Goal: Task Accomplishment & Management: Manage account settings

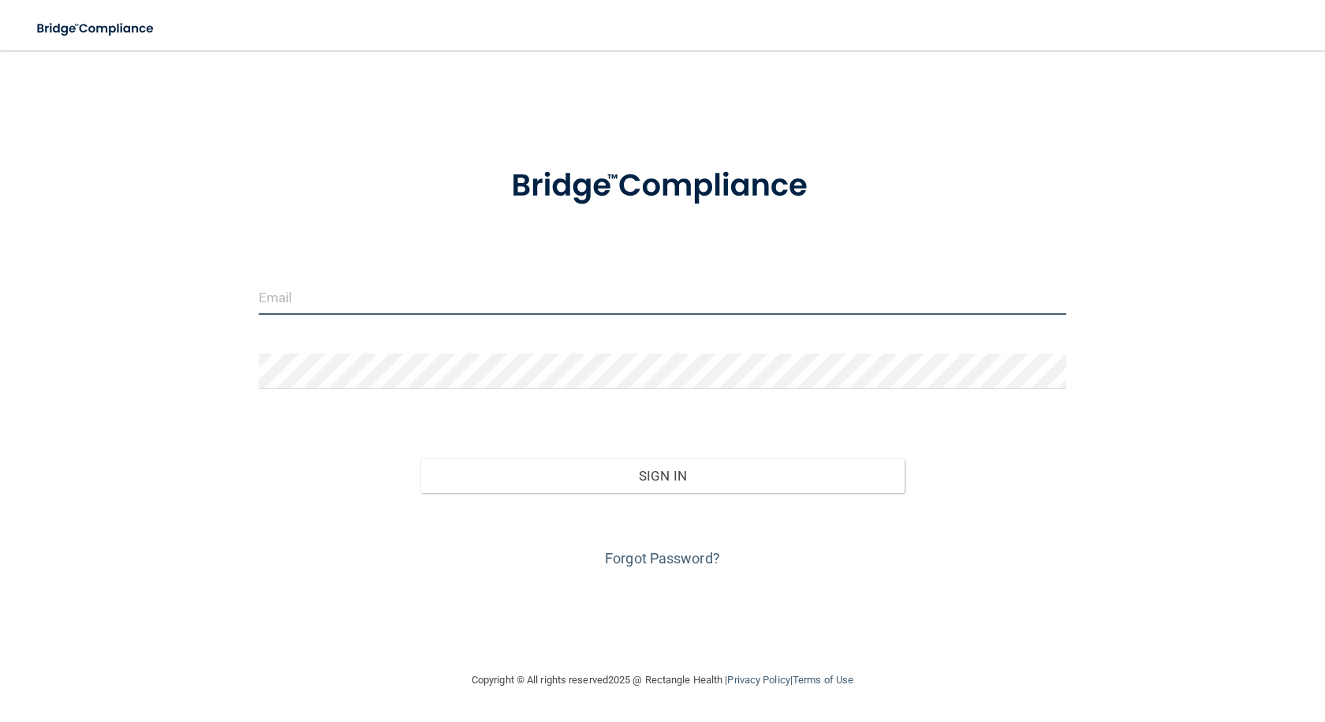
click at [526, 288] on input "email" at bounding box center [663, 296] width 808 height 35
click at [335, 293] on input "email" at bounding box center [663, 296] width 808 height 35
type input "[EMAIL_ADDRESS][DOMAIN_NAME]"
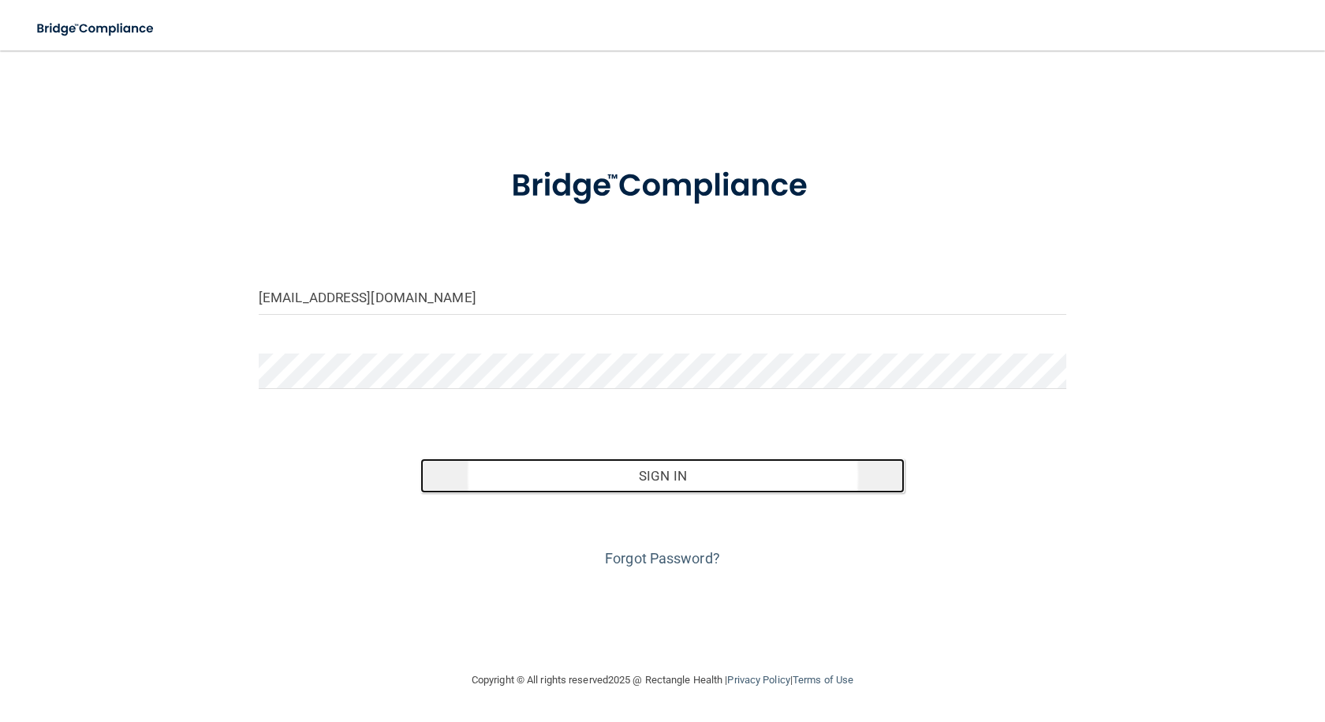
drag, startPoint x: 703, startPoint y: 479, endPoint x: 720, endPoint y: 472, distance: 18.7
click at [703, 478] on button "Sign In" at bounding box center [662, 475] width 484 height 35
drag, startPoint x: 711, startPoint y: 467, endPoint x: 703, endPoint y: 466, distance: 8.7
click at [711, 467] on button "Sign In" at bounding box center [662, 475] width 484 height 35
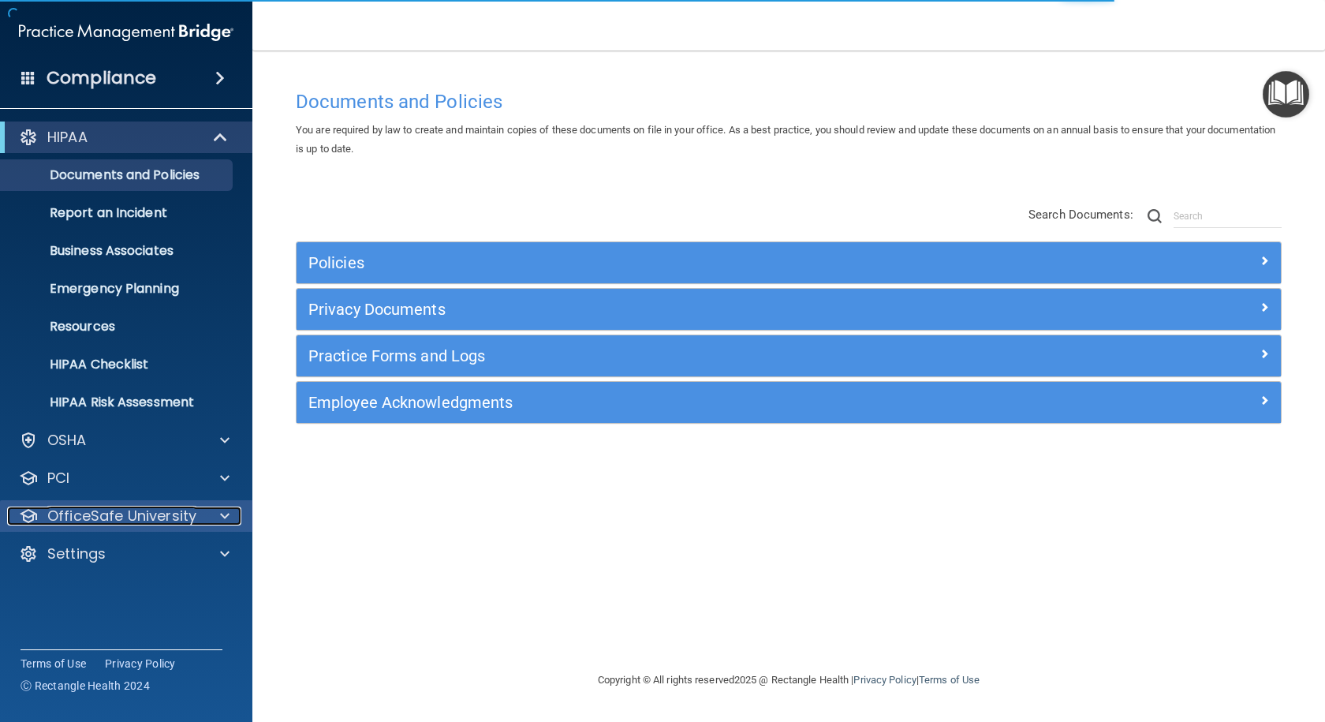
click at [182, 517] on p "OfficeSafe University" at bounding box center [121, 515] width 149 height 19
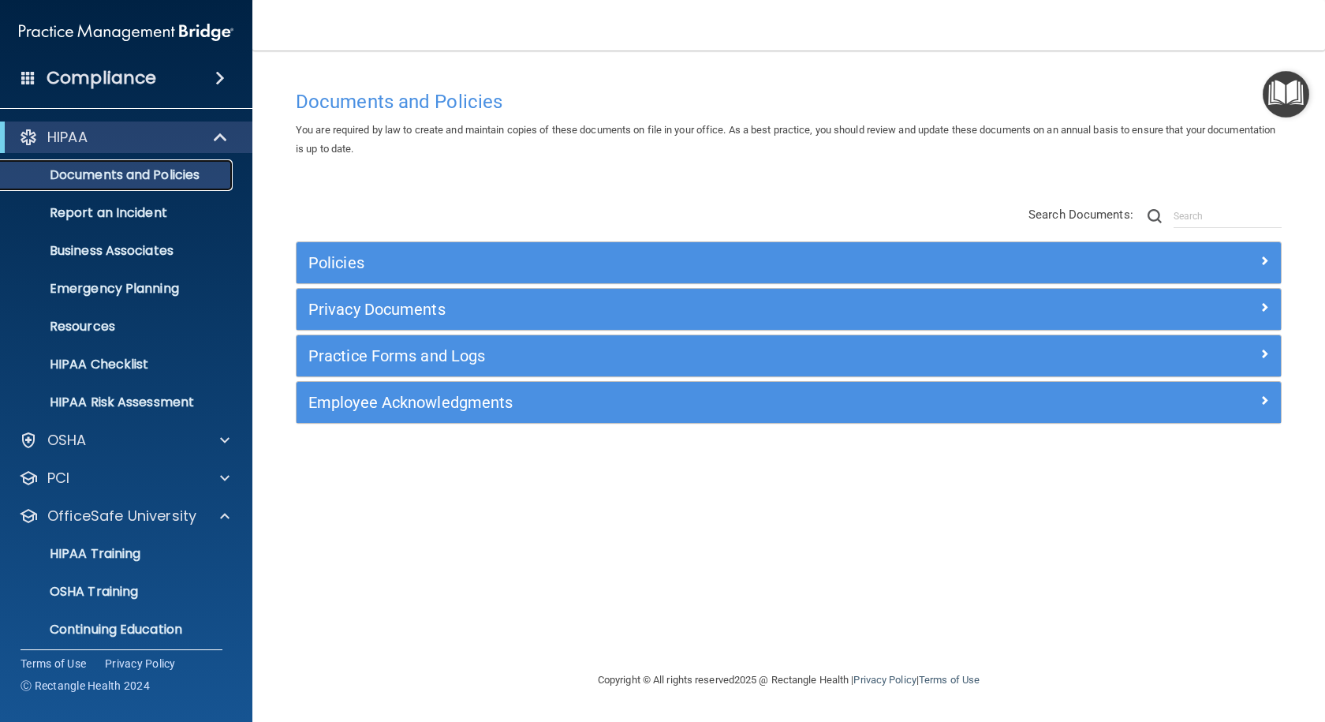
click at [146, 177] on p "Documents and Policies" at bounding box center [117, 175] width 215 height 16
click at [143, 172] on p "Documents and Policies" at bounding box center [117, 175] width 215 height 16
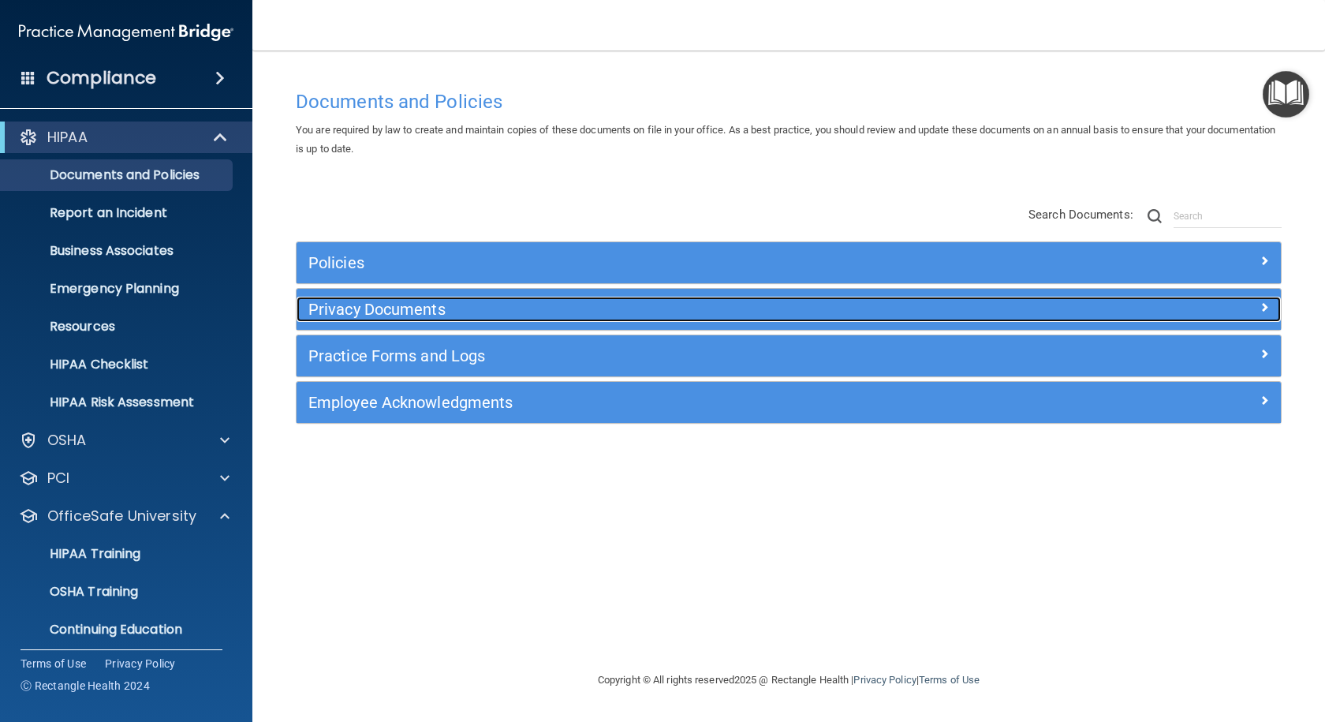
click at [412, 312] on h5 "Privacy Documents" at bounding box center [665, 308] width 714 height 17
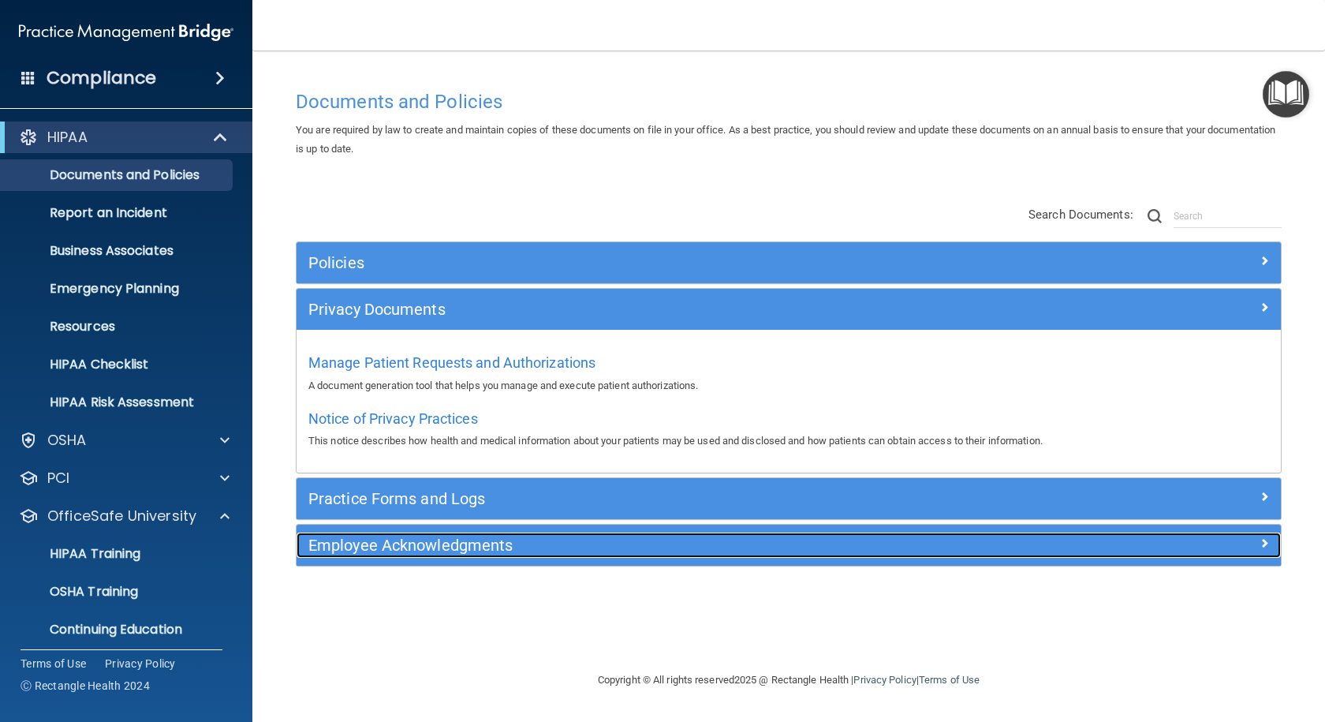
click at [1261, 545] on span at bounding box center [1263, 542] width 9 height 19
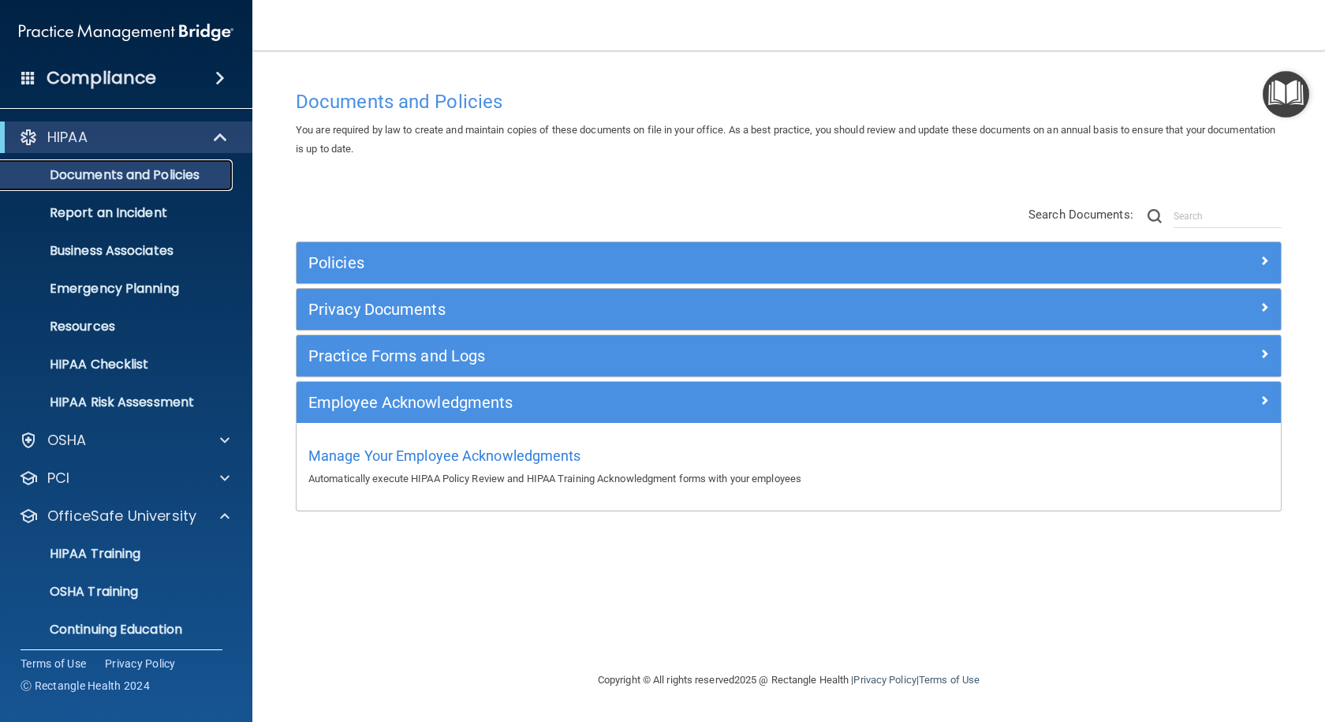
click at [177, 177] on p "Documents and Policies" at bounding box center [117, 175] width 215 height 16
click at [182, 169] on p "Documents and Policies" at bounding box center [117, 175] width 215 height 16
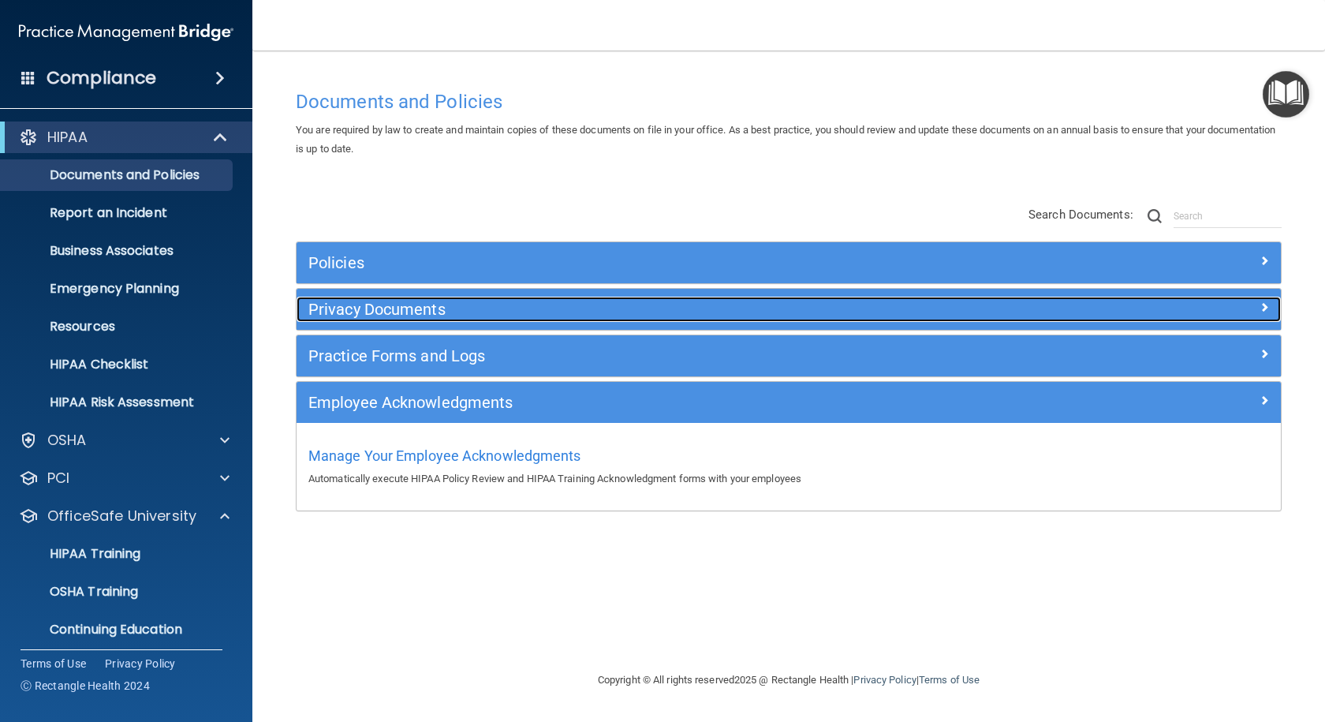
click at [1270, 308] on div at bounding box center [1158, 306] width 246 height 19
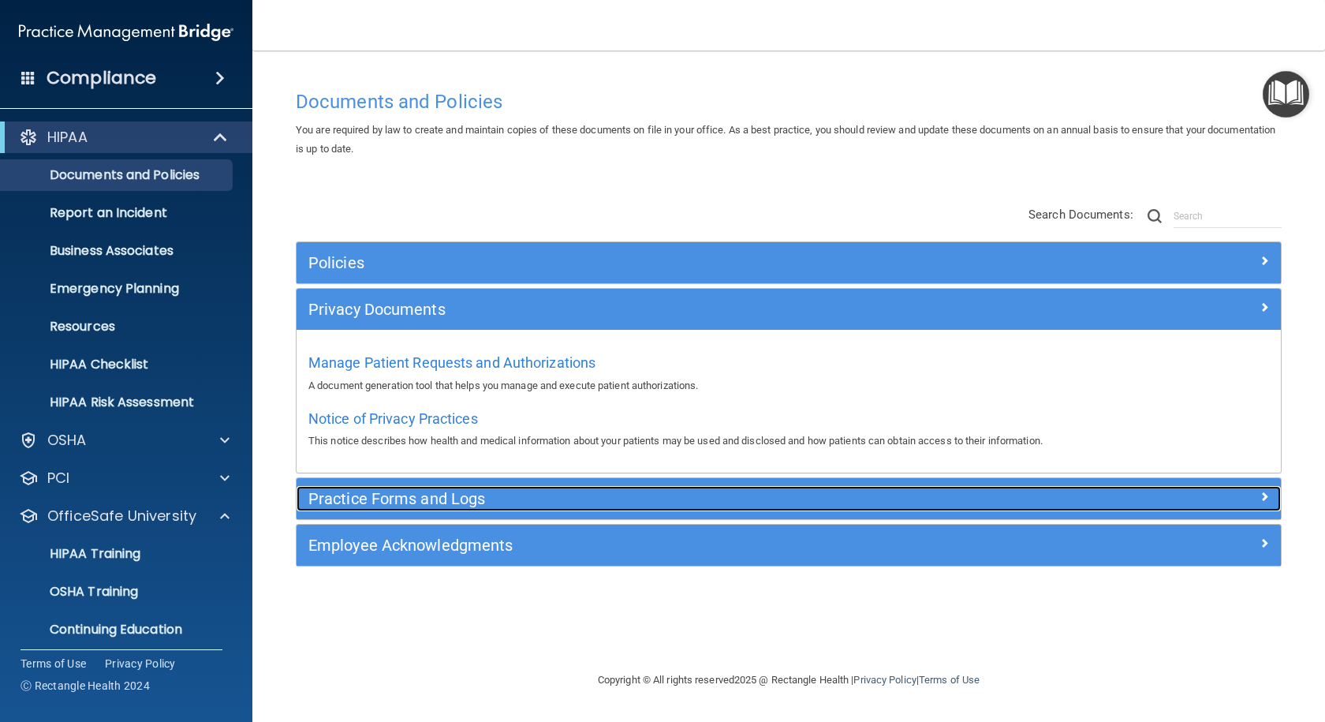
click at [1271, 498] on div at bounding box center [1158, 495] width 246 height 19
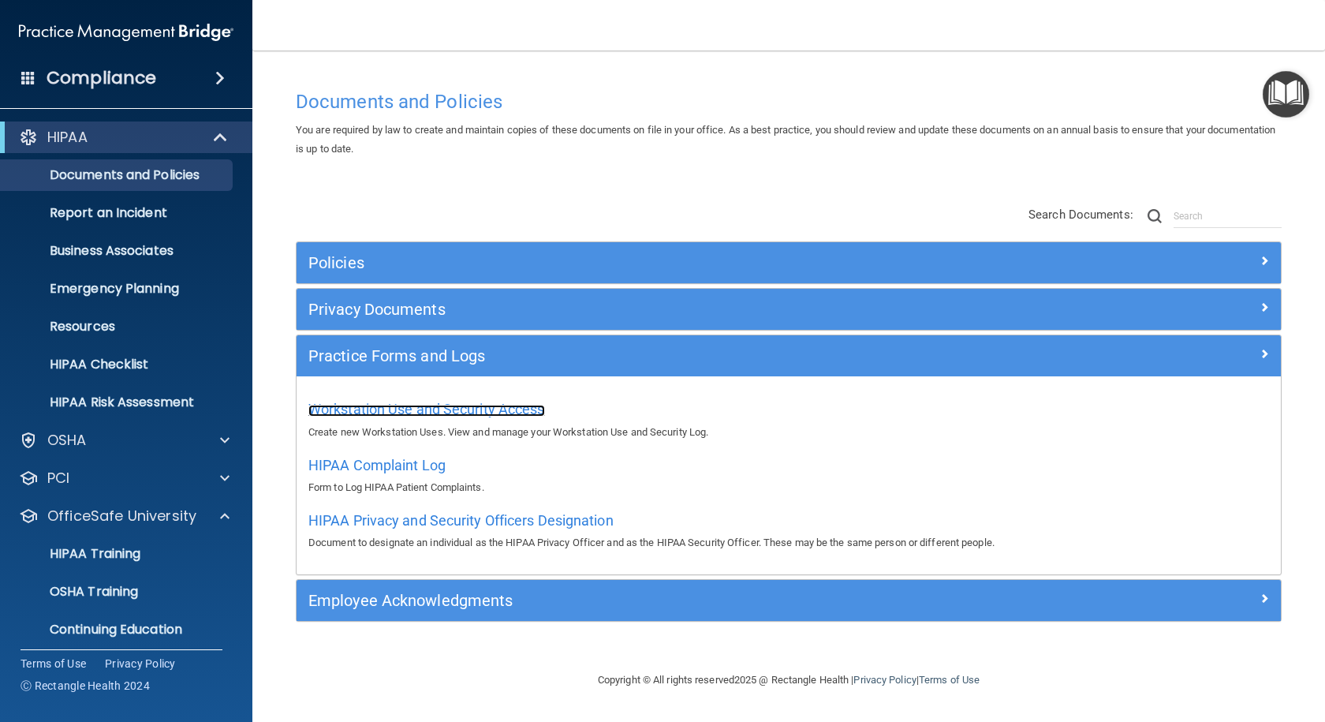
click at [489, 410] on span "Workstation Use and Security Access" at bounding box center [426, 409] width 237 height 17
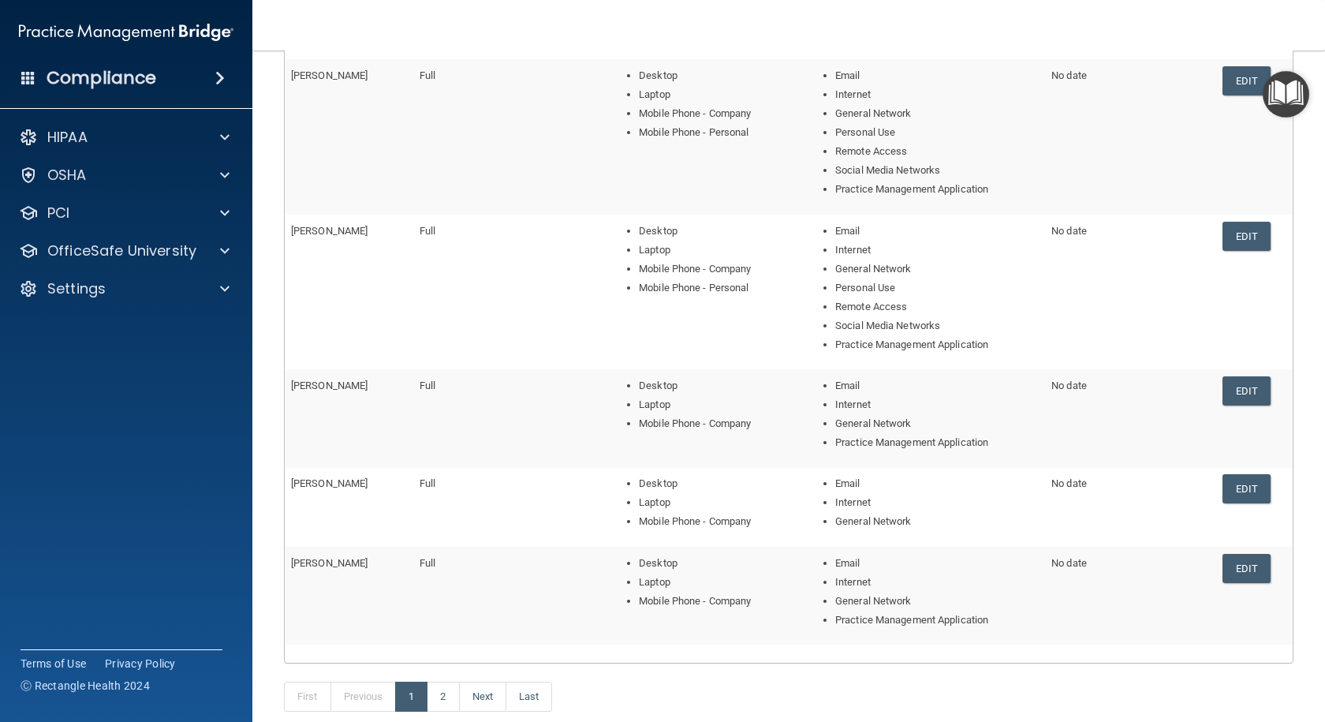
scroll to position [238, 0]
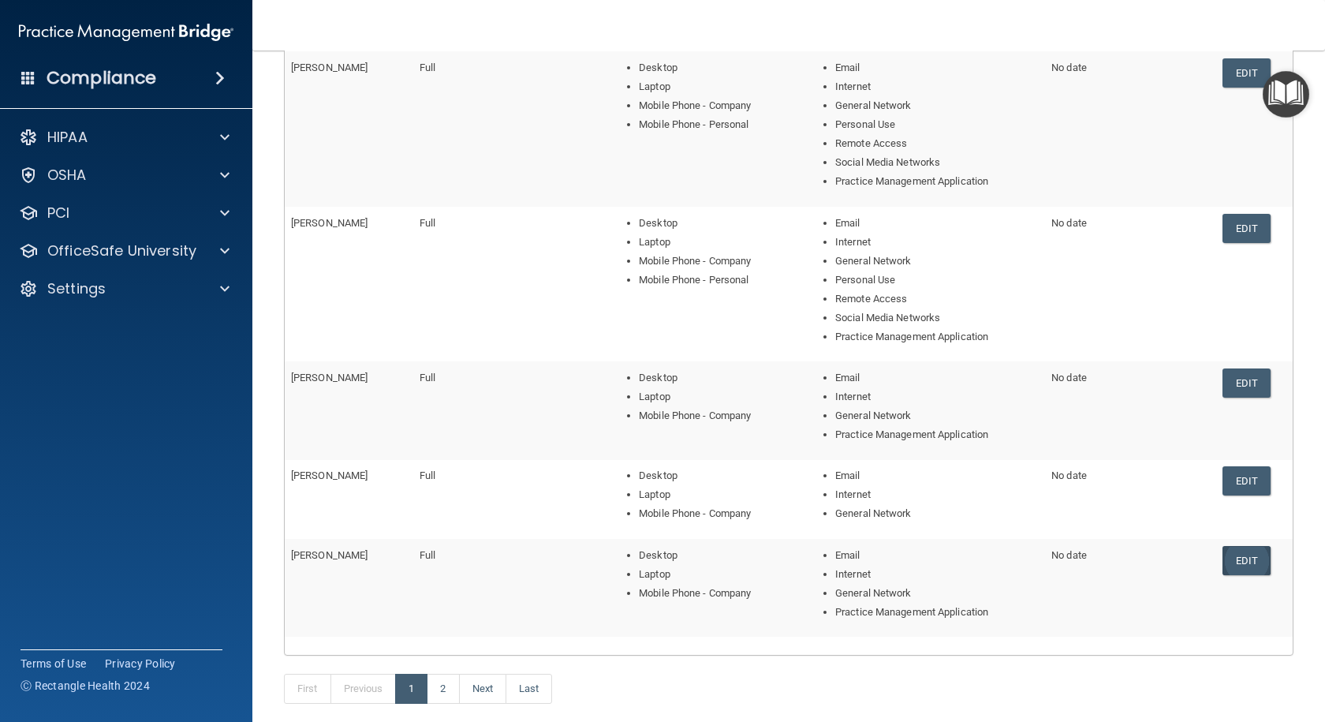
click at [1229, 554] on link "Edit" at bounding box center [1246, 560] width 48 height 29
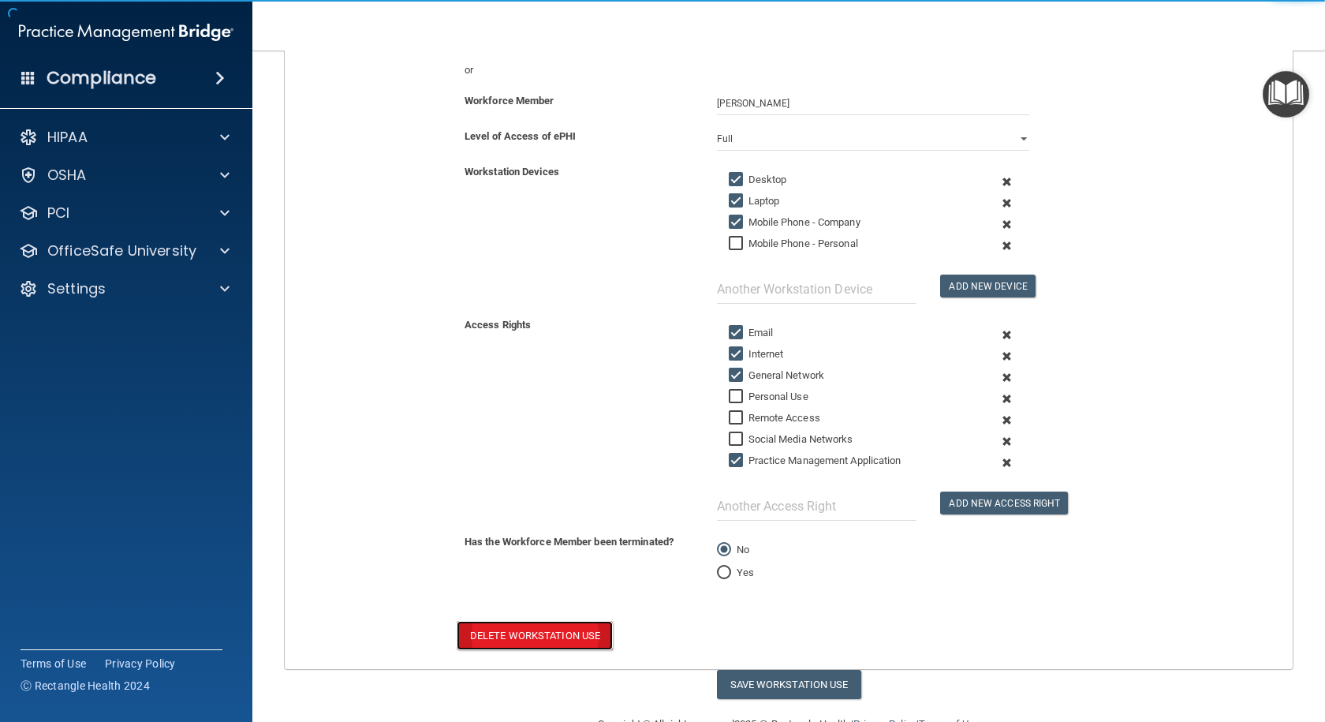
click at [573, 631] on button "Delete Workstation Use" at bounding box center [535, 635] width 156 height 29
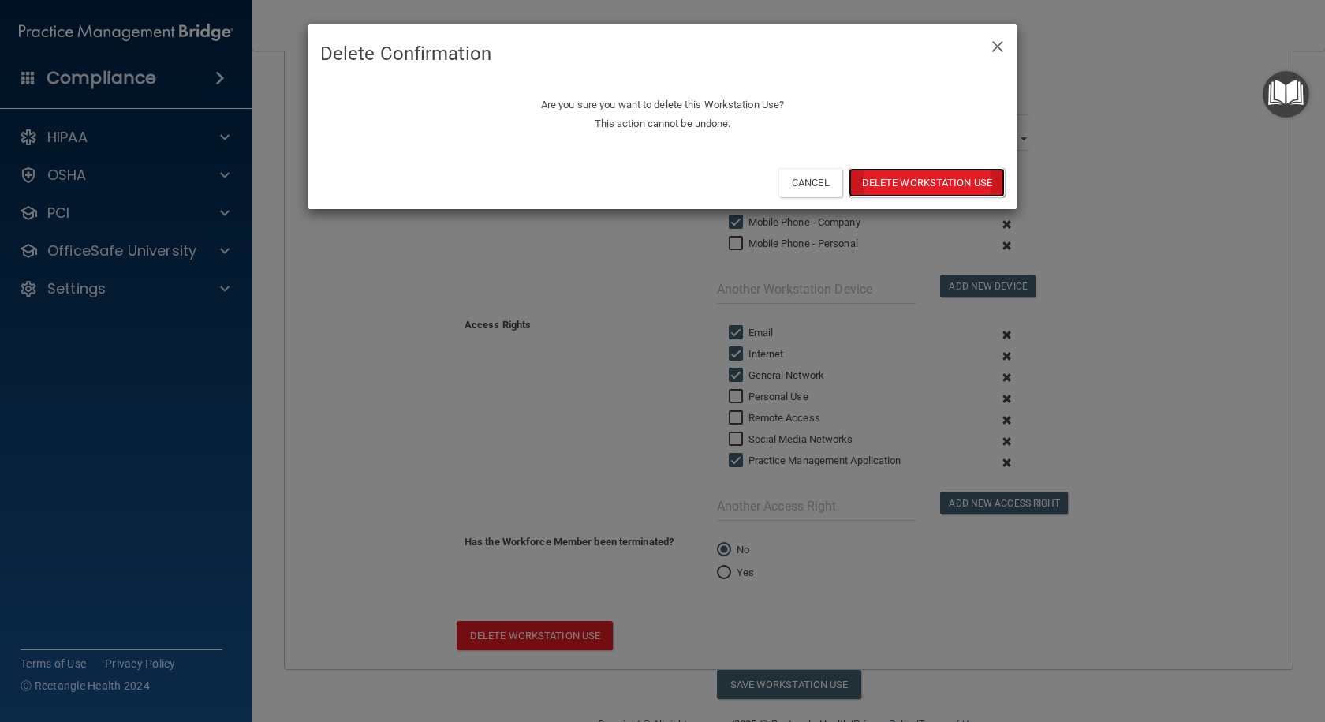
click at [953, 180] on button "Delete Workstation Use" at bounding box center [927, 182] width 156 height 29
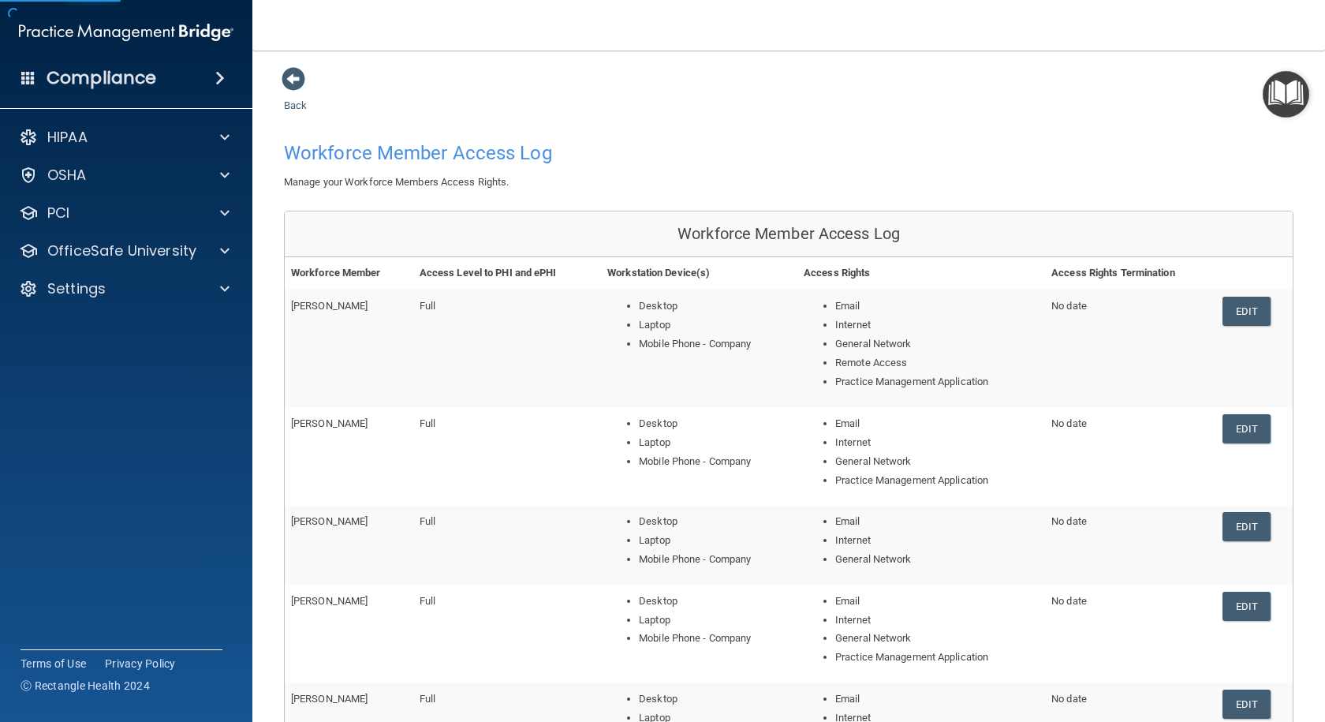
scroll to position [237, 0]
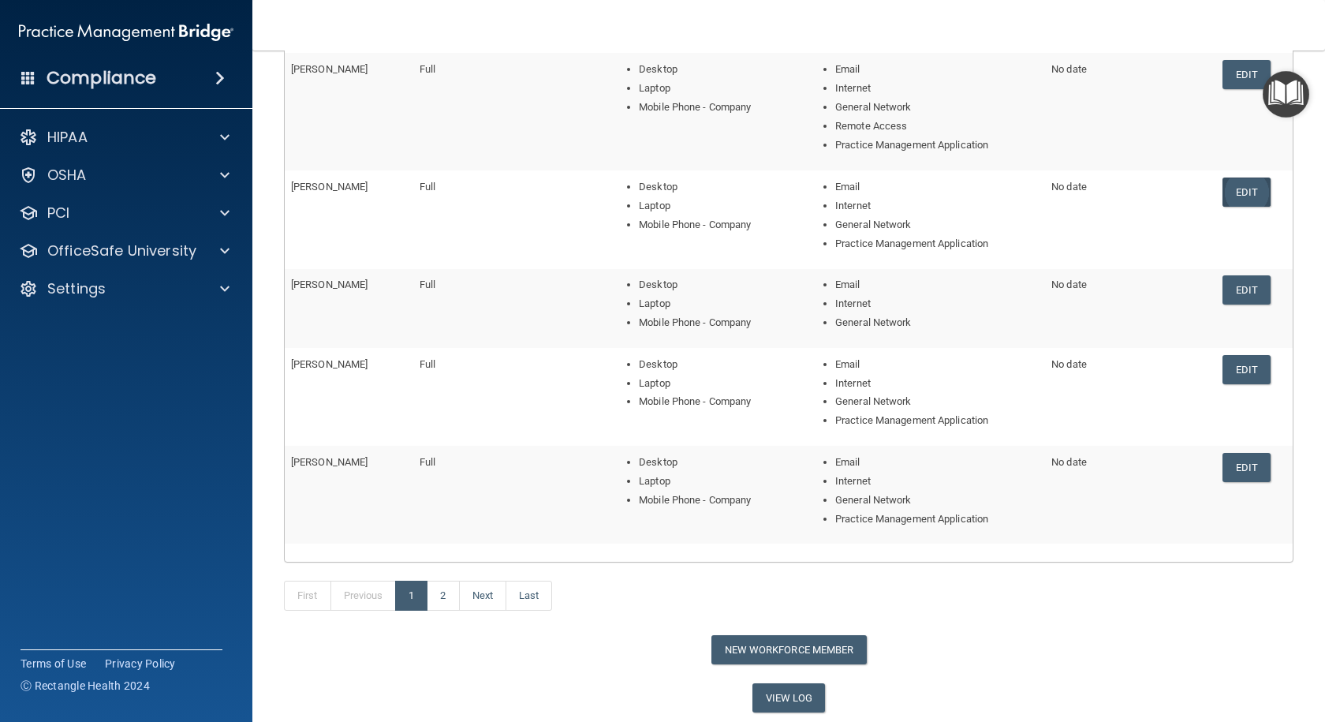
click at [1242, 192] on link "Edit" at bounding box center [1246, 191] width 48 height 29
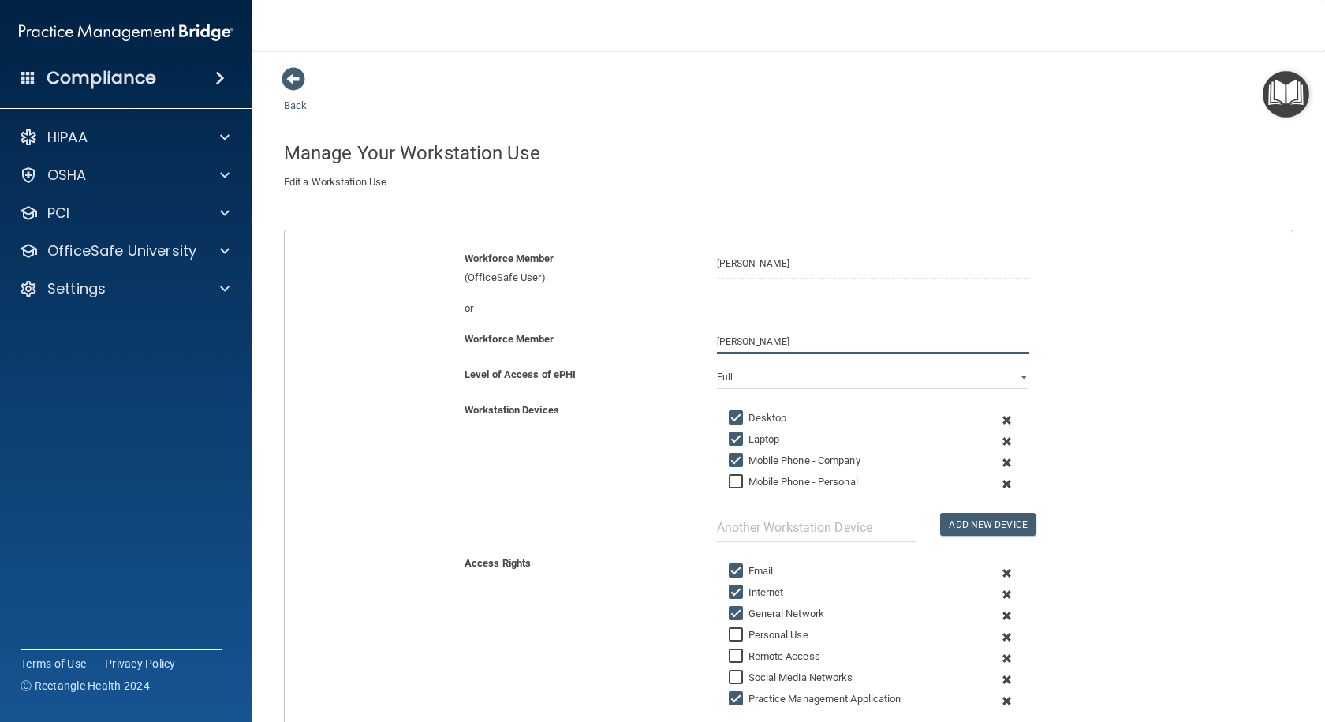
click at [794, 341] on input "[PERSON_NAME]" at bounding box center [873, 342] width 312 height 24
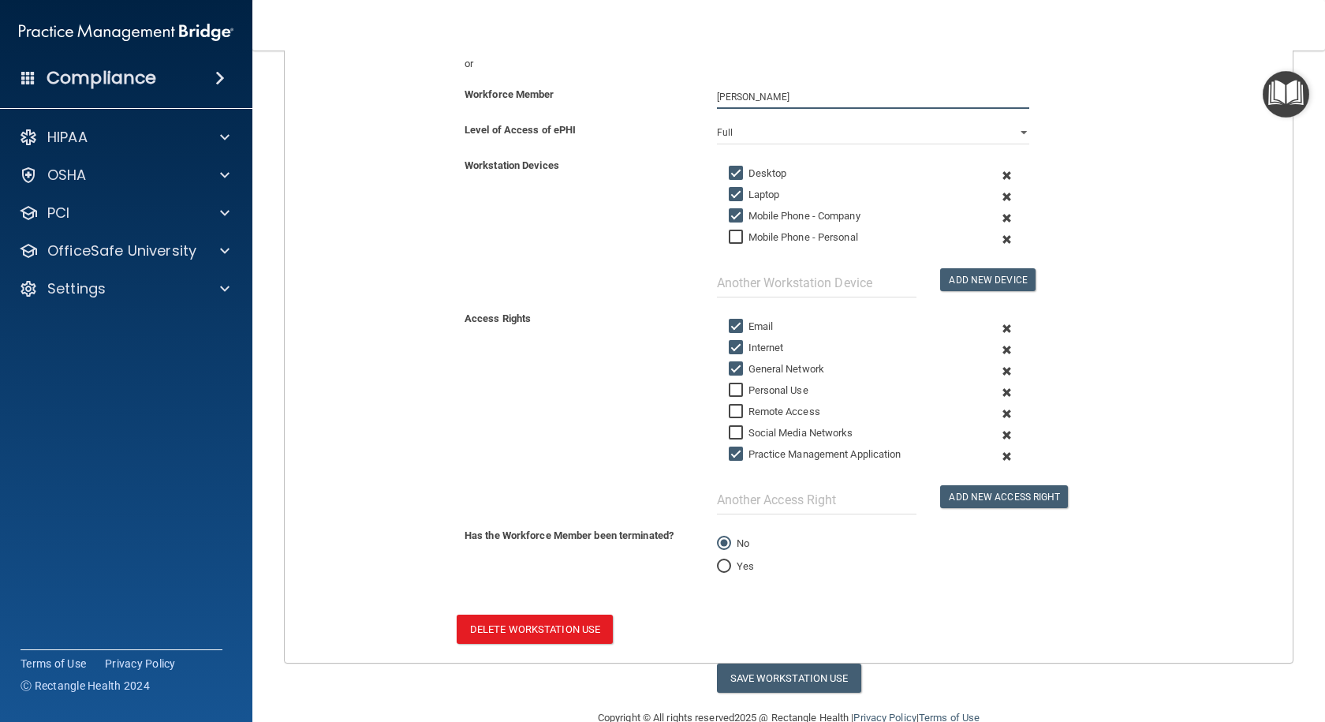
scroll to position [278, 0]
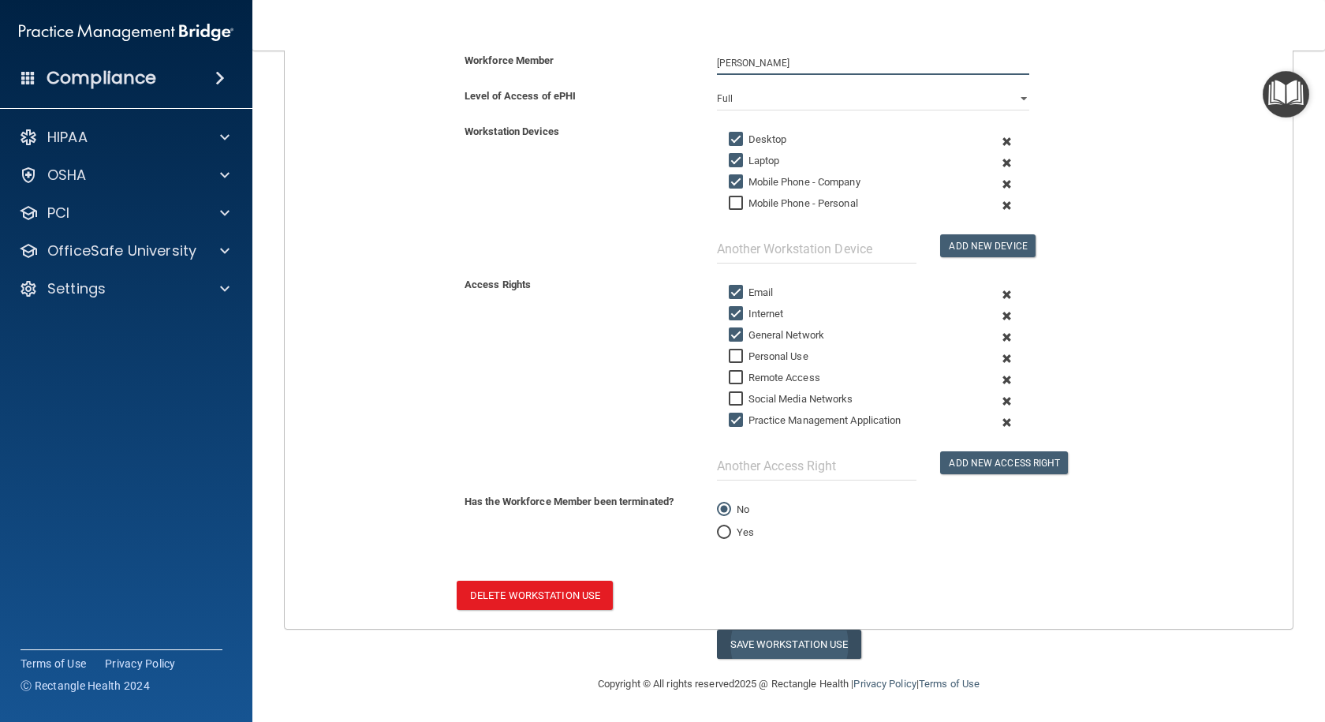
type input "[PERSON_NAME]"
click at [778, 653] on button "Save Workstation Use" at bounding box center [789, 643] width 144 height 29
select select "? string:Full ?"
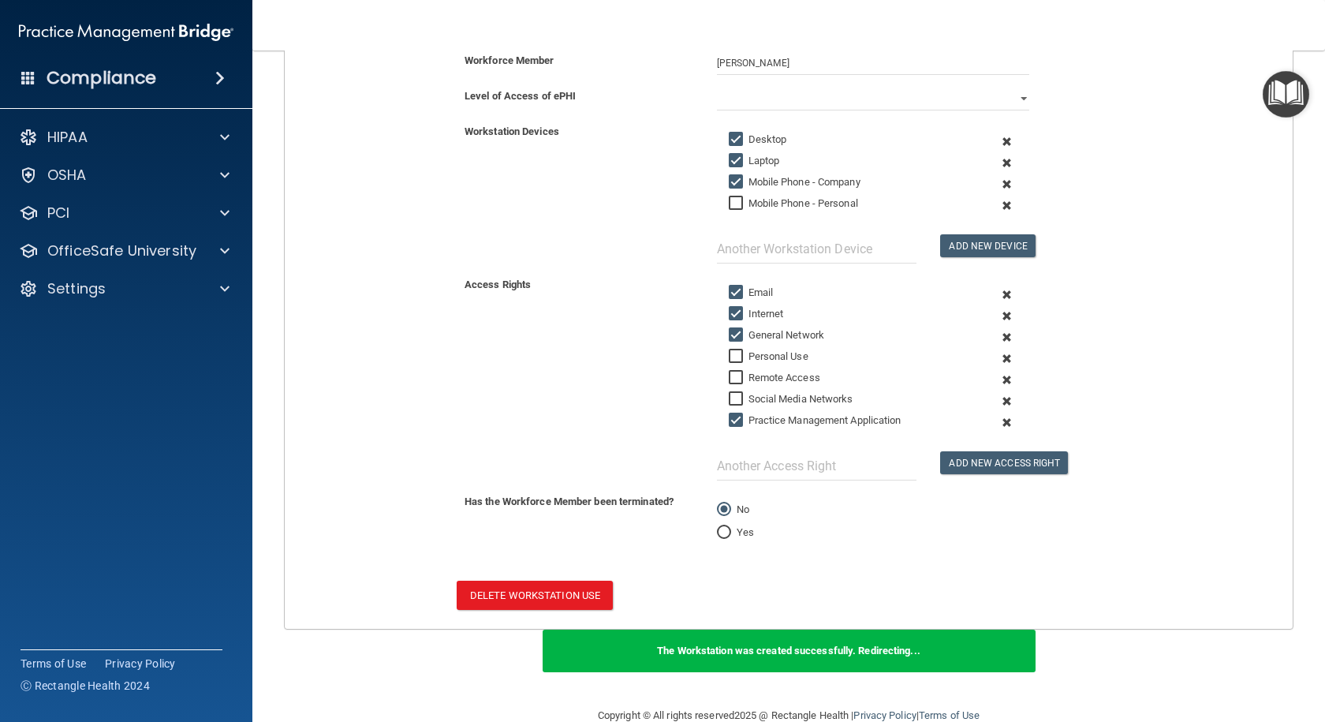
scroll to position [310, 0]
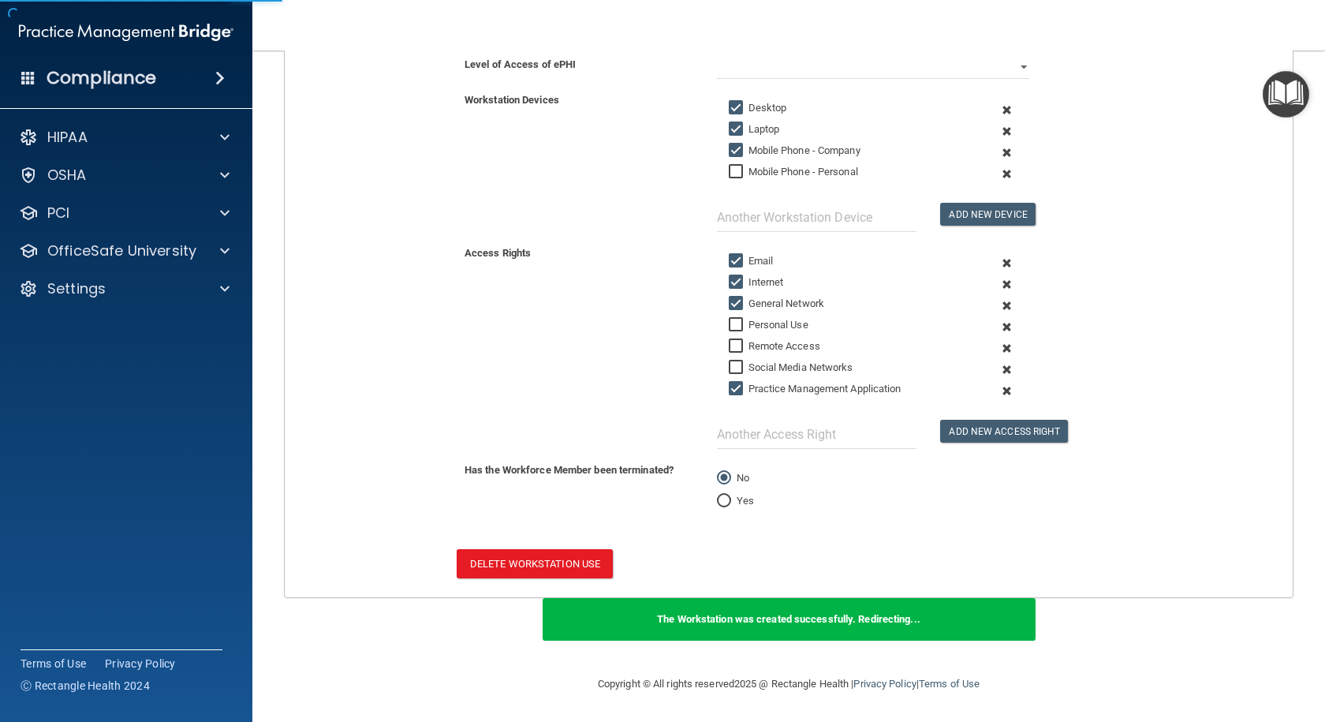
scroll to position [385, 0]
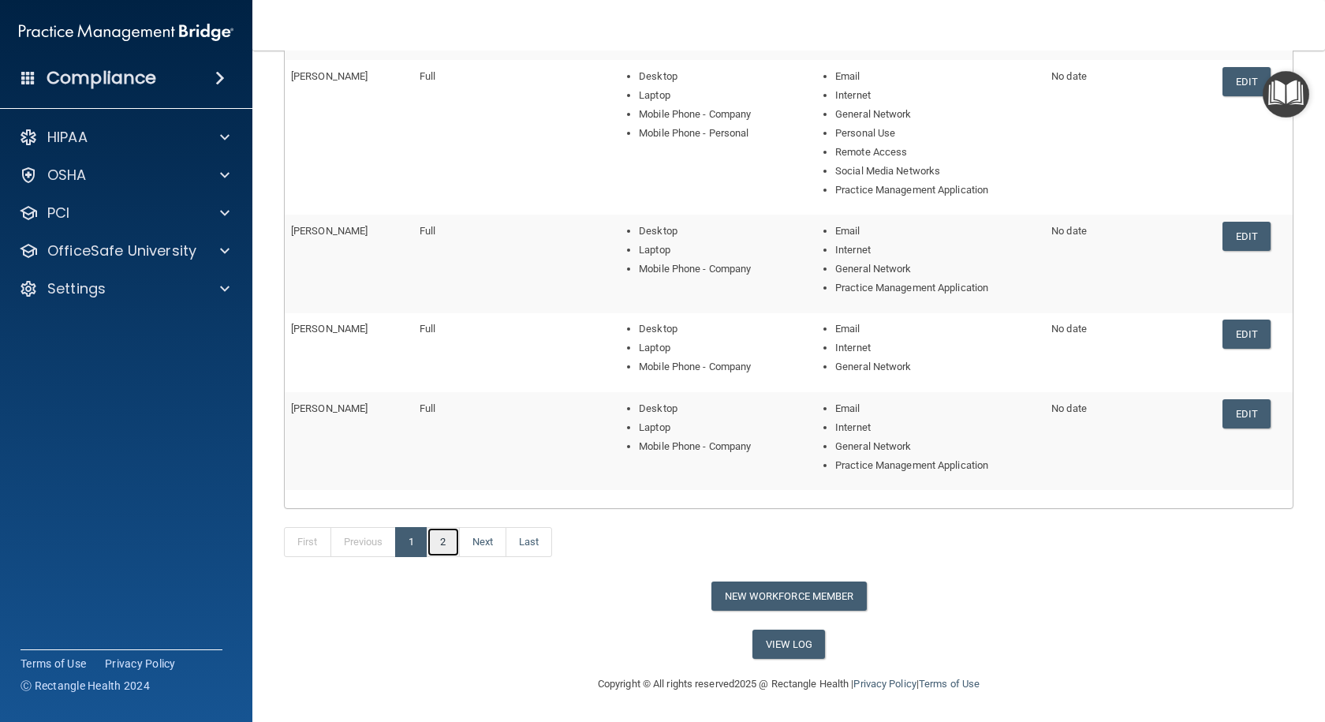
click at [441, 539] on link "2" at bounding box center [443, 542] width 32 height 30
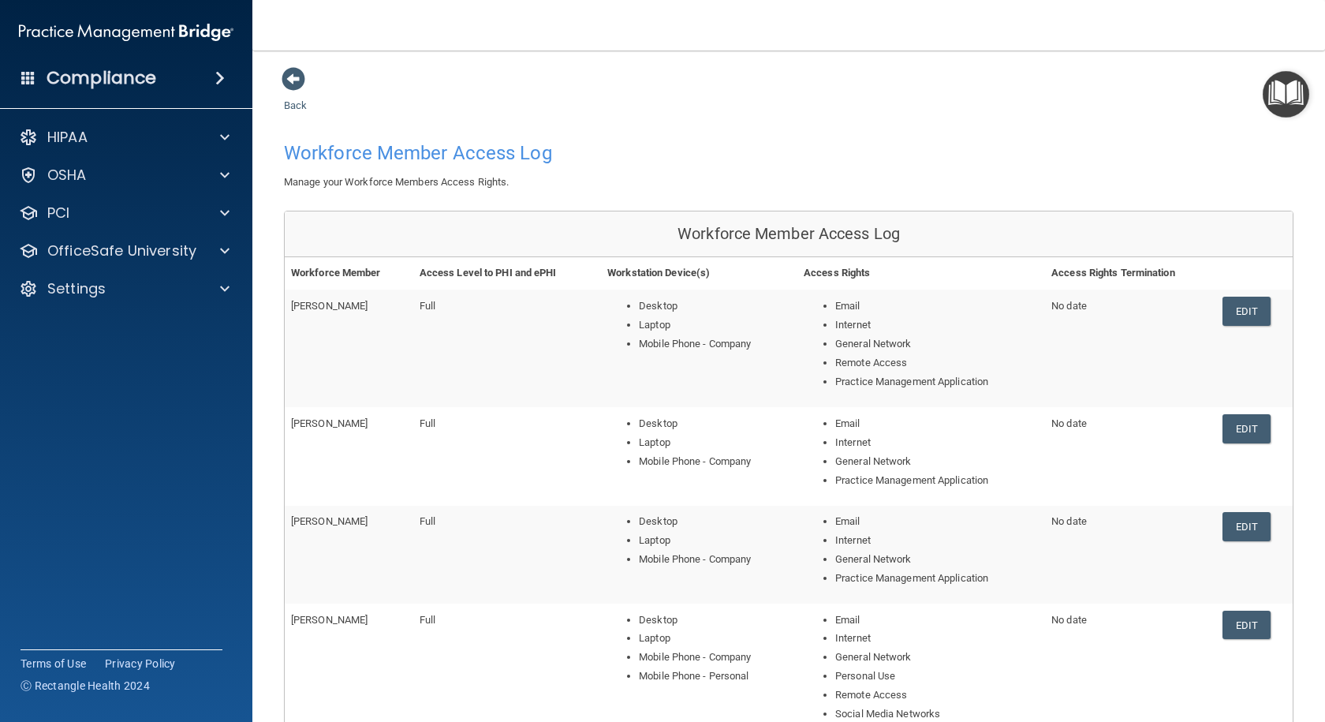
scroll to position [268, 0]
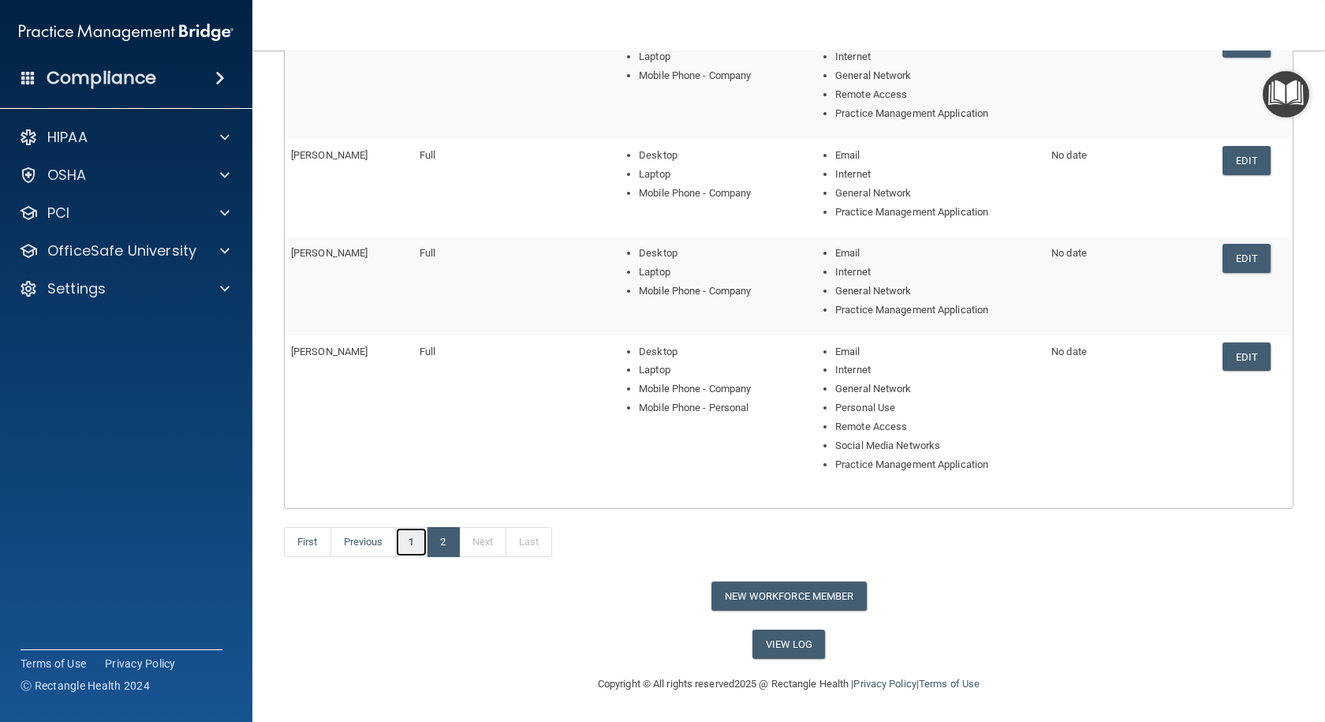
click at [404, 537] on link "1" at bounding box center [411, 542] width 32 height 30
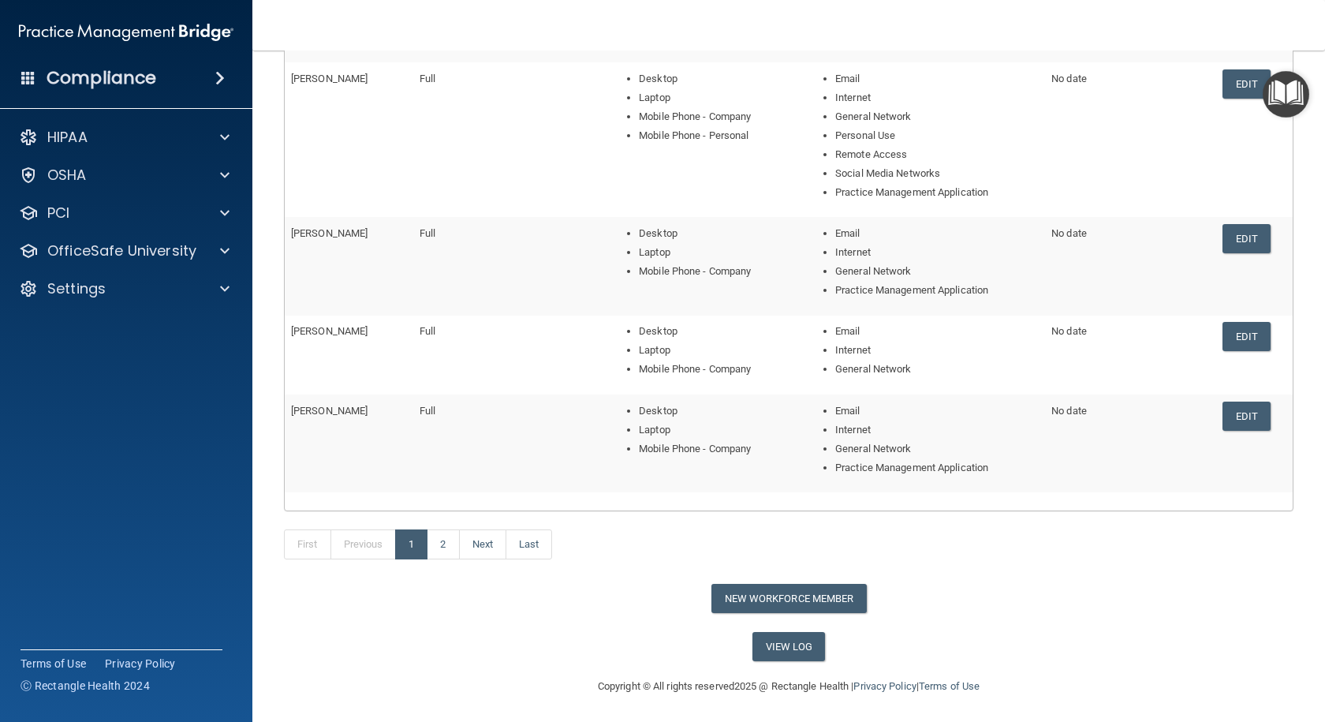
scroll to position [385, 0]
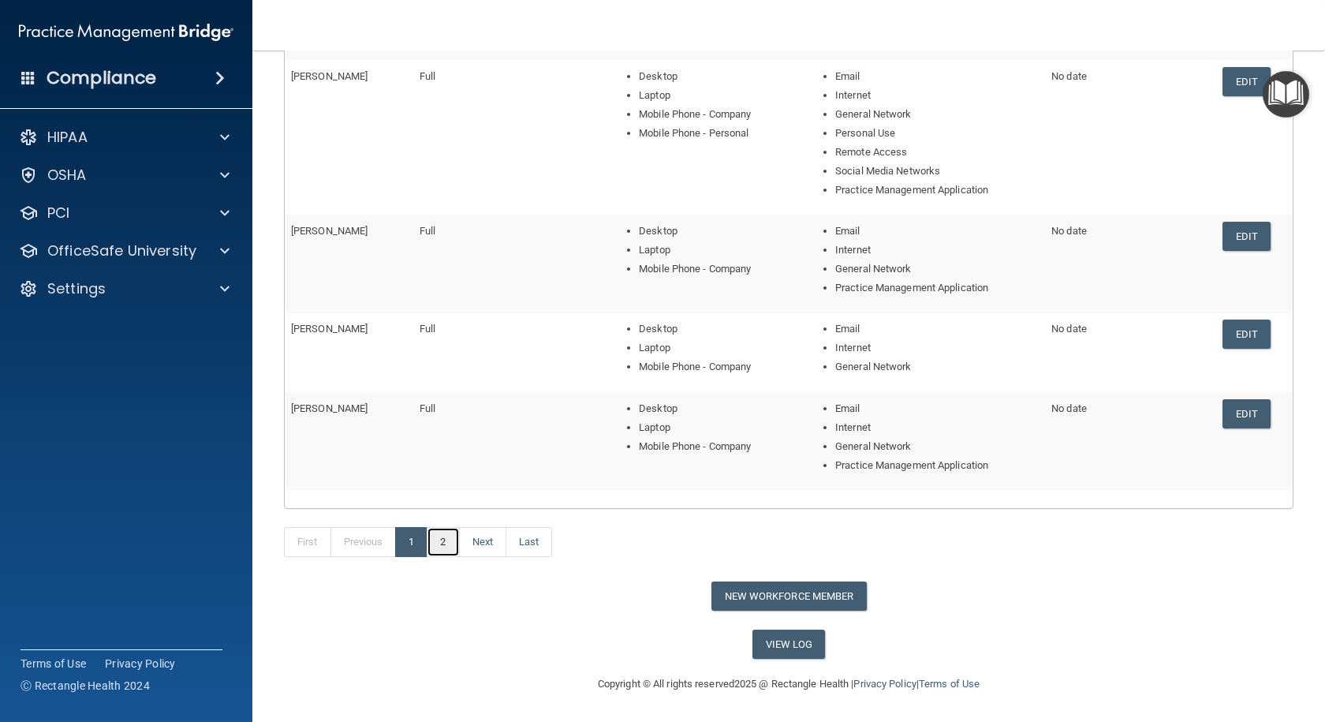
click at [452, 544] on link "2" at bounding box center [443, 542] width 32 height 30
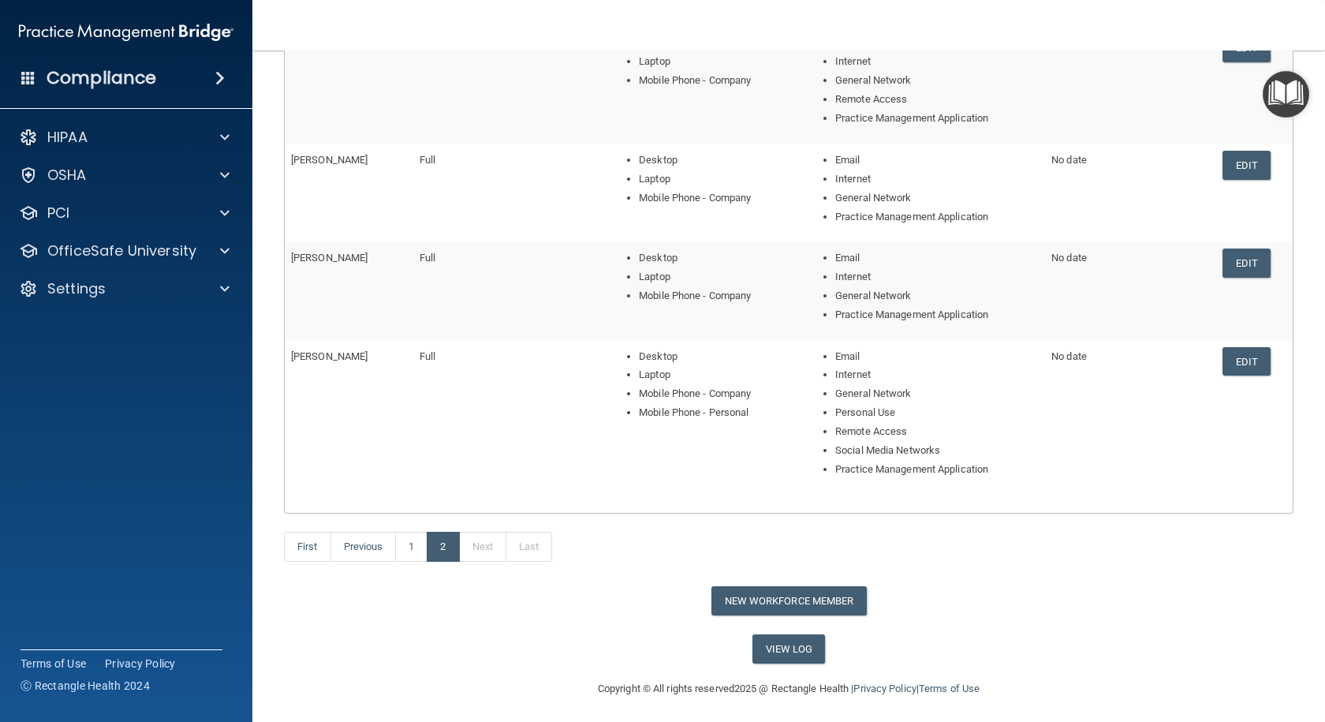
scroll to position [268, 0]
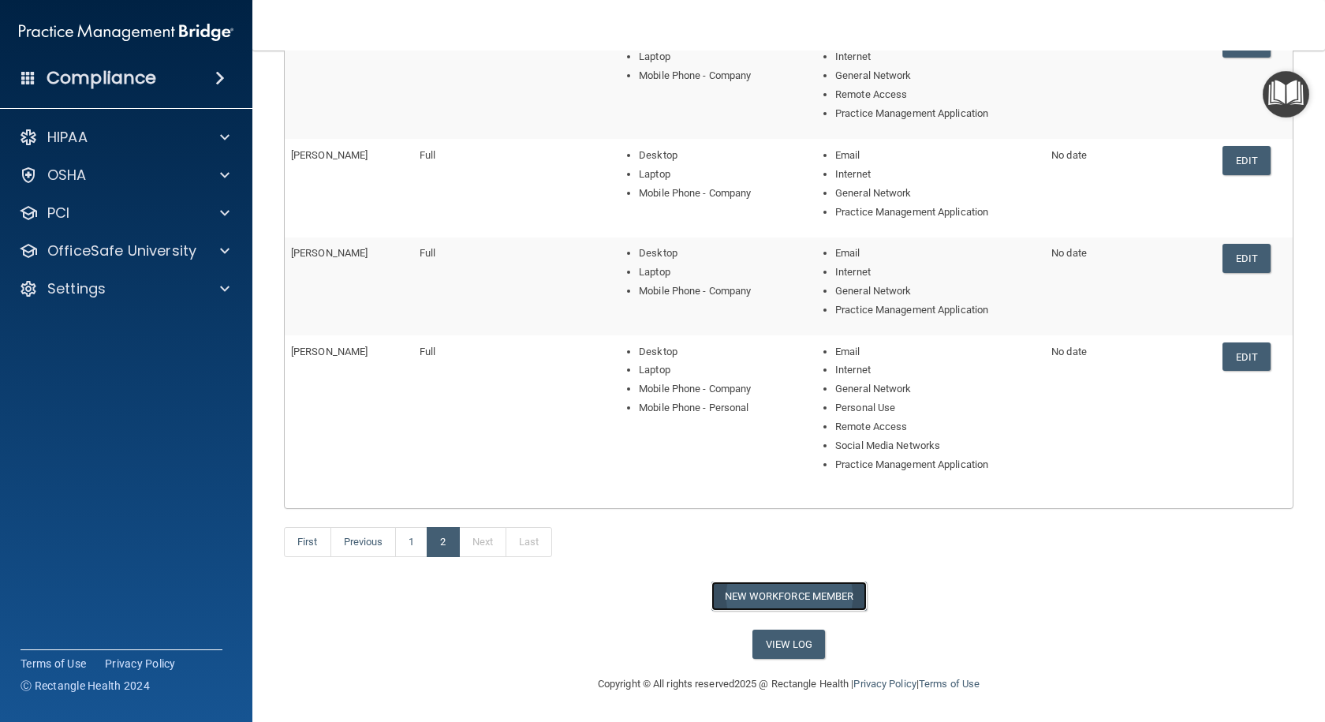
click at [845, 599] on button "New Workforce Member" at bounding box center [788, 595] width 155 height 29
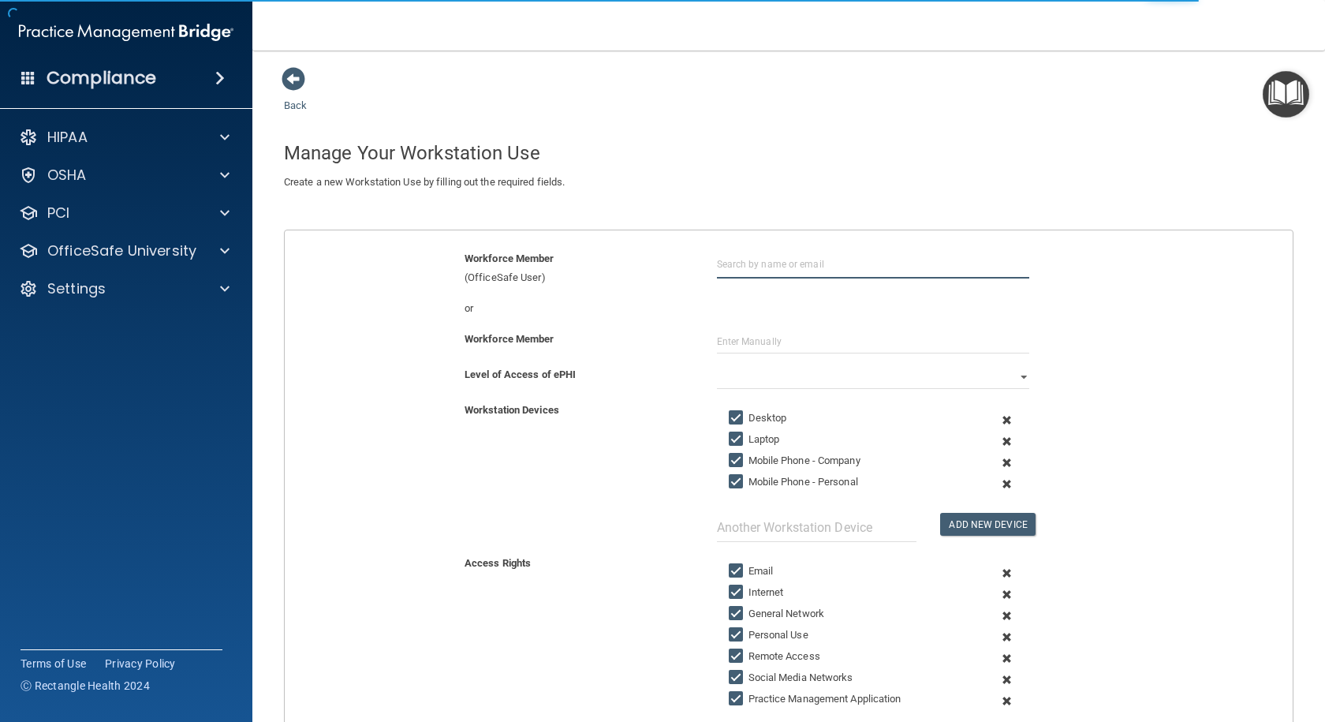
click at [785, 265] on input "text" at bounding box center [873, 263] width 312 height 29
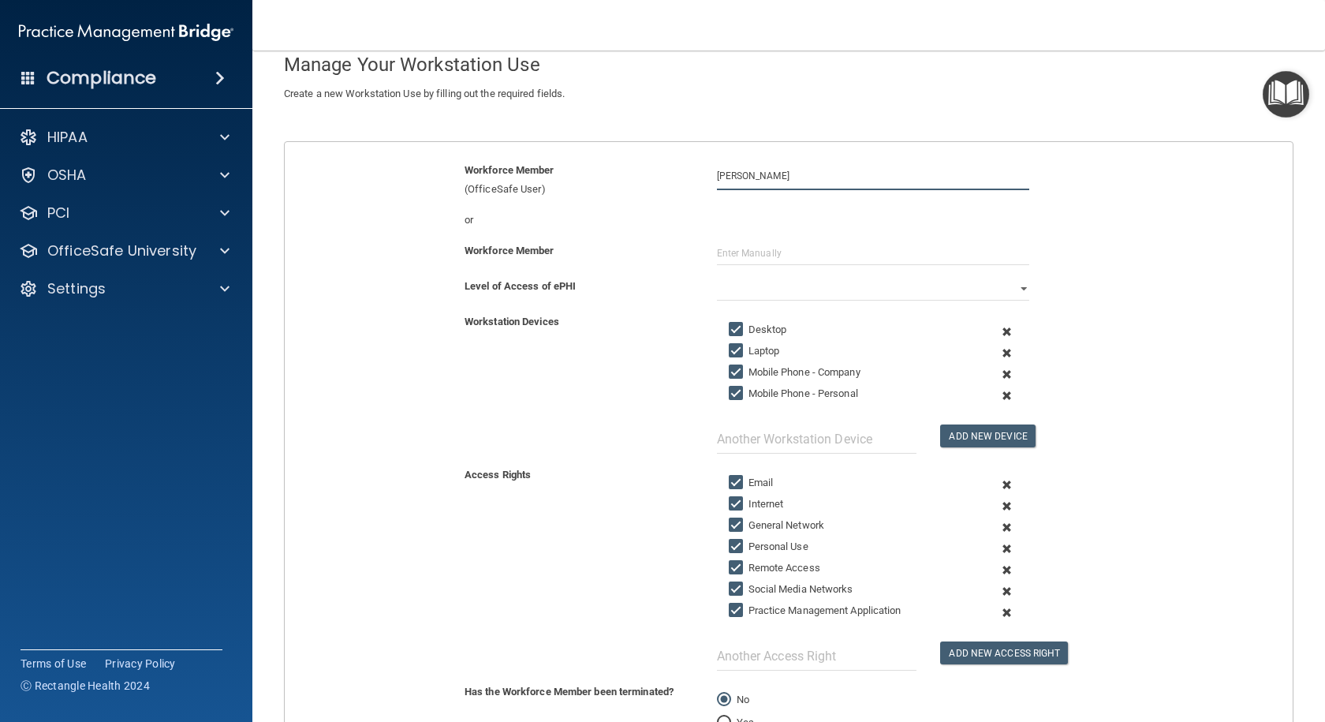
scroll to position [95, 0]
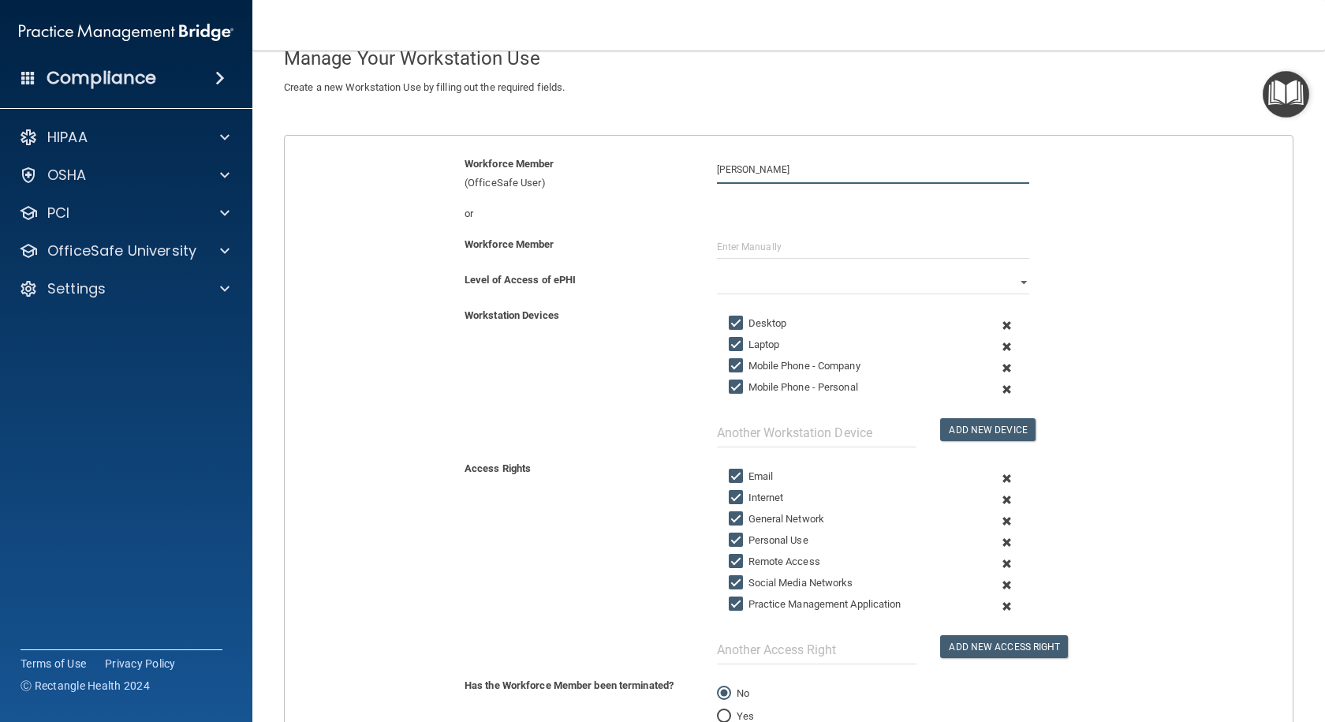
type input "[PERSON_NAME]"
click at [1013, 282] on select "Full Limited None" at bounding box center [873, 282] width 312 height 24
click at [717, 270] on select "Full Limited None" at bounding box center [873, 282] width 312 height 24
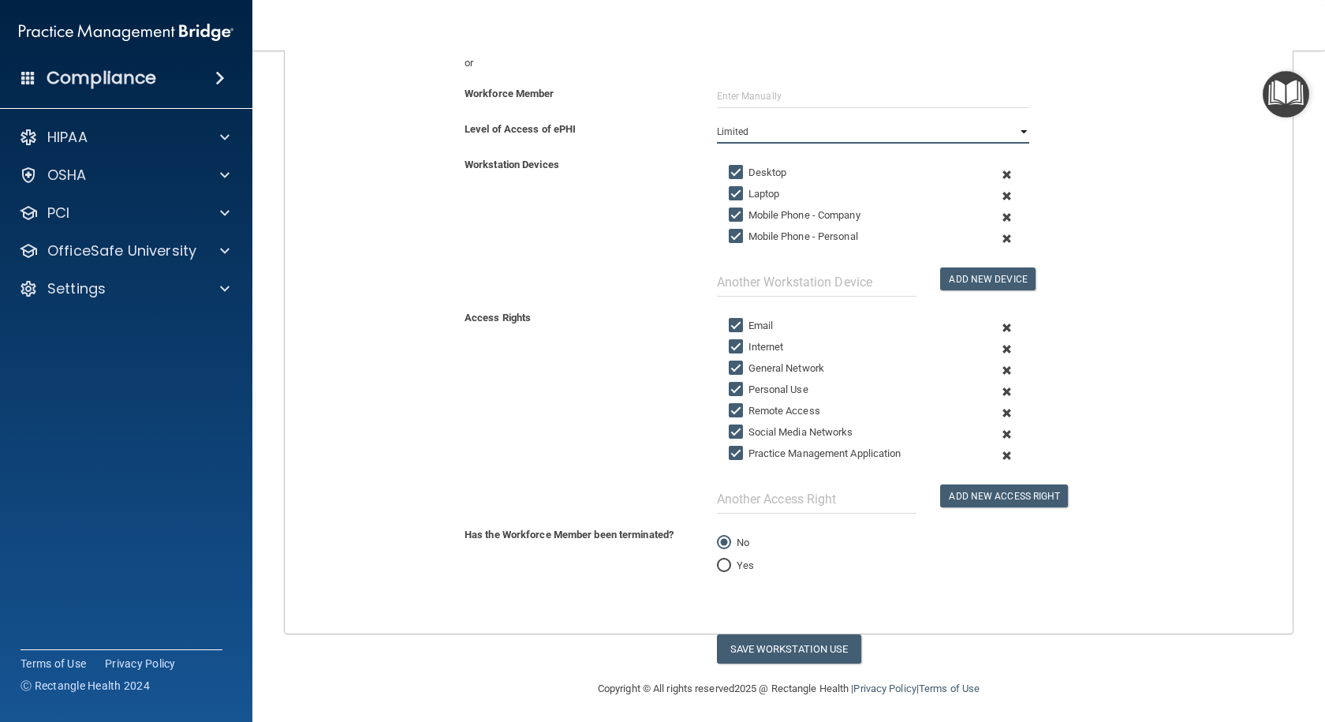
scroll to position [250, 0]
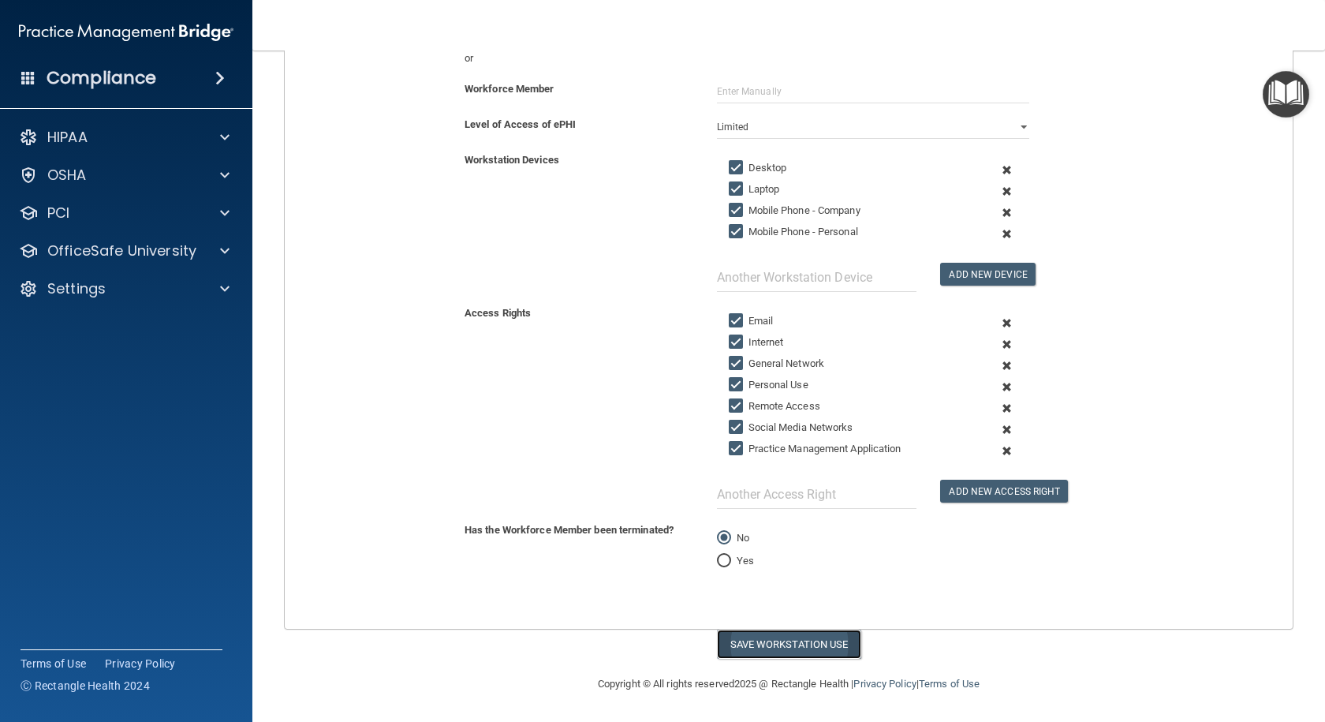
click at [786, 642] on button "Save Workstation Use" at bounding box center [789, 643] width 144 height 29
select select "? string:Full ?"
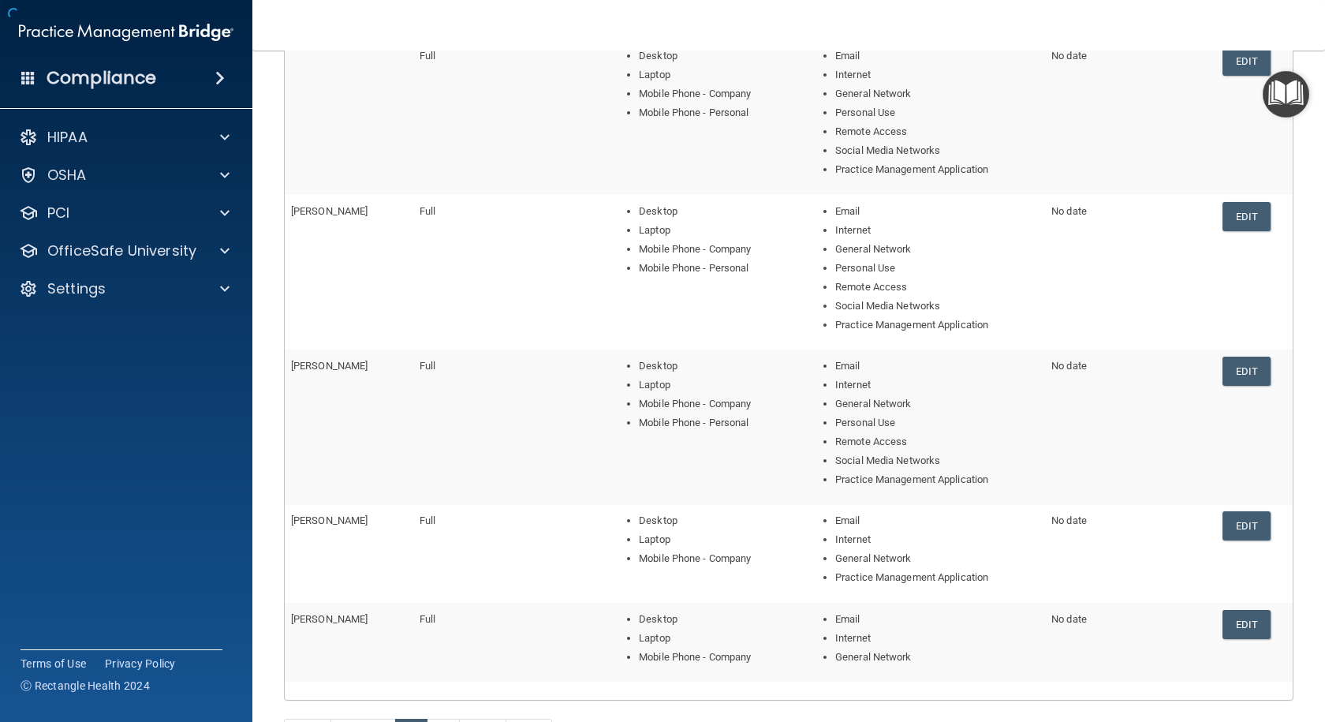
scroll to position [410, 0]
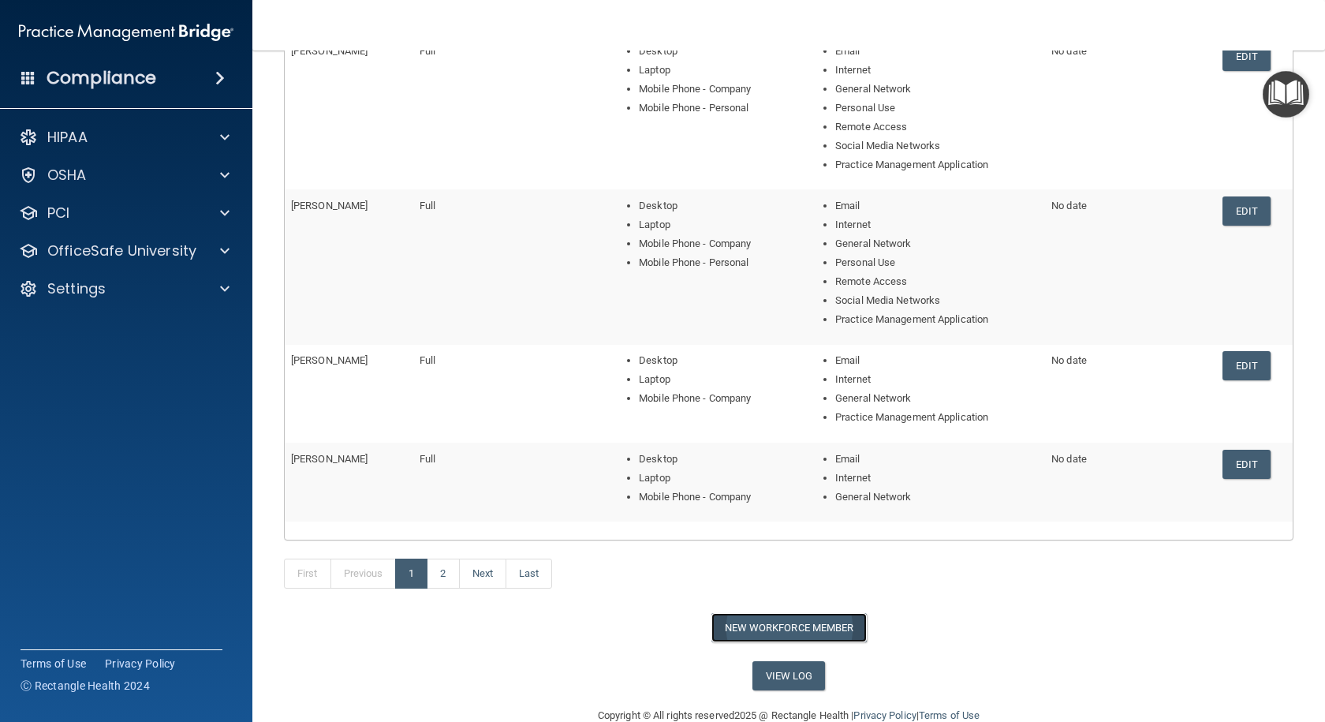
click at [840, 628] on button "New Workforce Member" at bounding box center [788, 627] width 155 height 29
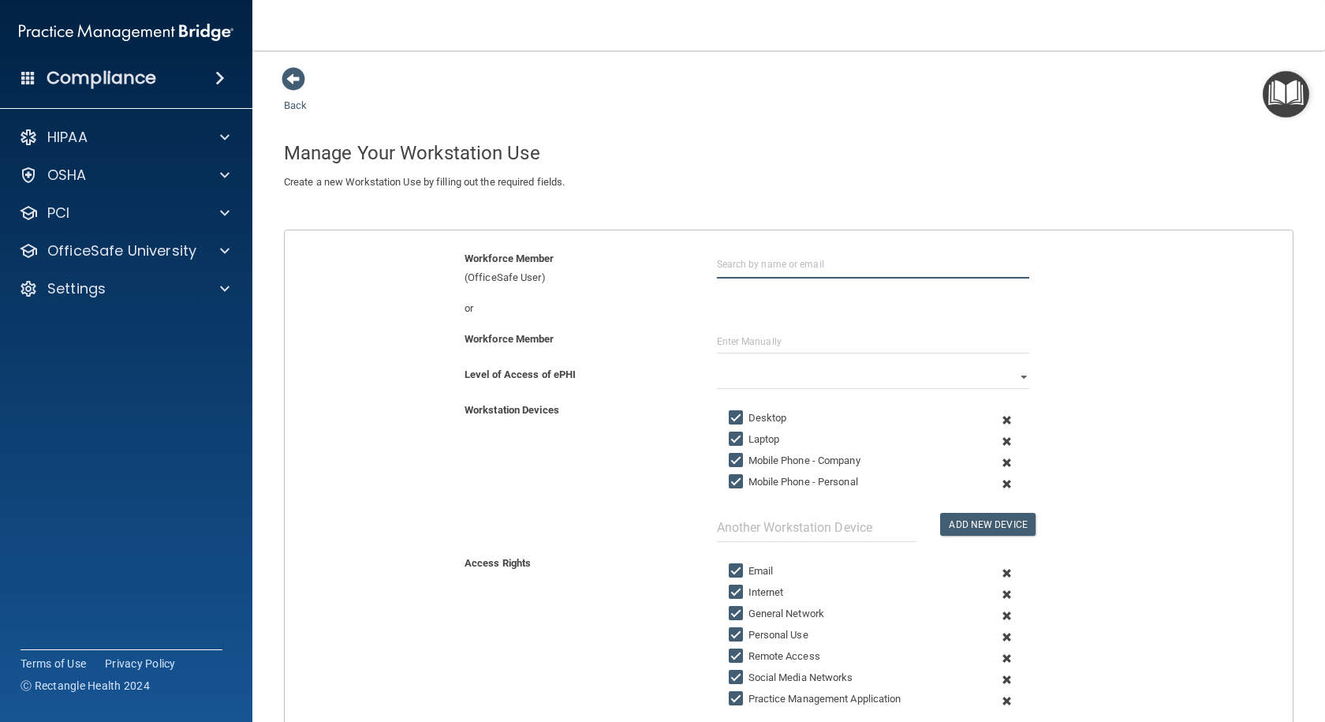
click at [837, 257] on input "text" at bounding box center [873, 263] width 312 height 29
type input "[PERSON_NAME]"
click at [855, 326] on div "[PERSON_NAME] [EMAIL_ADDRESS][DOMAIN_NAME] Organization" at bounding box center [906, 315] width 366 height 59
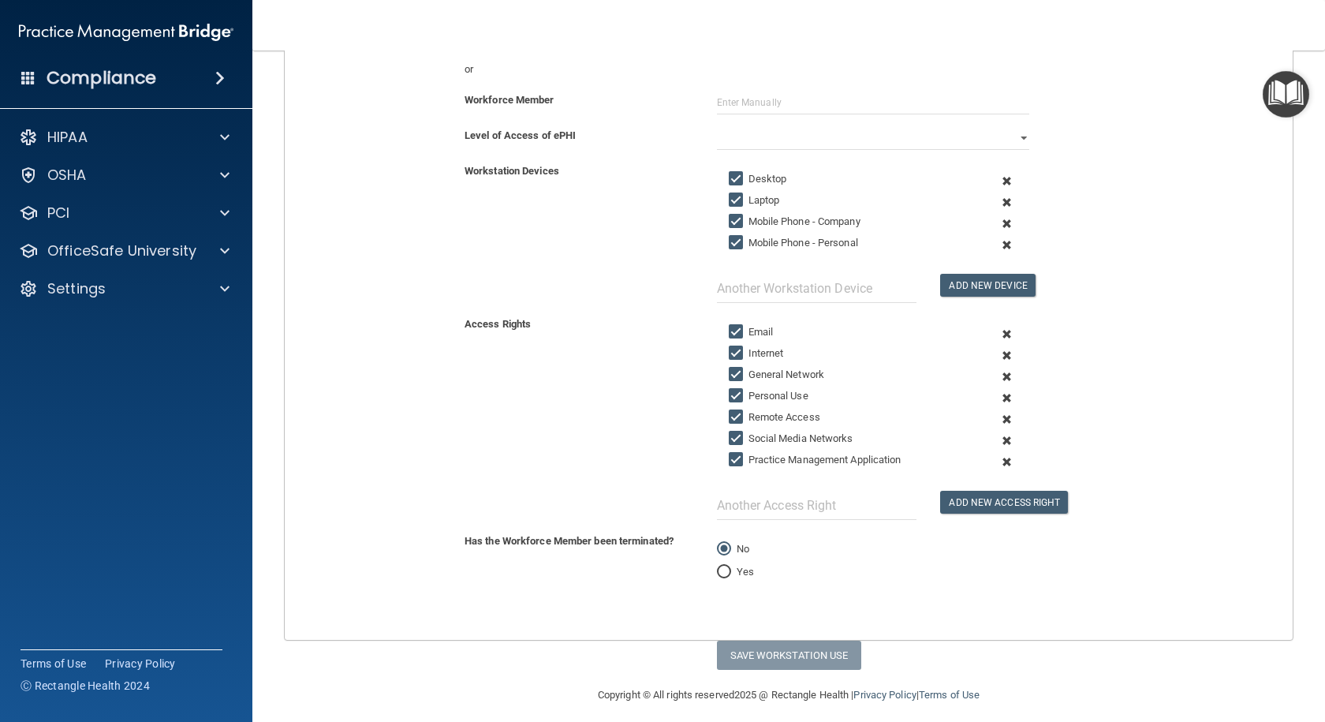
scroll to position [250, 0]
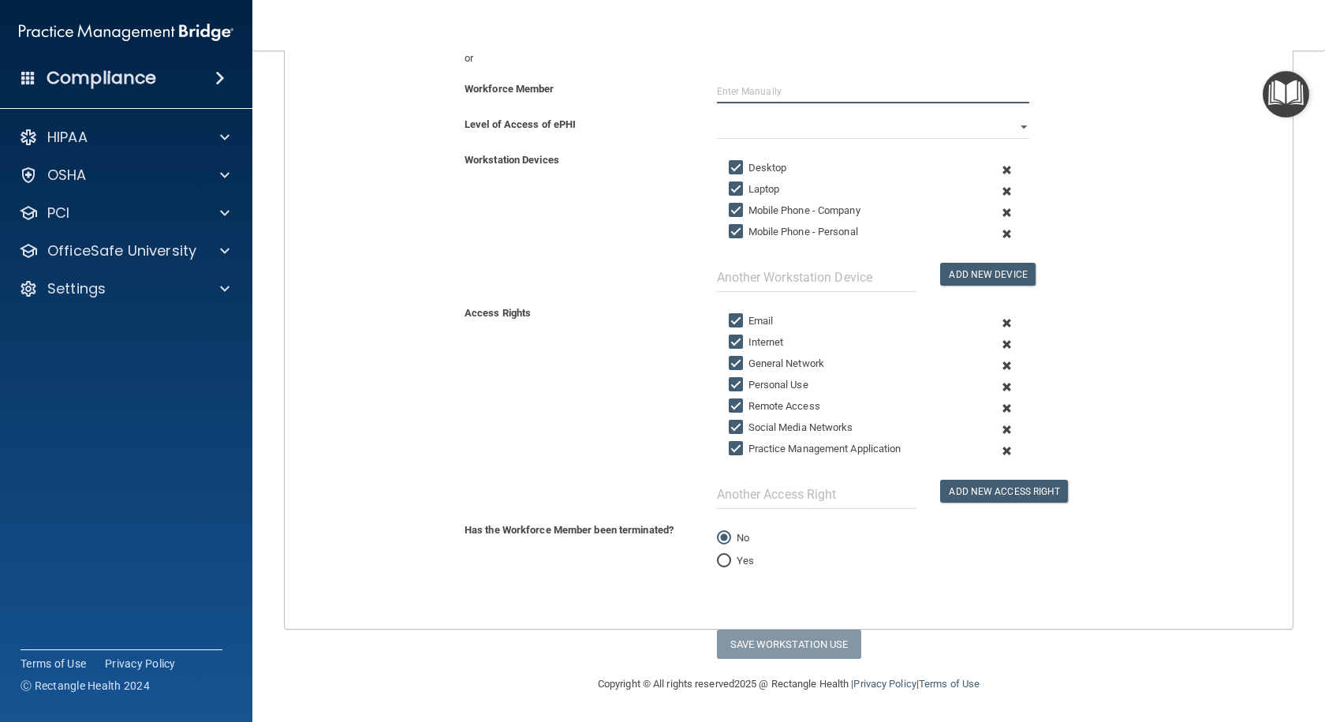
drag, startPoint x: 1017, startPoint y: 98, endPoint x: 1034, endPoint y: 98, distance: 16.6
click at [1019, 98] on input "text" at bounding box center [873, 92] width 312 height 24
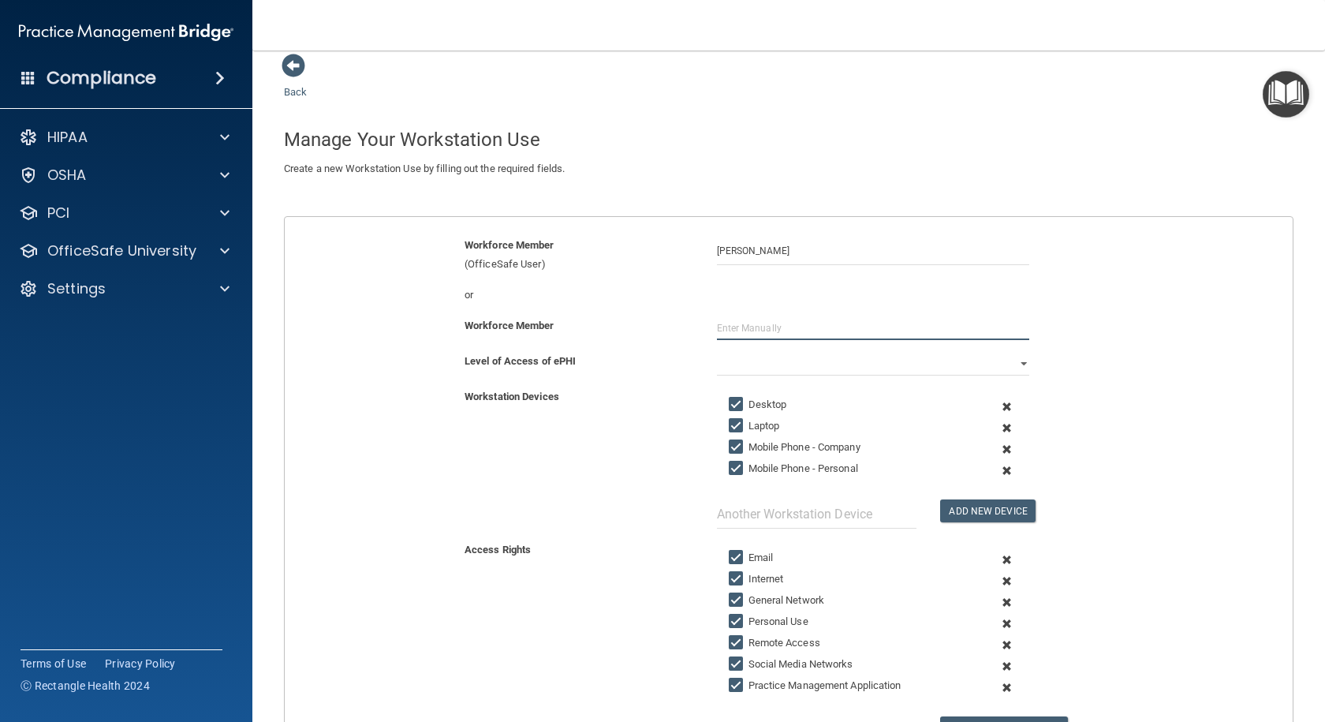
scroll to position [0, 0]
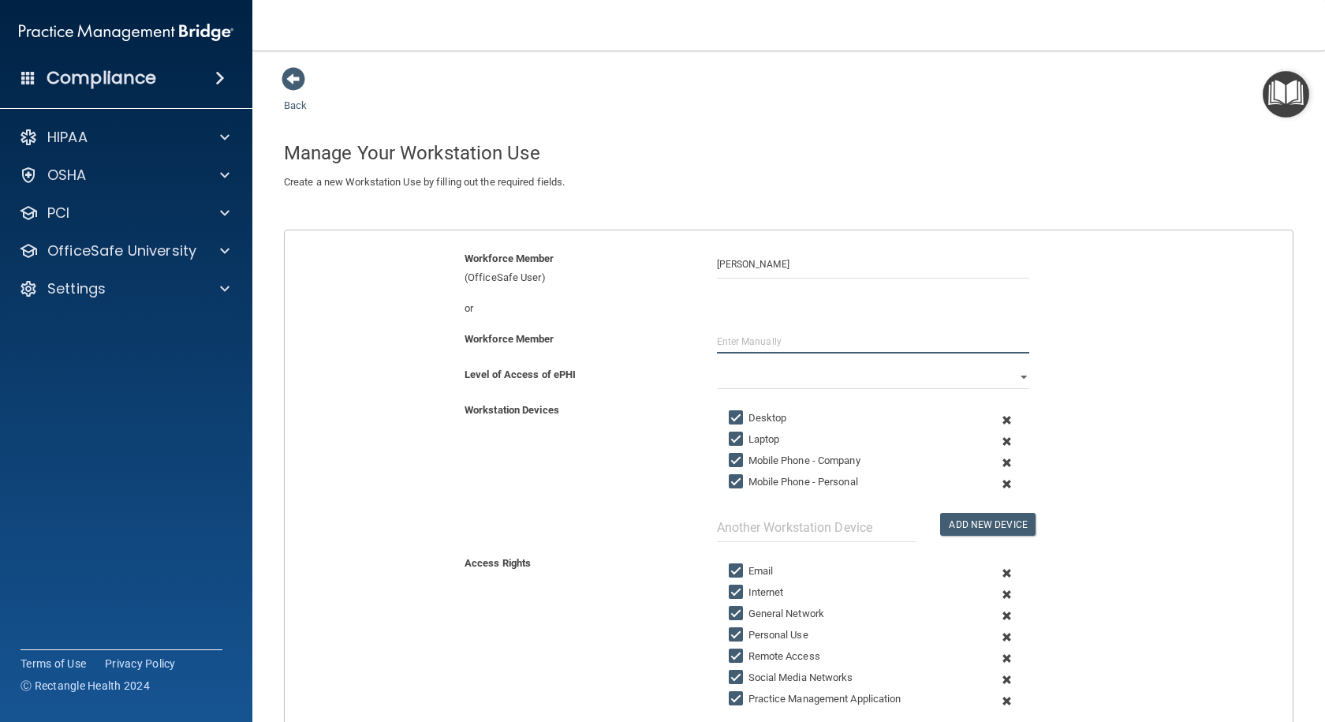
click at [733, 341] on input "text" at bounding box center [873, 342] width 312 height 24
type input "[PERSON_NAME]"
click at [842, 338] on input "[PERSON_NAME]" at bounding box center [873, 342] width 312 height 24
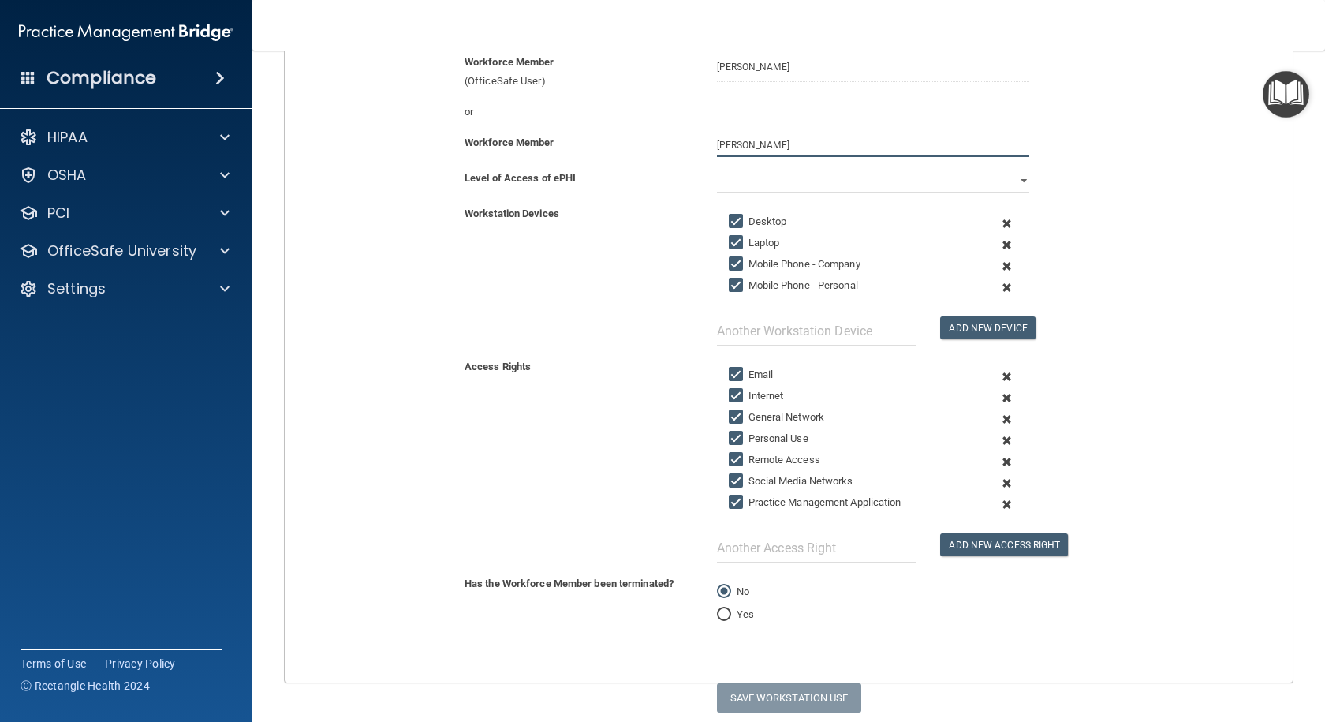
scroll to position [160, 0]
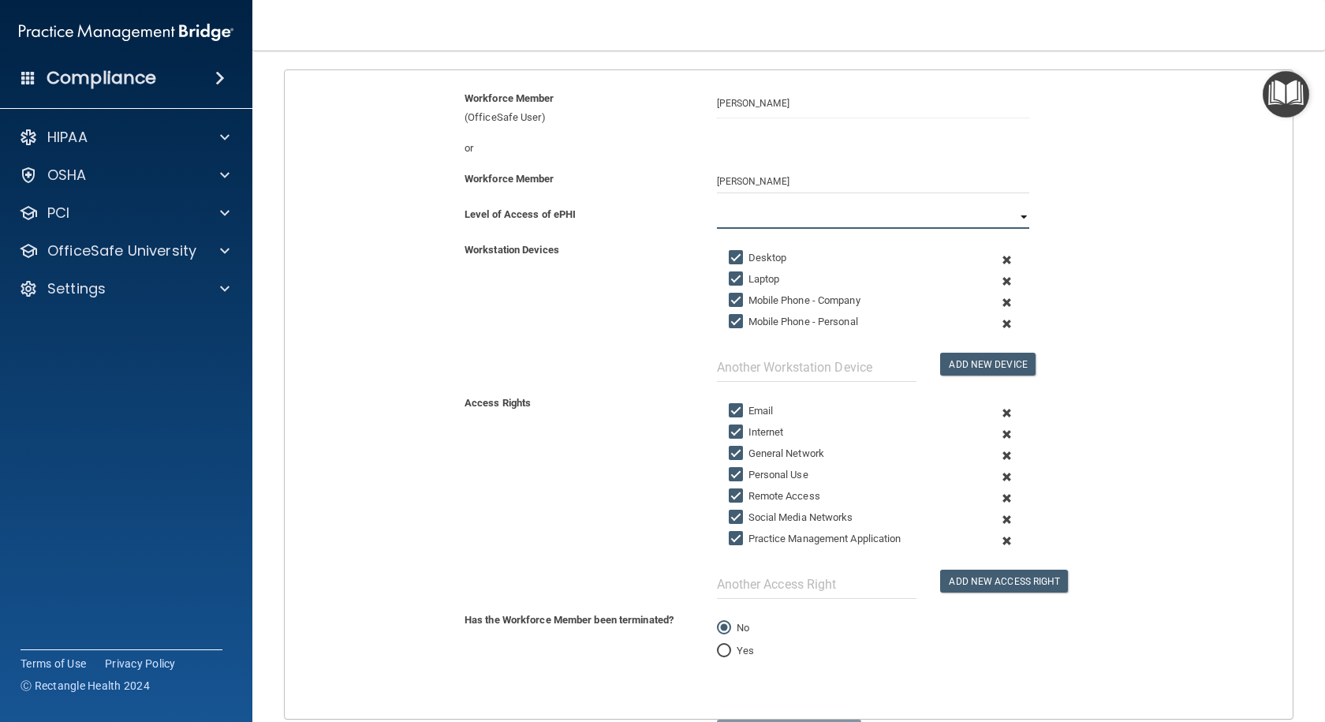
click at [1011, 214] on select "Full Limited None" at bounding box center [873, 217] width 312 height 24
click at [717, 205] on select "Full Limited None" at bounding box center [873, 217] width 312 height 24
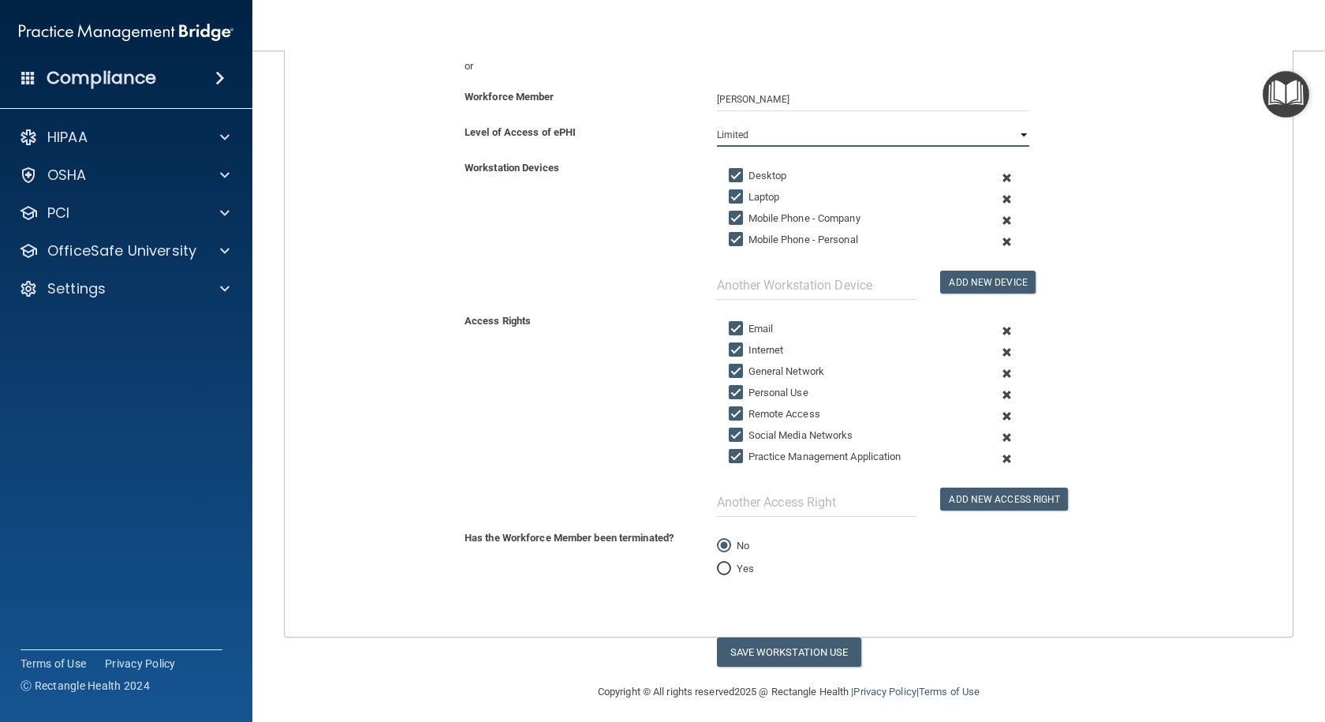
scroll to position [250, 0]
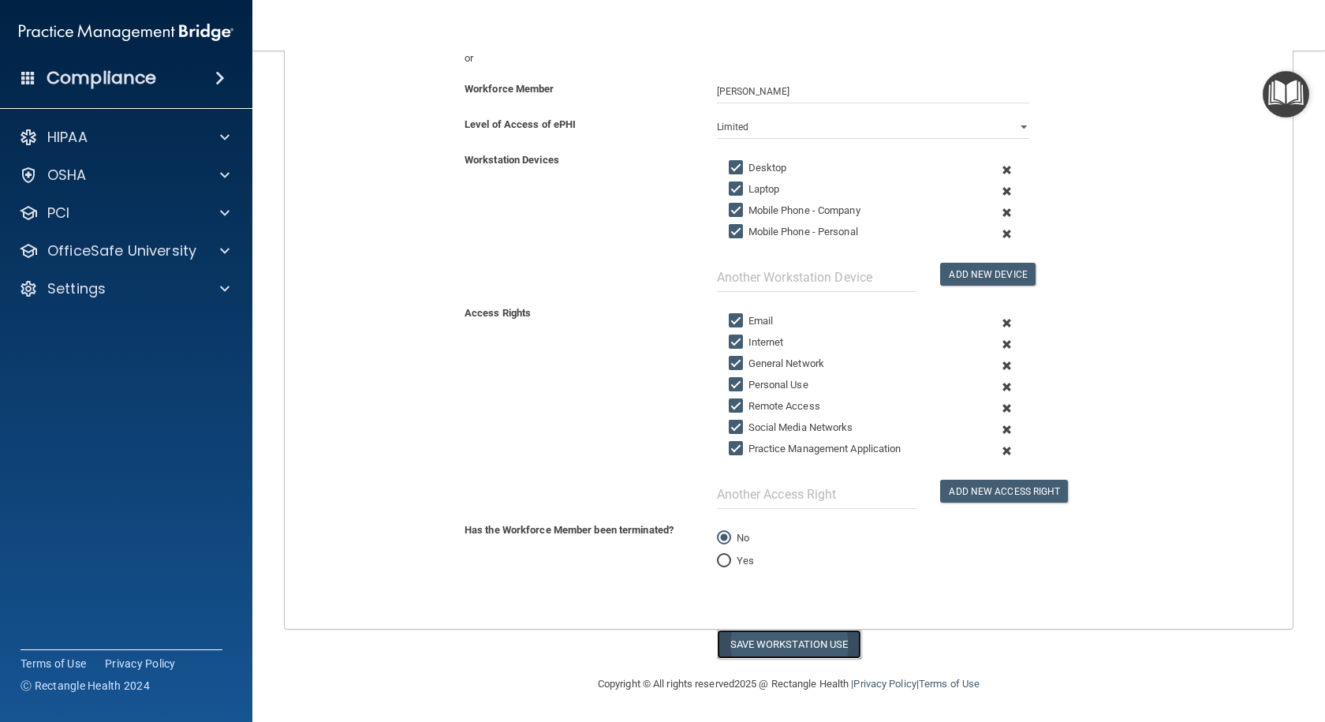
click at [845, 633] on button "Save Workstation Use" at bounding box center [789, 643] width 144 height 29
select select "? string:Full ?"
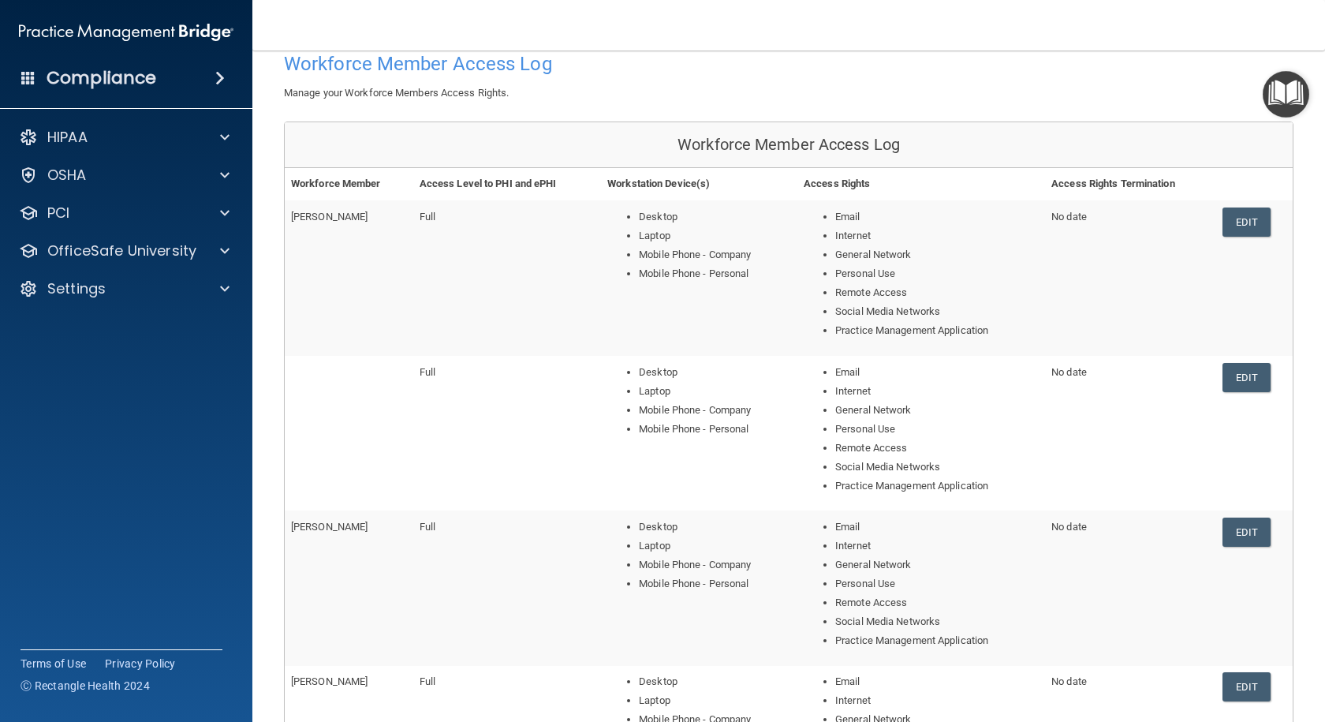
scroll to position [91, 0]
click at [1242, 379] on link "Edit" at bounding box center [1246, 374] width 48 height 29
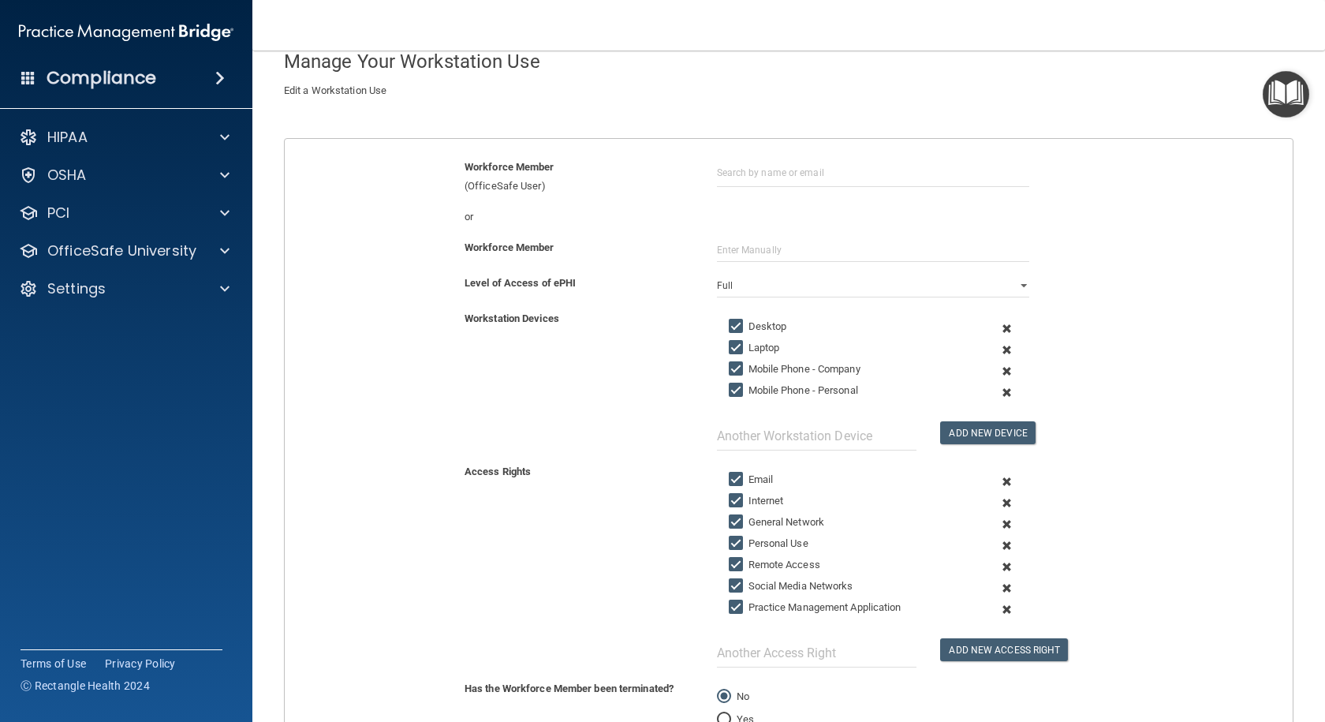
scroll to position [278, 0]
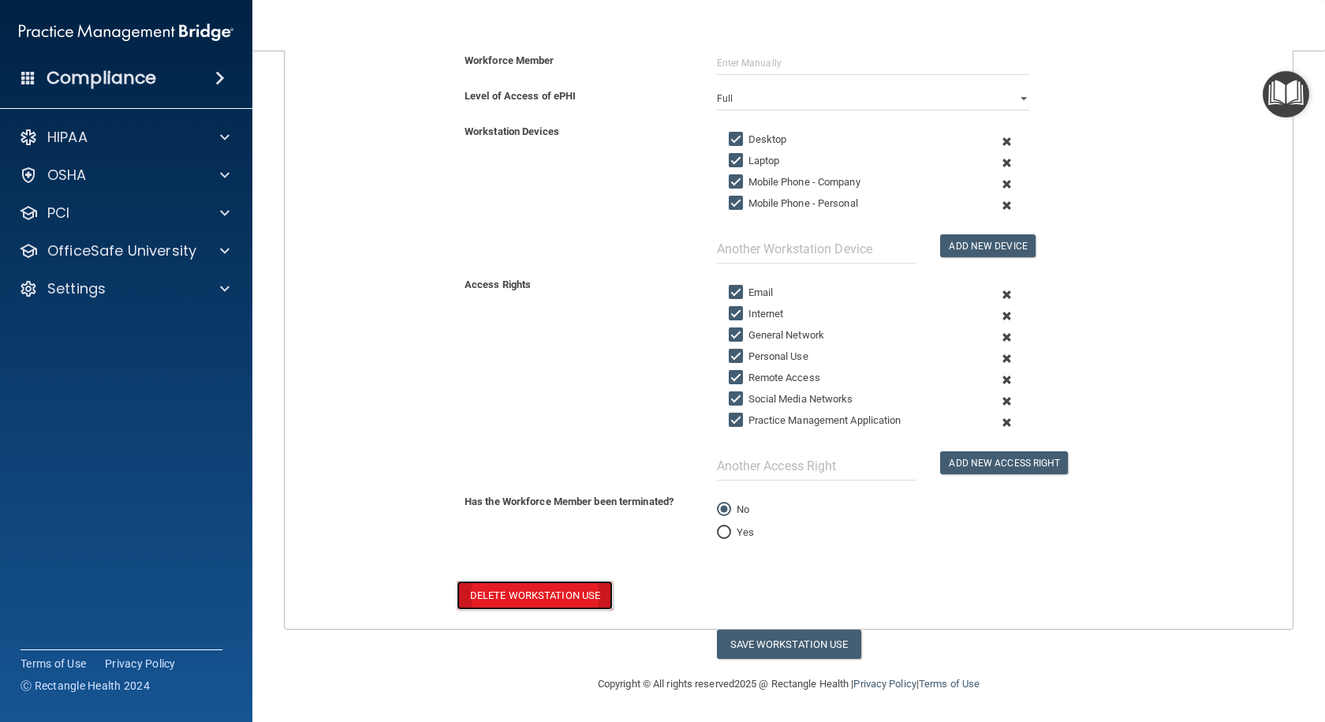
click at [565, 599] on button "Delete Workstation Use" at bounding box center [535, 594] width 156 height 29
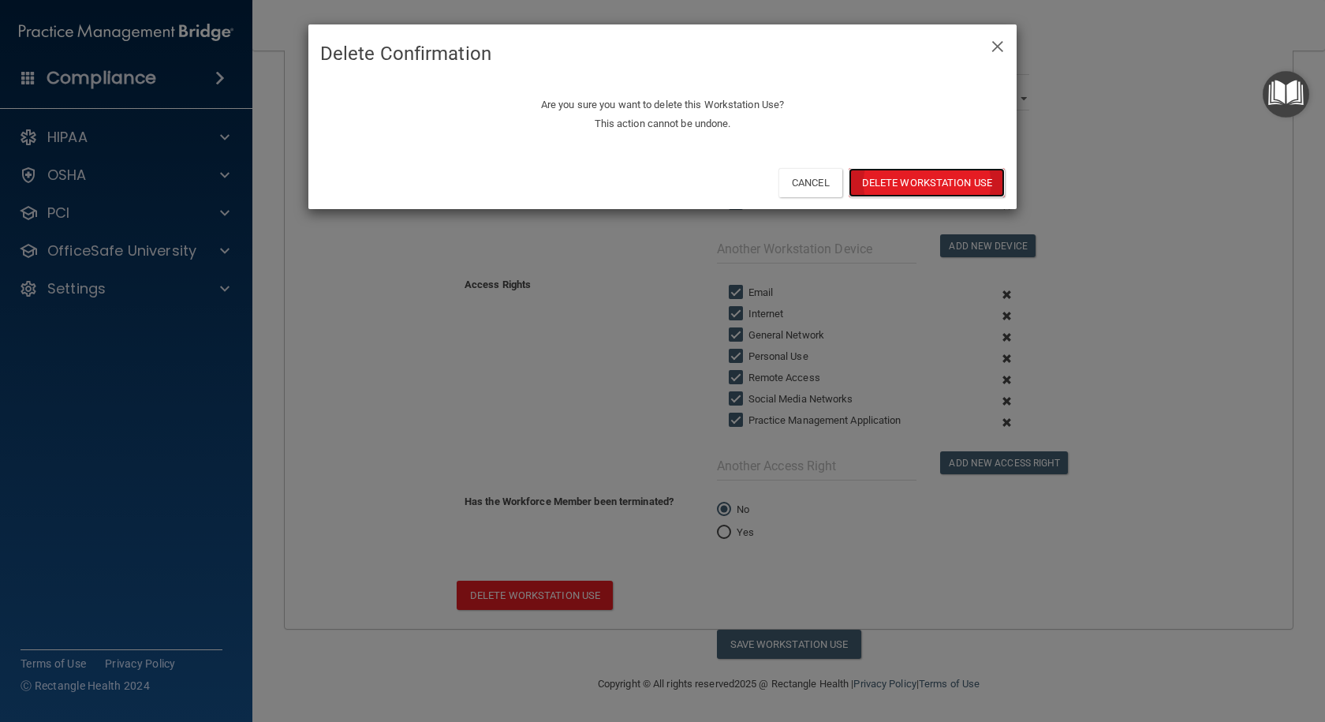
click at [880, 181] on button "Delete Workstation Use" at bounding box center [927, 182] width 156 height 29
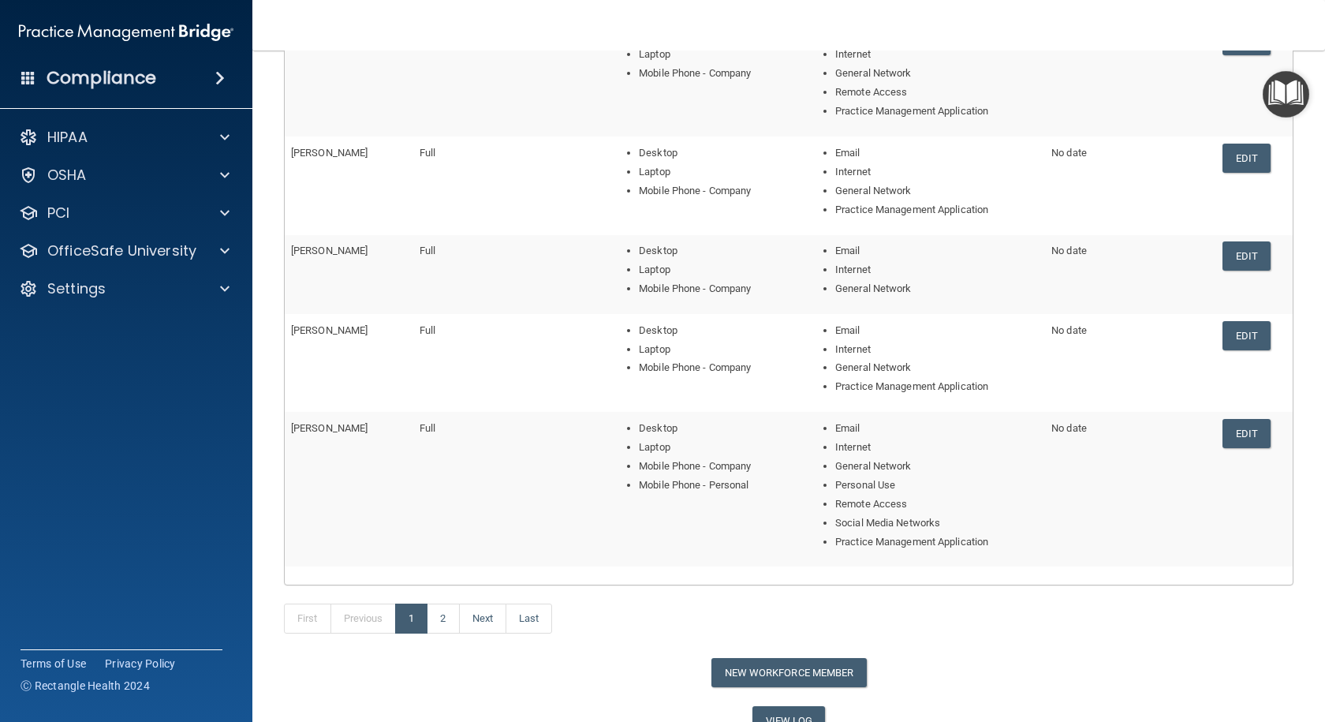
scroll to position [315, 0]
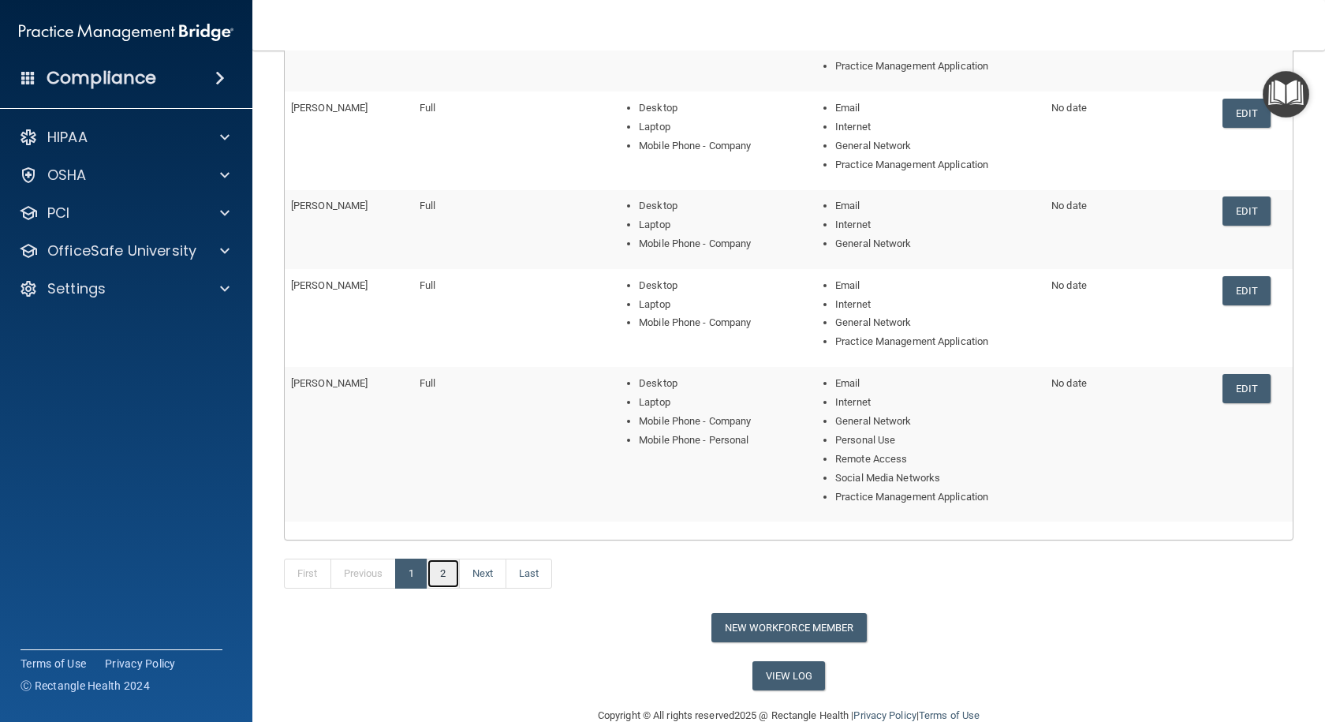
click at [435, 576] on link "2" at bounding box center [443, 573] width 32 height 30
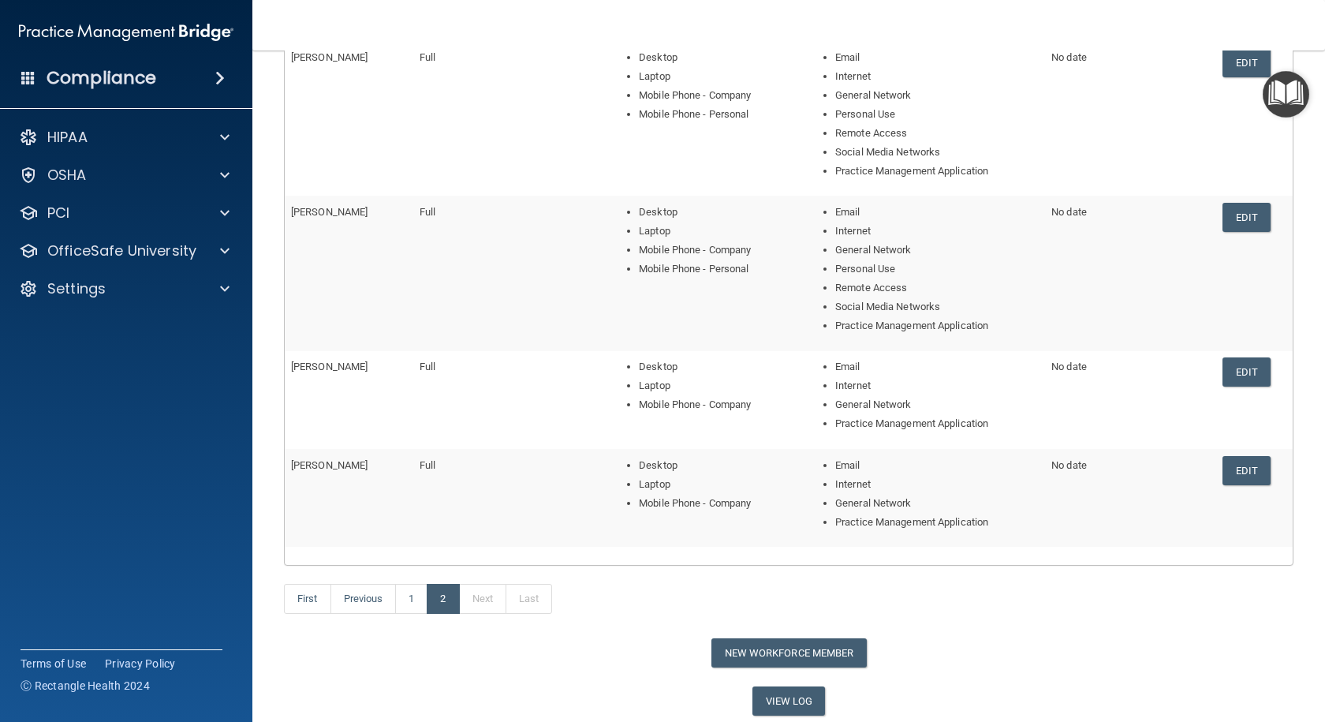
scroll to position [461, 0]
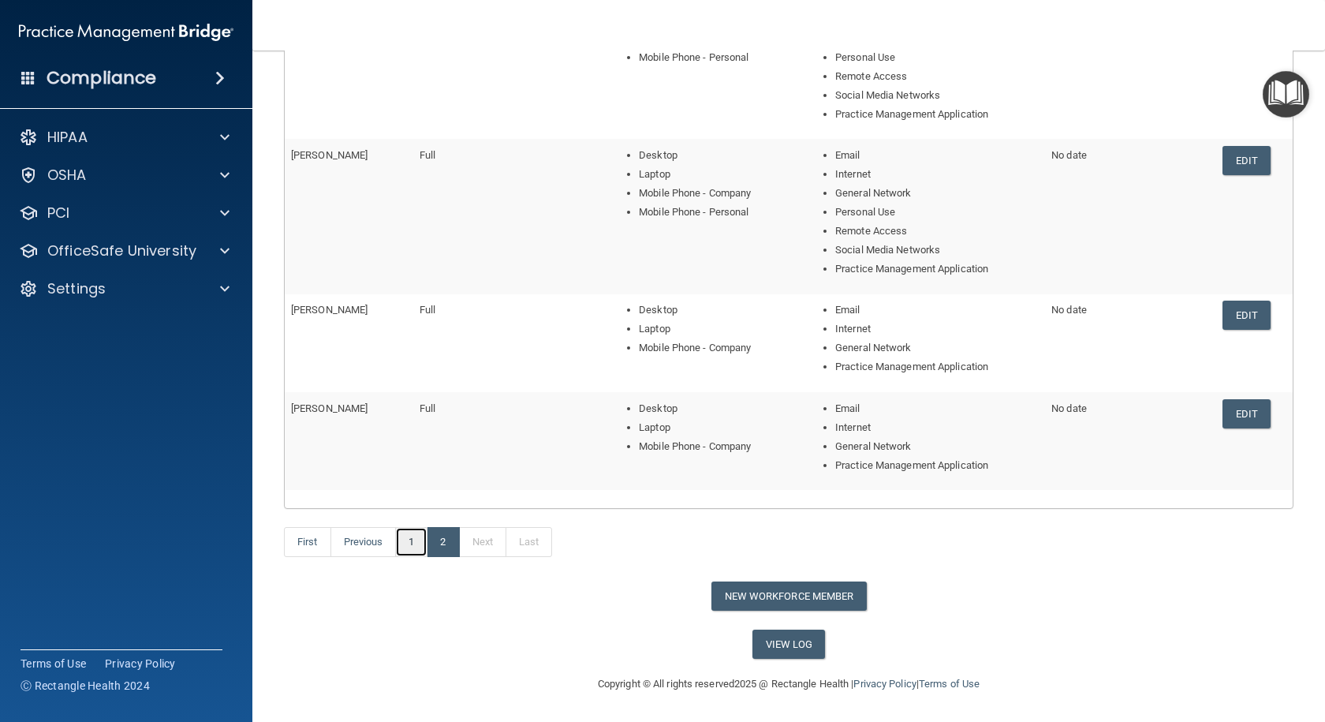
click at [413, 543] on link "1" at bounding box center [411, 542] width 32 height 30
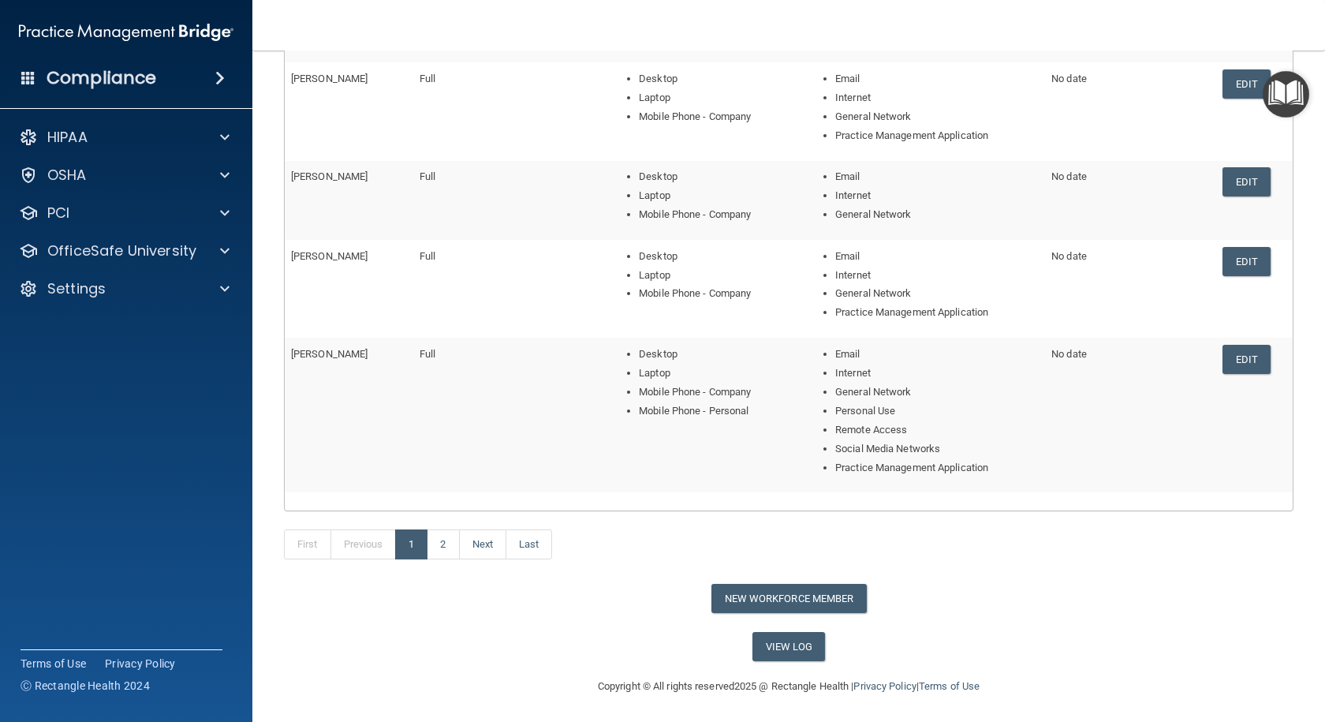
scroll to position [347, 0]
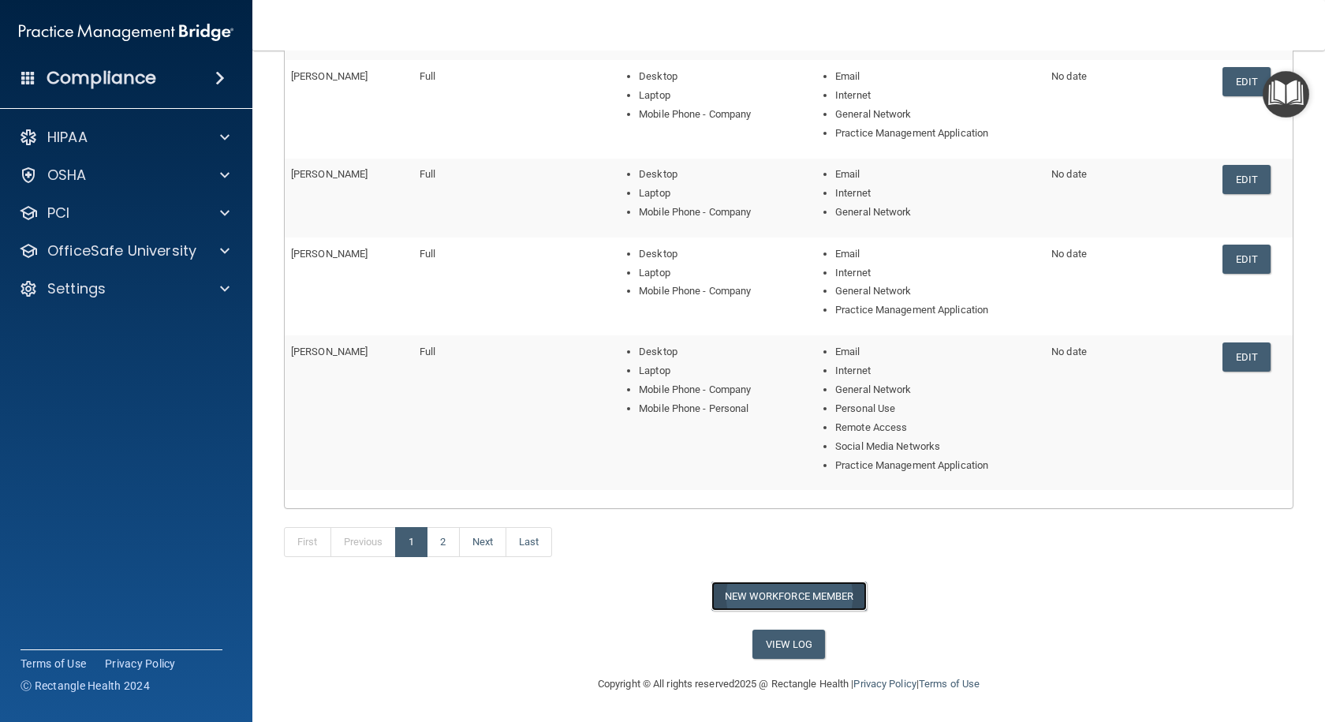
click at [793, 597] on button "New Workforce Member" at bounding box center [788, 595] width 155 height 29
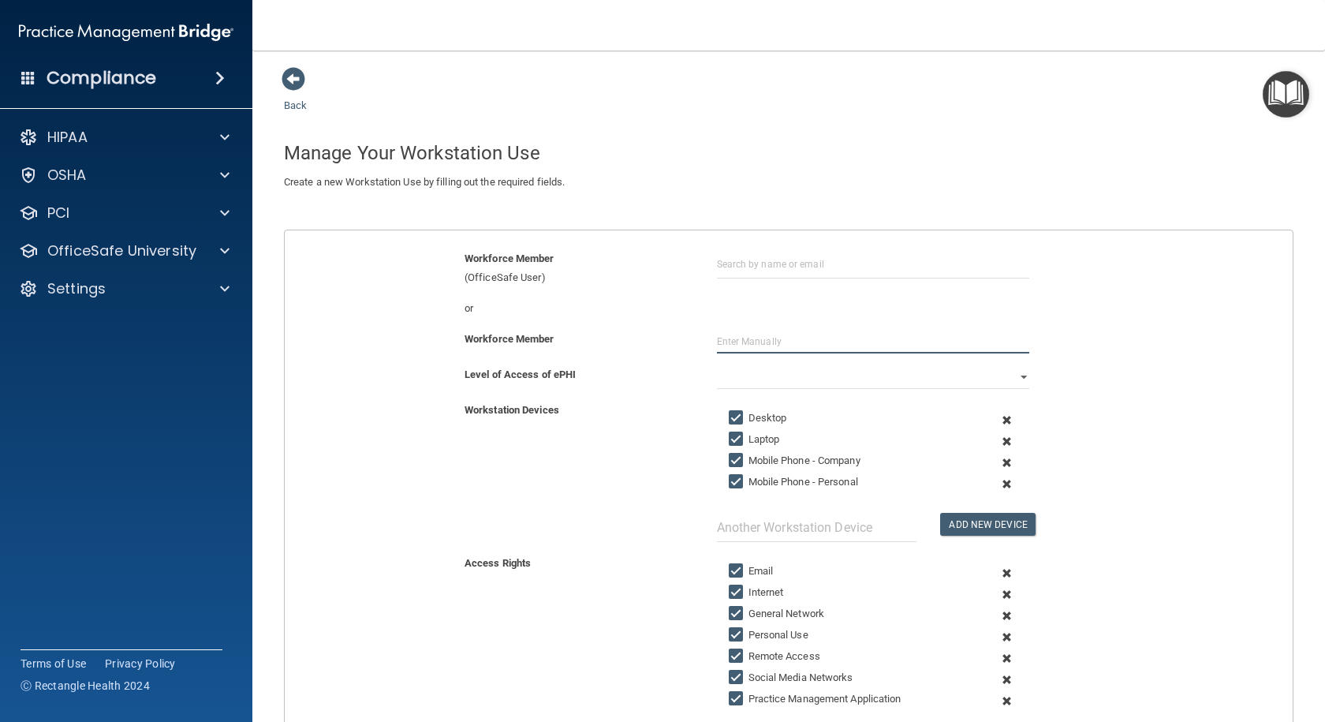
click at [751, 339] on input "text" at bounding box center [873, 342] width 312 height 24
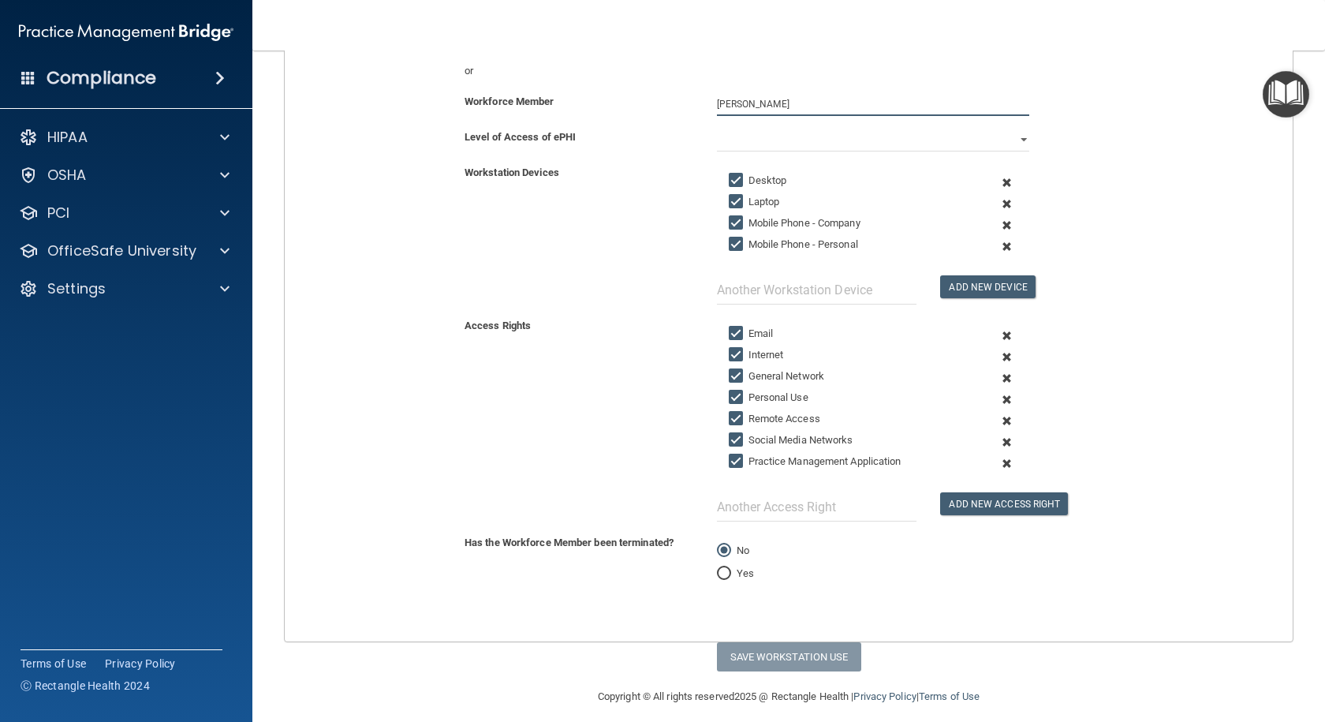
scroll to position [250, 0]
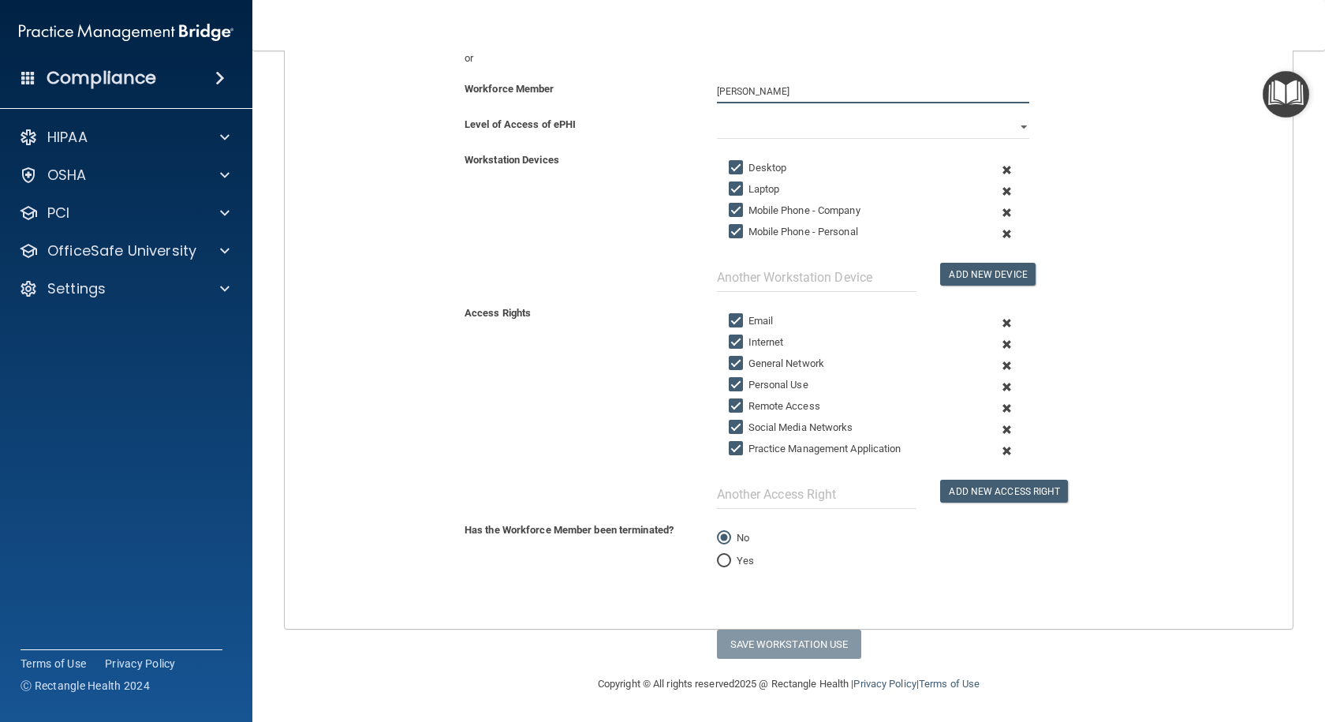
type input "[PERSON_NAME]"
drag, startPoint x: 1015, startPoint y: 126, endPoint x: 989, endPoint y: 134, distance: 27.2
click at [1014, 125] on select "Full Limited None" at bounding box center [873, 127] width 312 height 24
click at [717, 115] on select "Full Limited None" at bounding box center [873, 127] width 312 height 24
click at [1012, 125] on select "Full Limited None" at bounding box center [873, 127] width 312 height 24
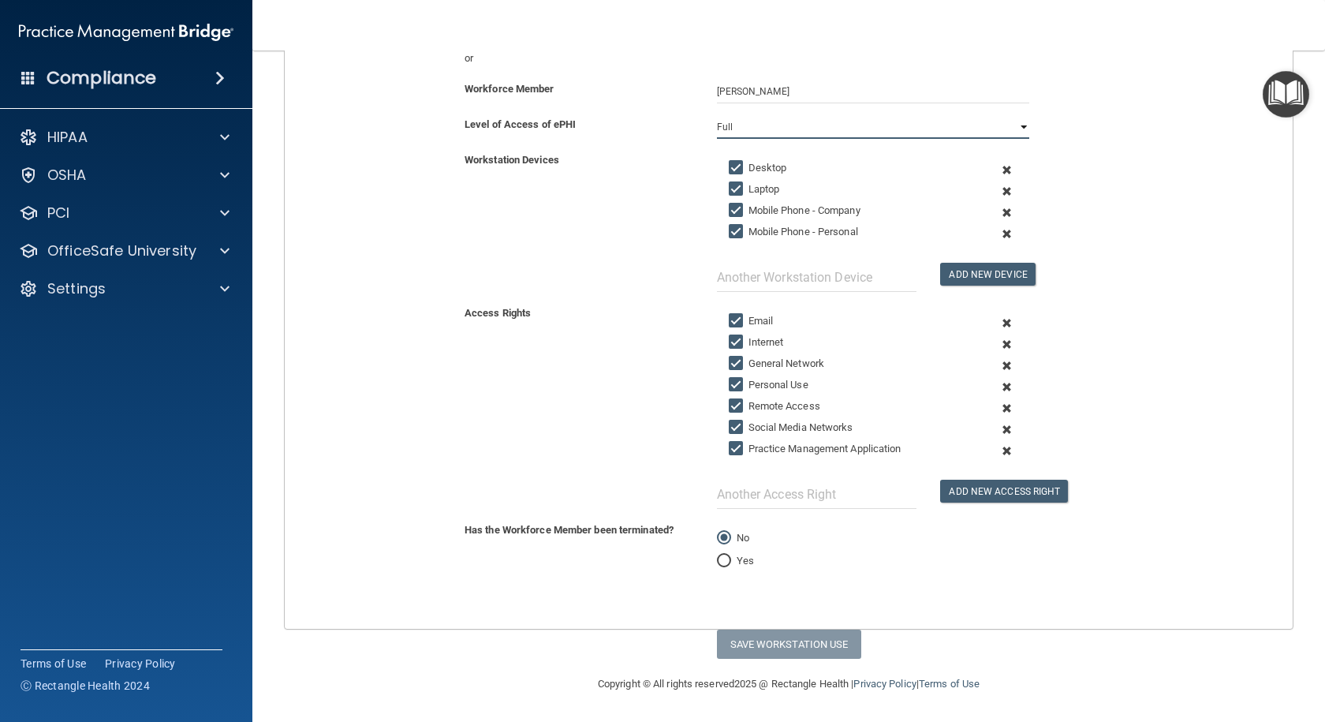
click at [717, 115] on select "Full Limited None" at bounding box center [873, 127] width 312 height 24
click at [795, 637] on button "Save Workstation Use" at bounding box center [789, 643] width 144 height 29
select select "? string:Full ?"
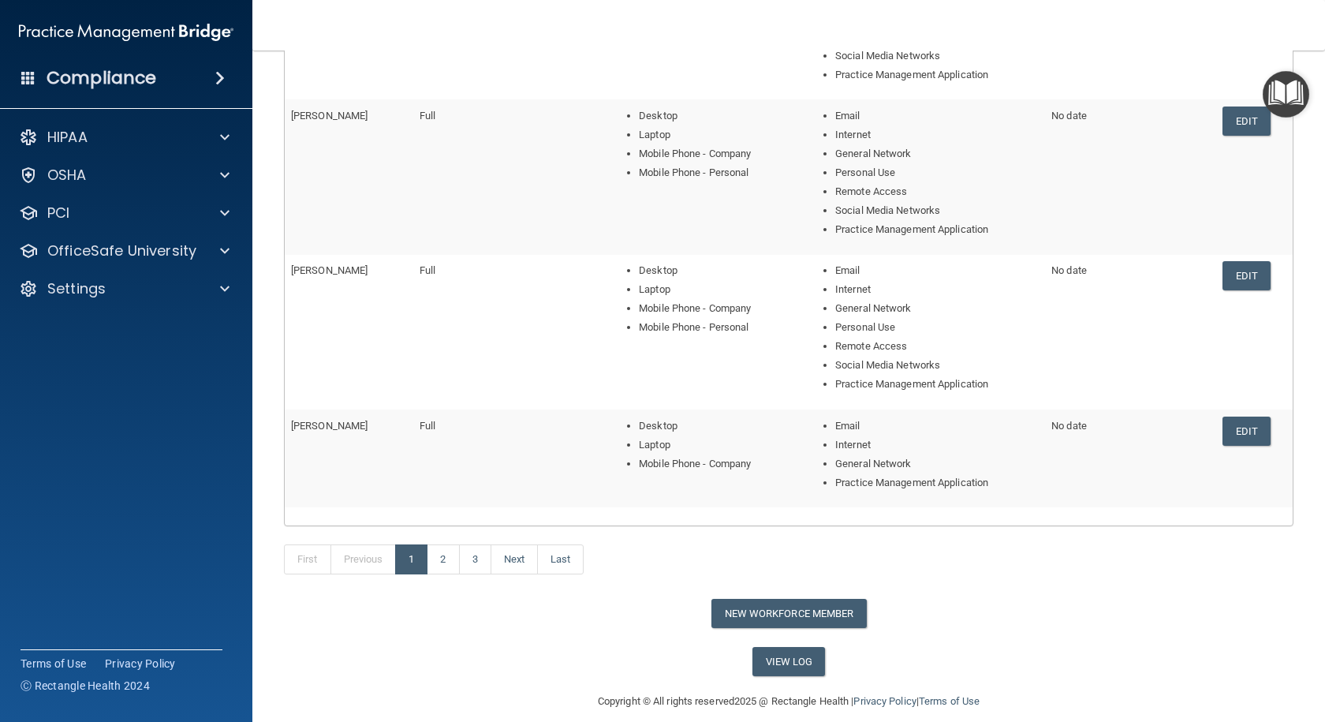
scroll to position [516, 0]
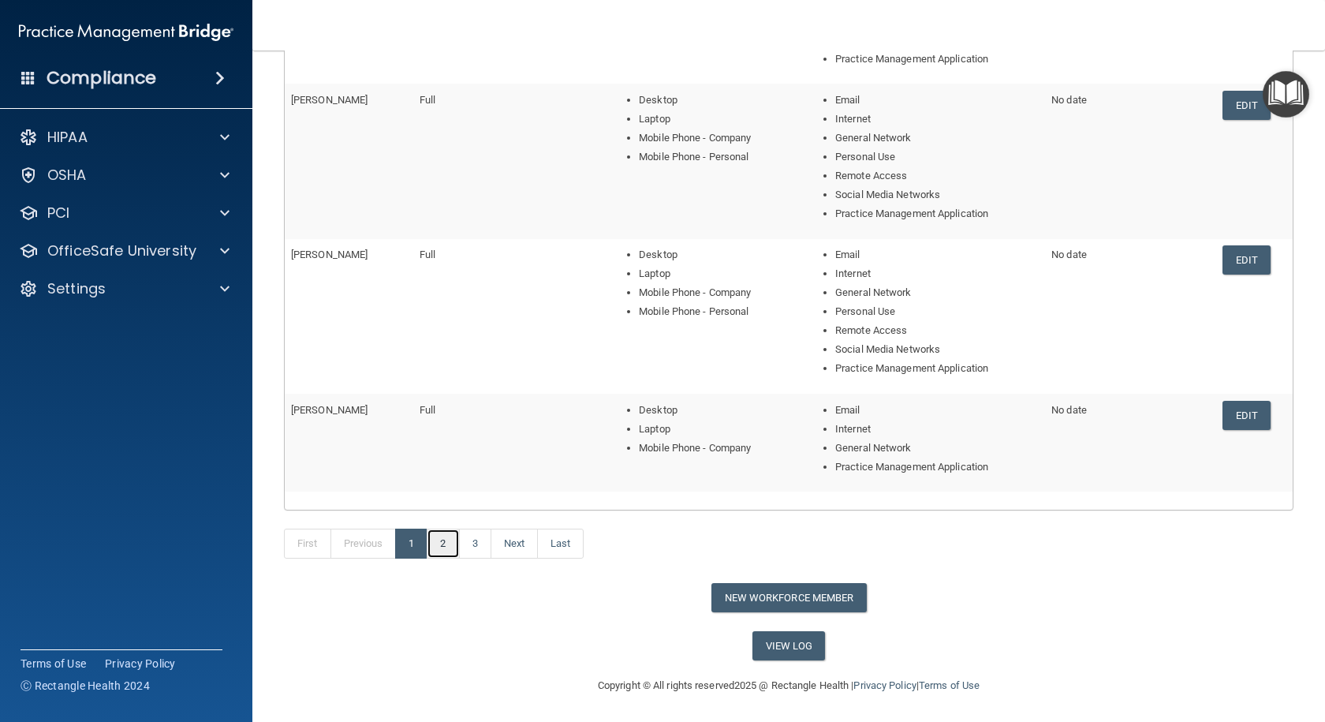
click at [448, 550] on link "2" at bounding box center [443, 543] width 32 height 30
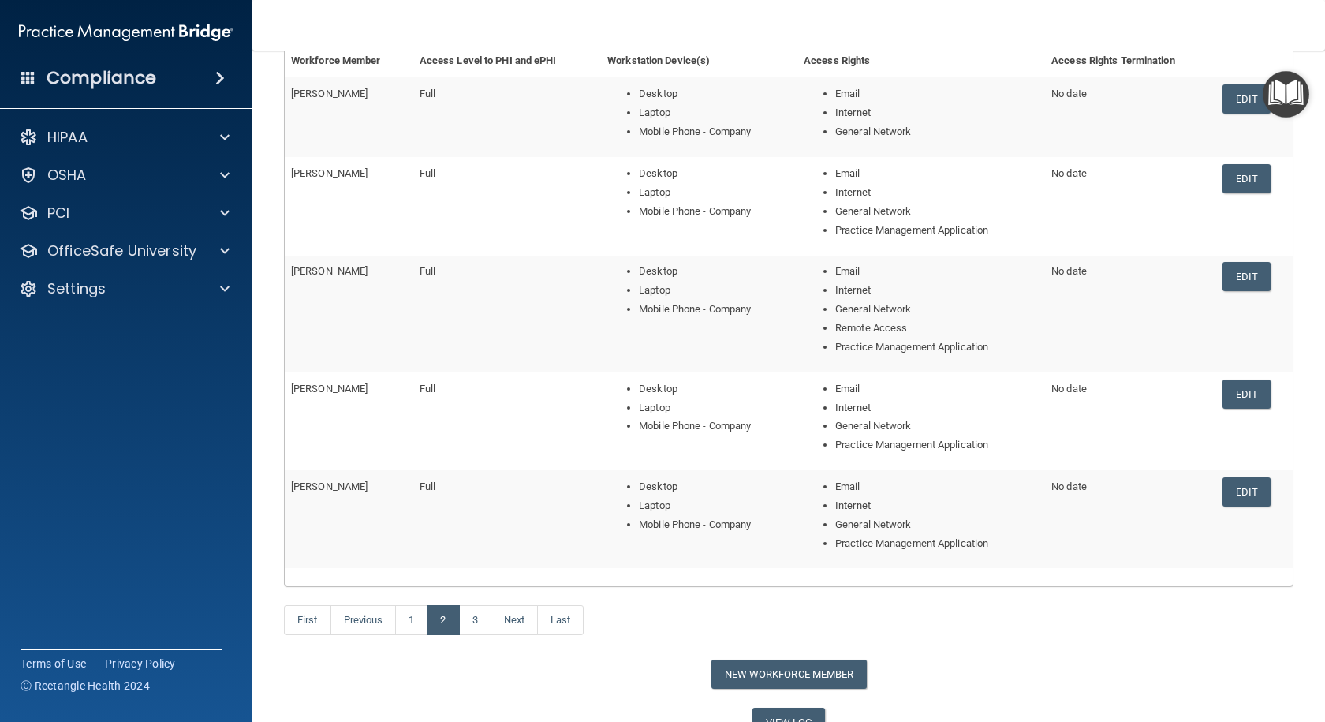
scroll to position [290, 0]
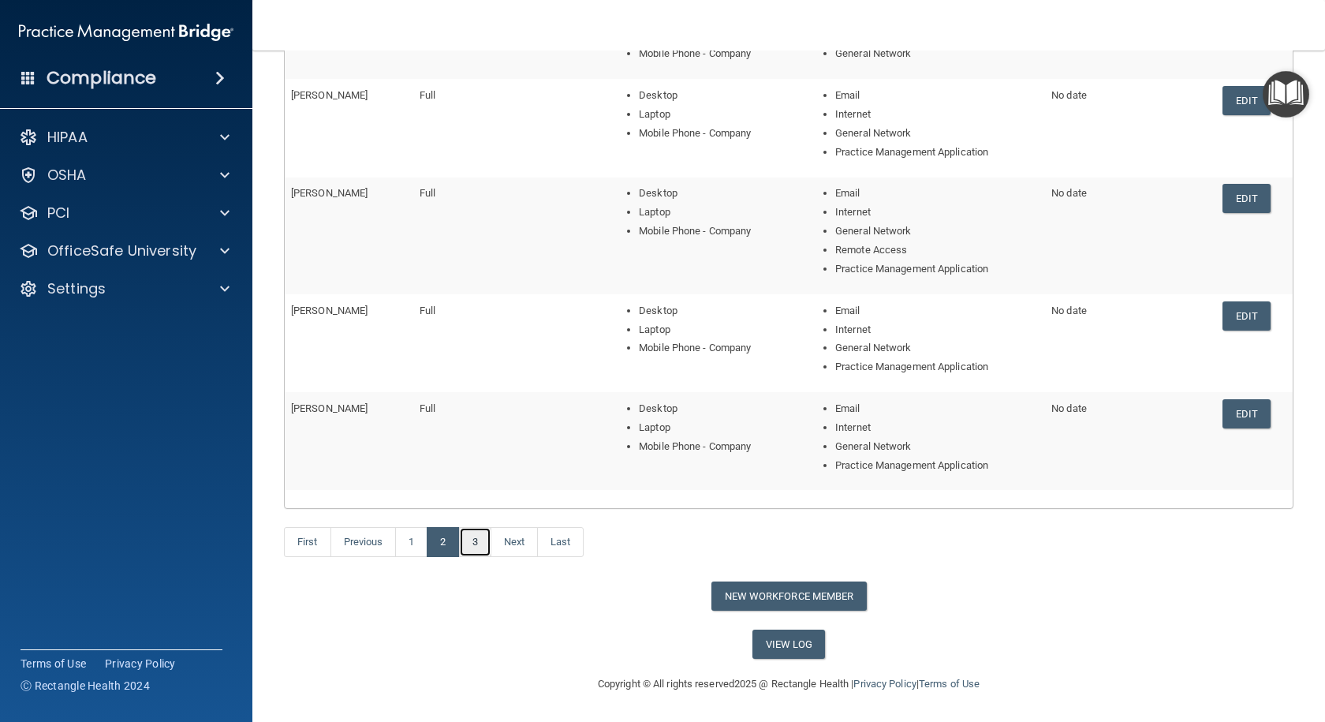
click at [472, 550] on link "3" at bounding box center [475, 542] width 32 height 30
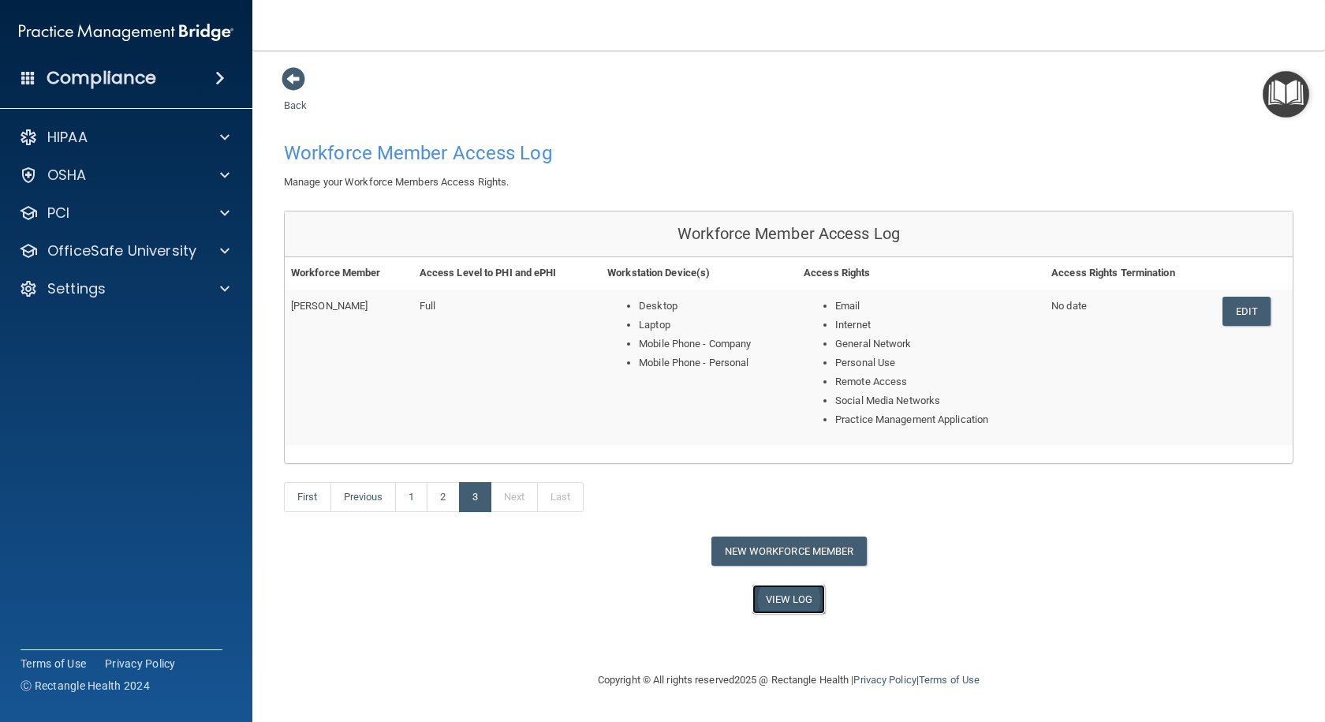
click at [815, 605] on link "View Log" at bounding box center [788, 598] width 73 height 29
click at [230, 251] on div at bounding box center [222, 250] width 39 height 19
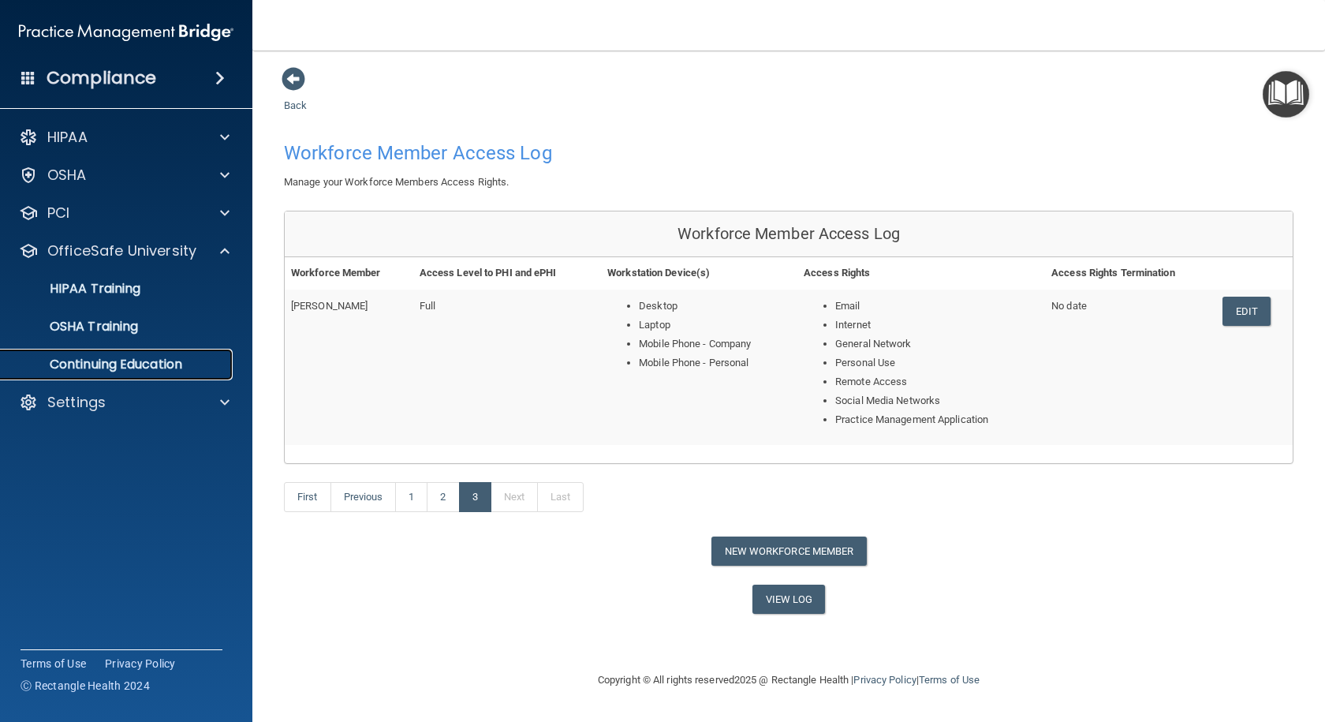
click at [160, 371] on p "Continuing Education" at bounding box center [117, 364] width 215 height 16
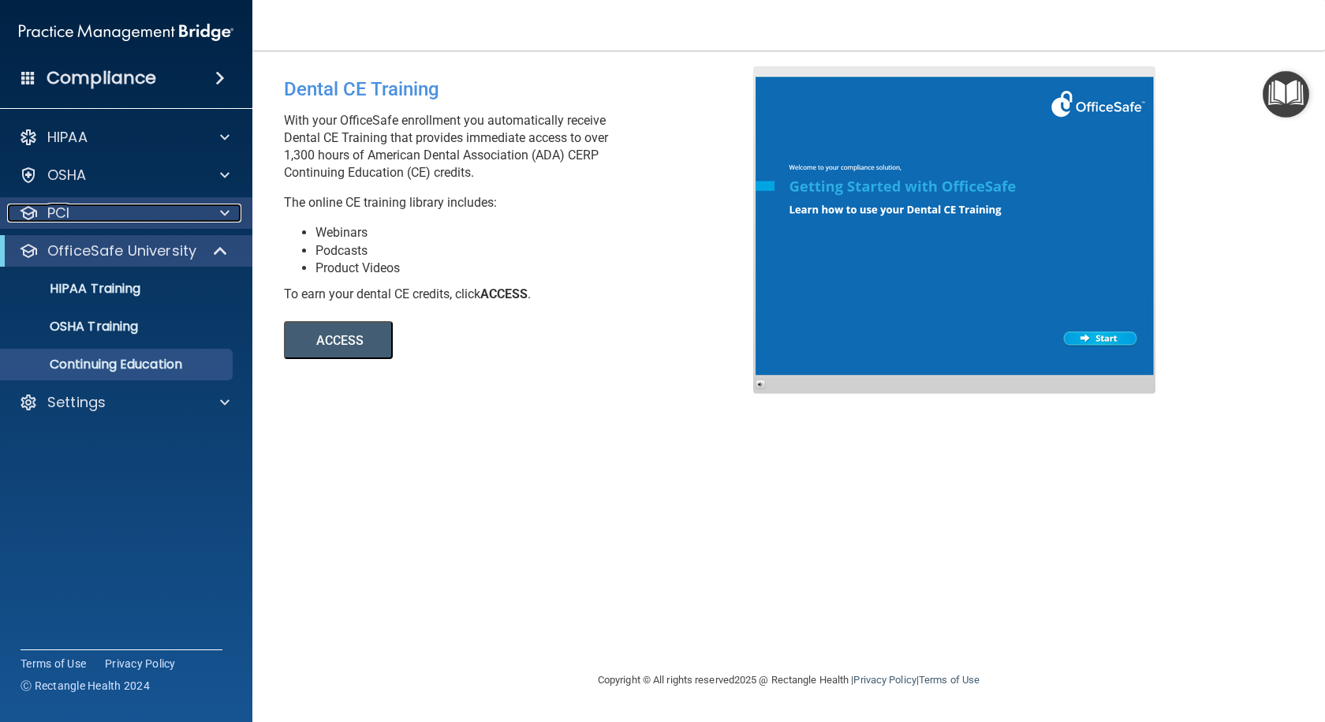
click at [220, 214] on span at bounding box center [224, 212] width 9 height 19
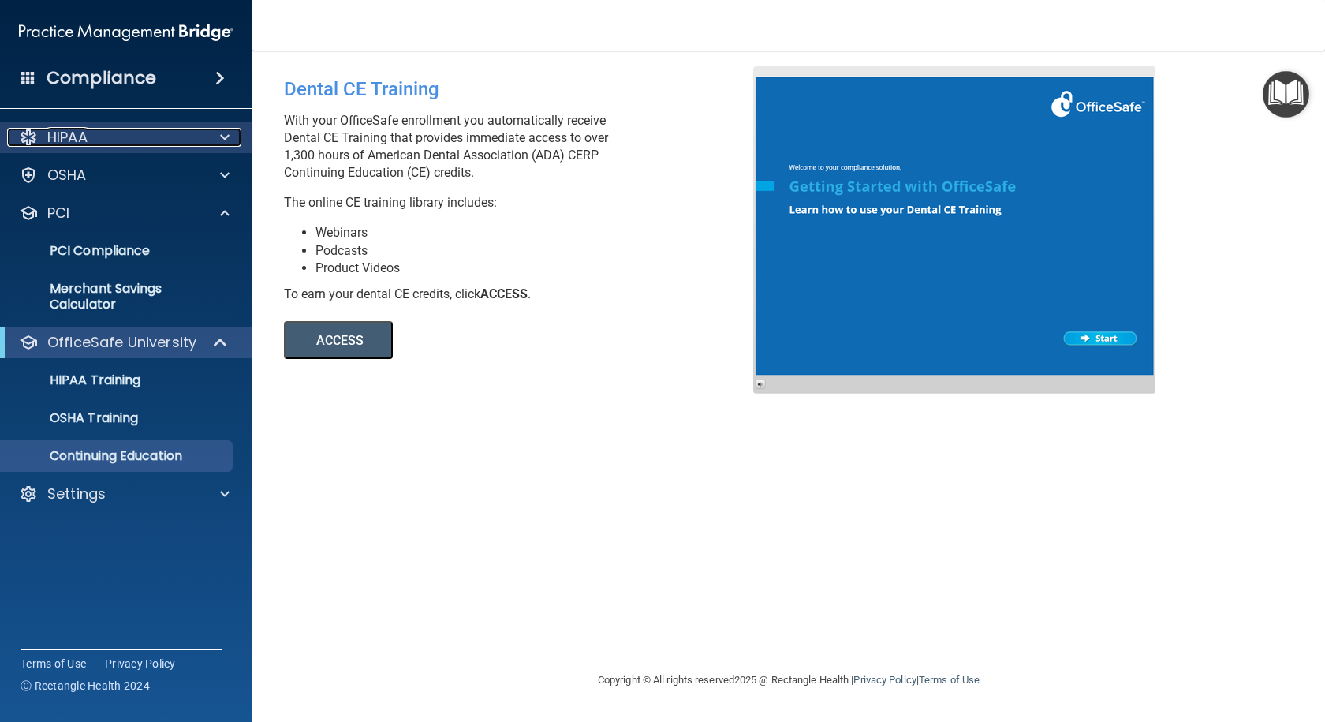
click at [226, 143] on span at bounding box center [224, 137] width 9 height 19
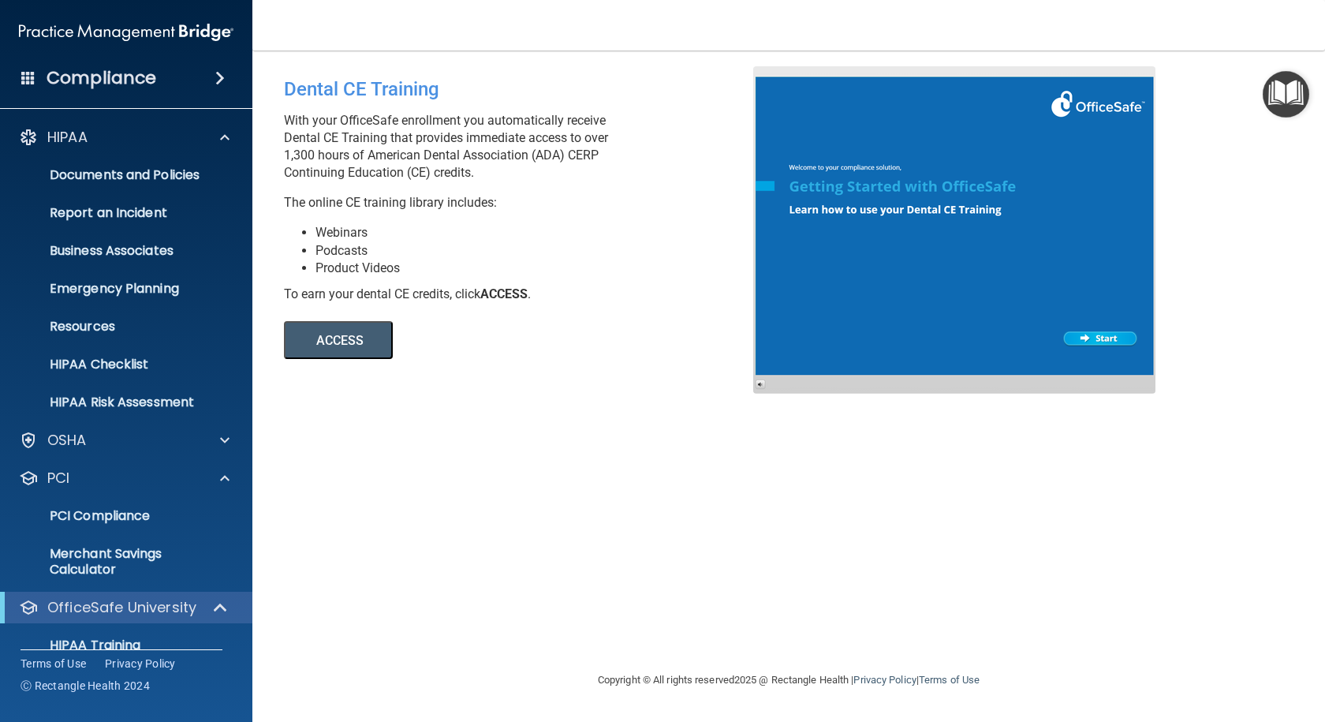
click at [223, 82] on span at bounding box center [219, 78] width 9 height 19
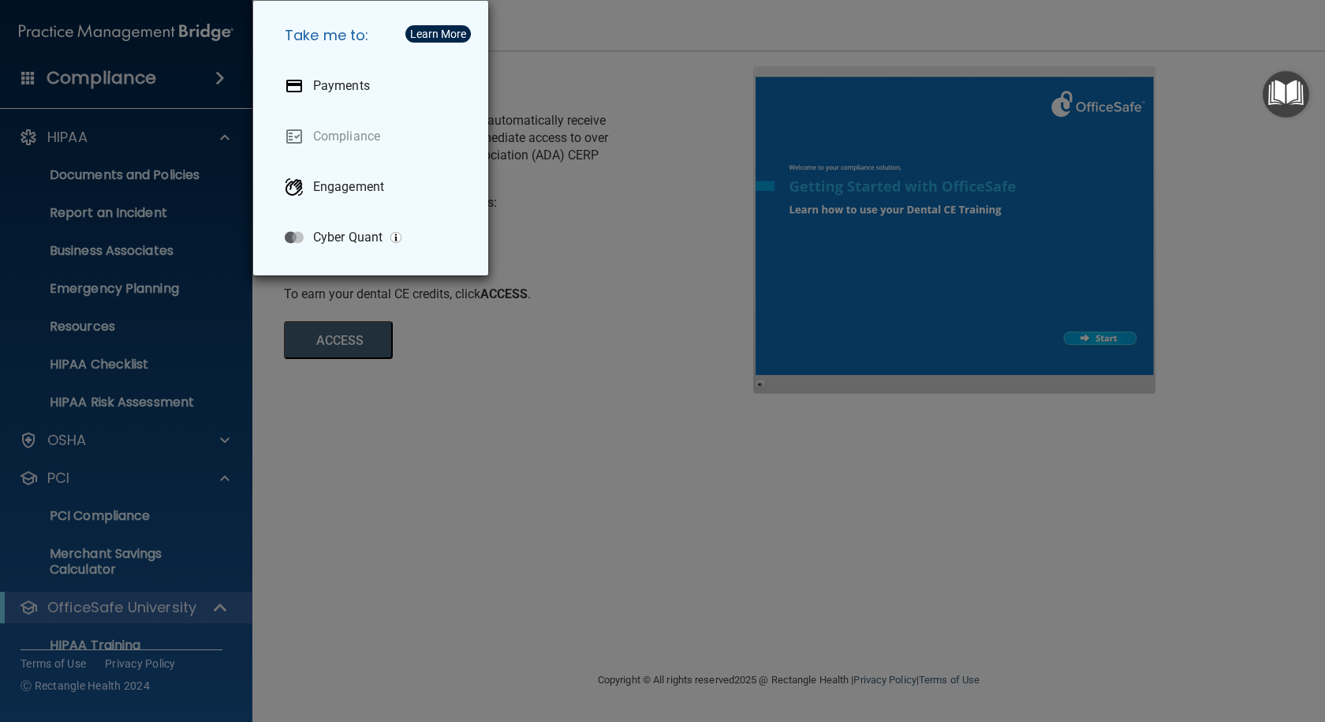
click at [671, 263] on div "Take me to: Payments Compliance Engagement Cyber Quant" at bounding box center [662, 361] width 1325 height 722
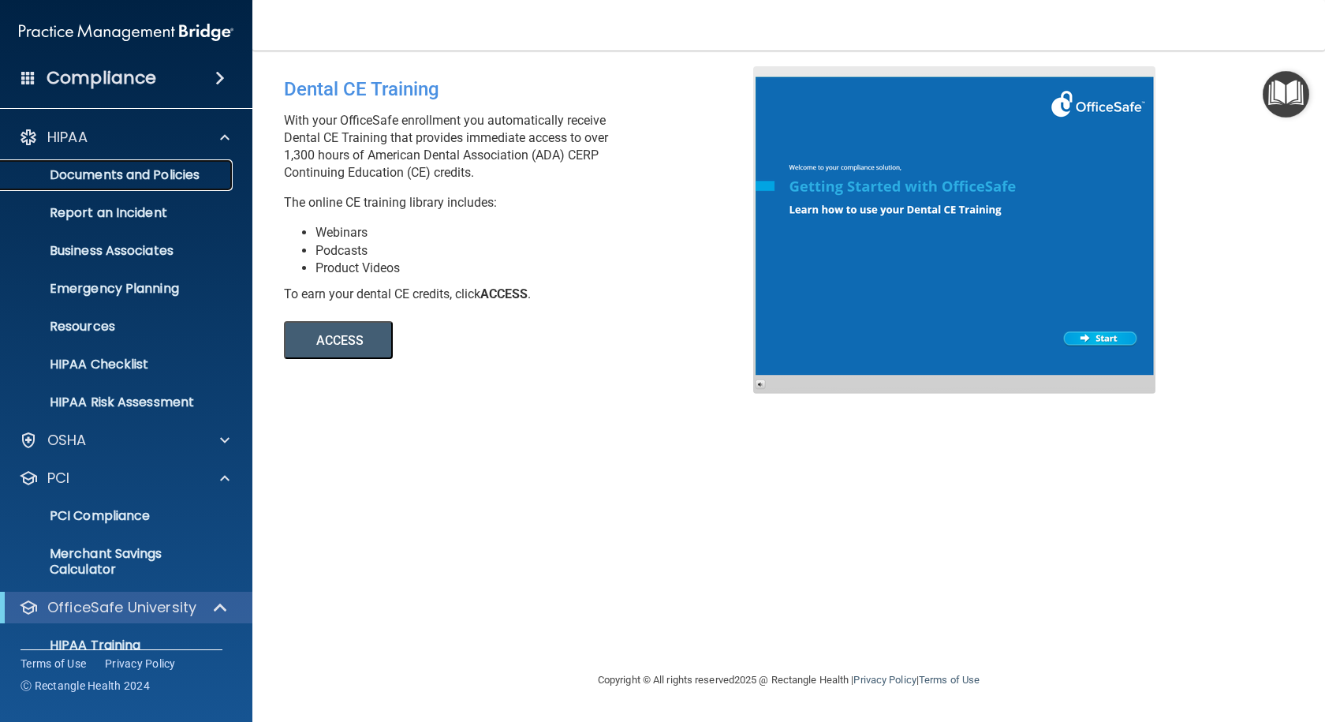
click at [197, 179] on p "Documents and Policies" at bounding box center [117, 175] width 215 height 16
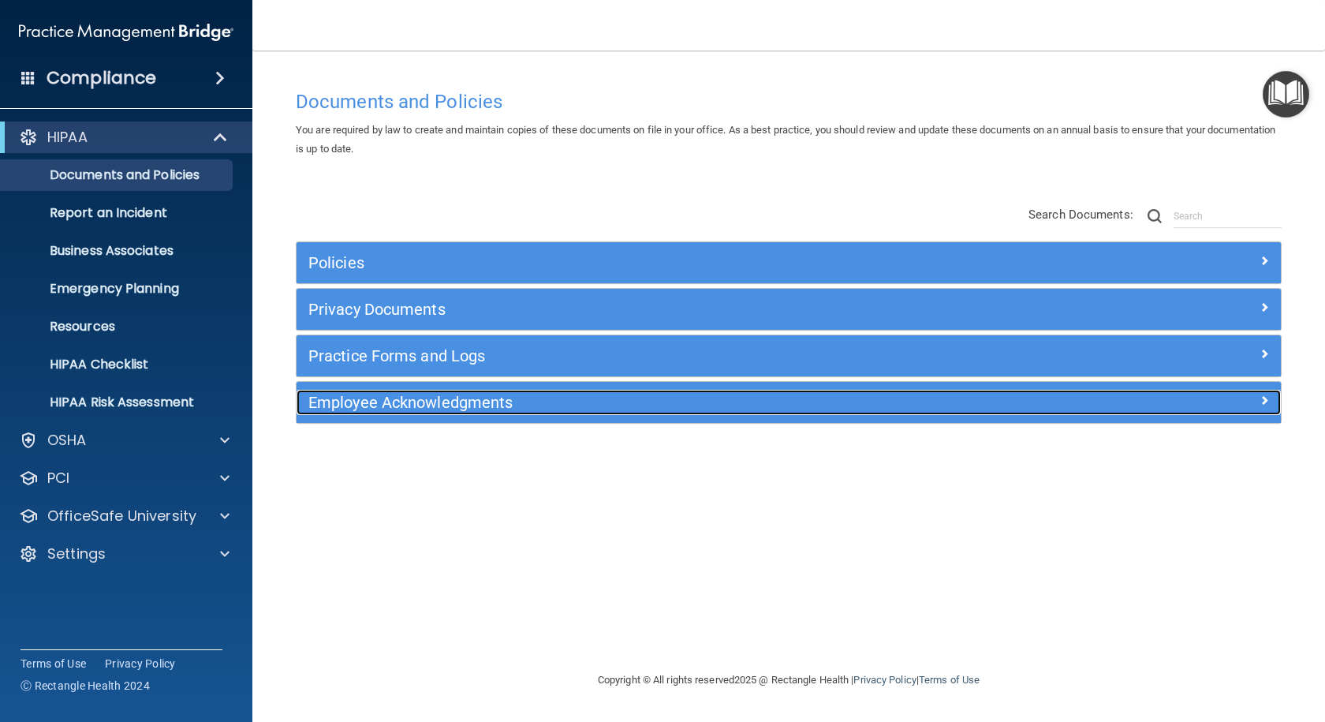
click at [1266, 400] on span at bounding box center [1263, 399] width 9 height 19
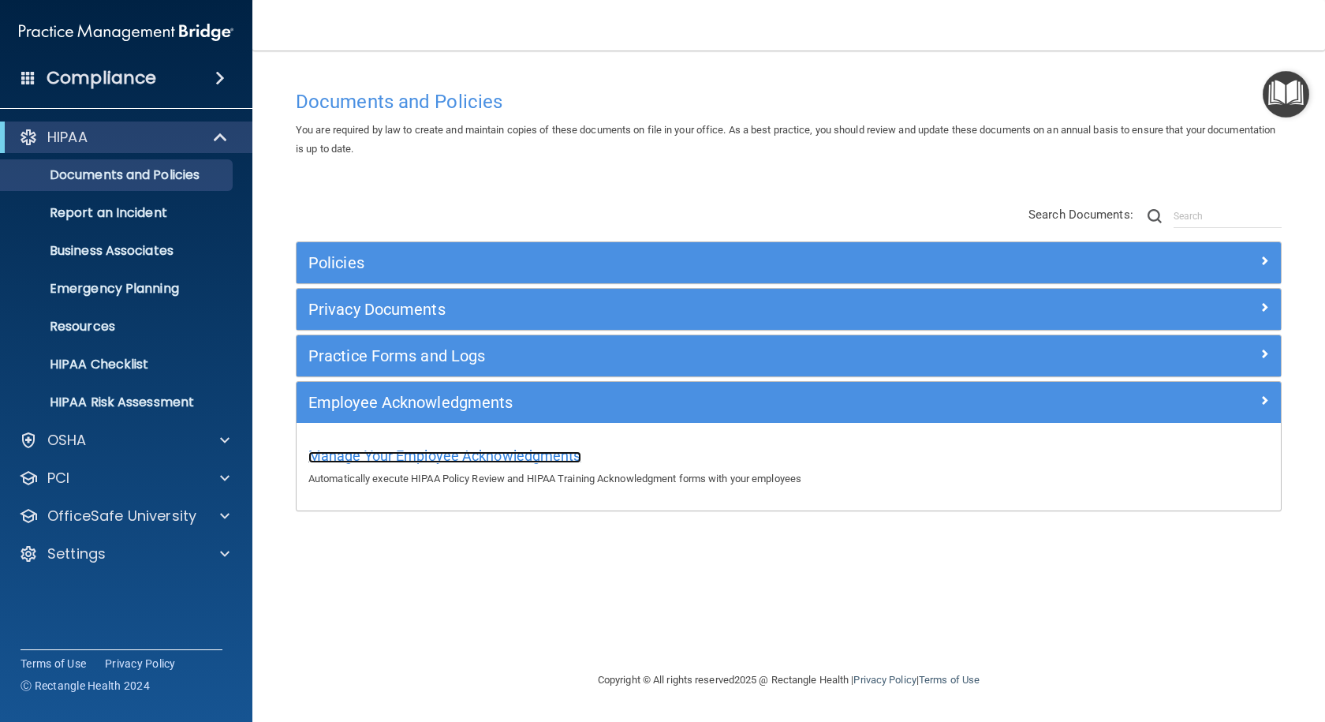
click at [495, 459] on span "Manage Your Employee Acknowledgments" at bounding box center [444, 455] width 273 height 17
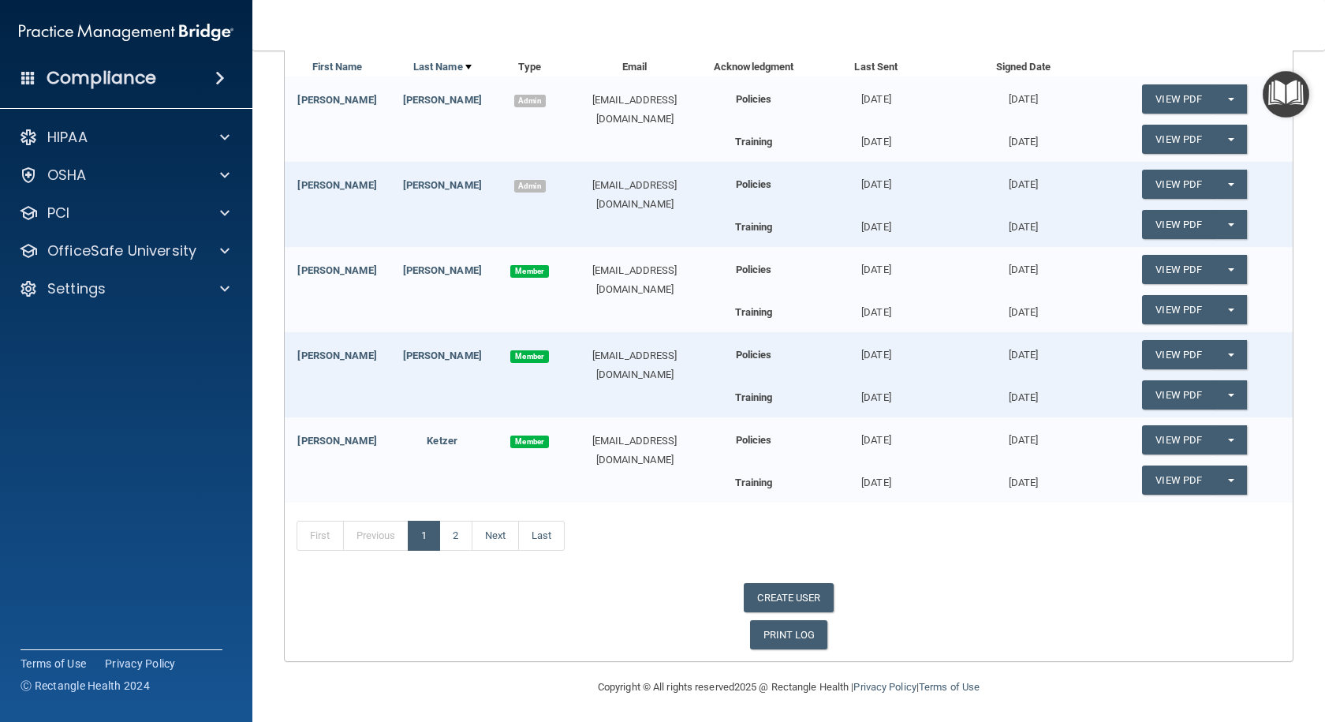
scroll to position [243, 0]
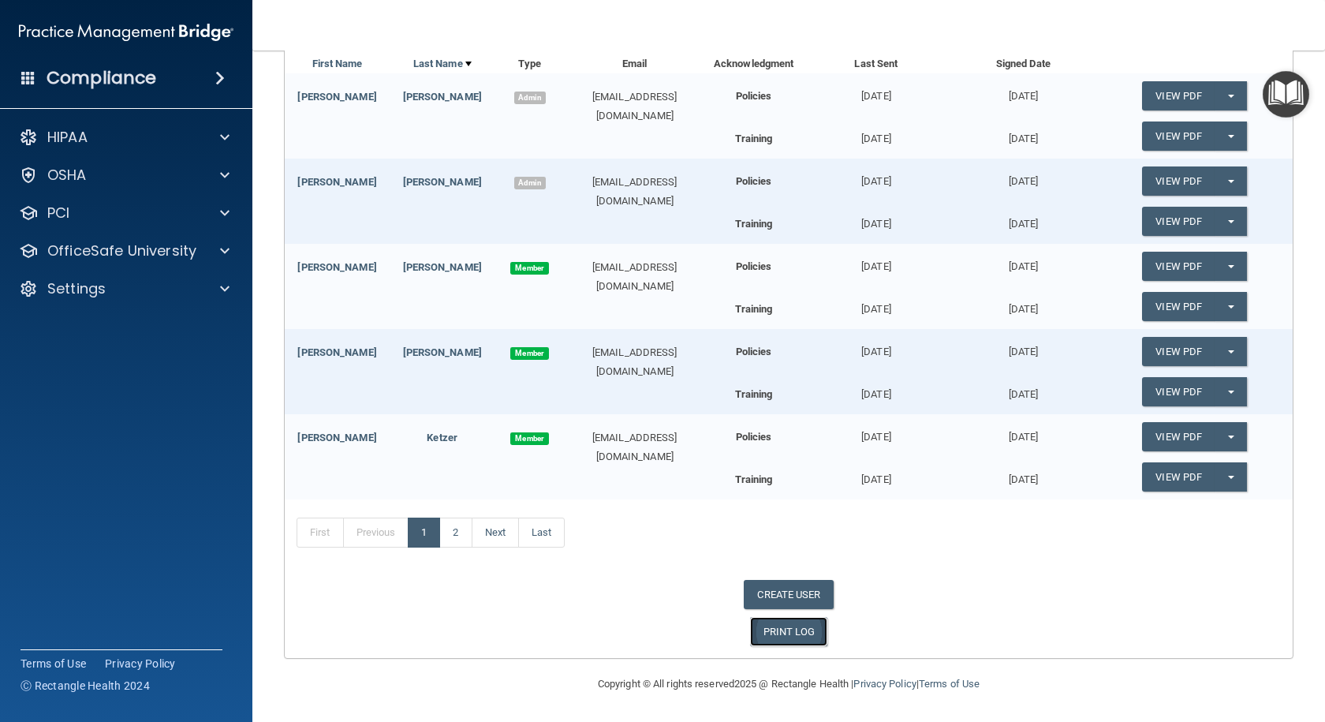
click at [802, 636] on link "PRINT LOG" at bounding box center [789, 631] width 78 height 29
click at [455, 531] on link "2" at bounding box center [455, 532] width 32 height 30
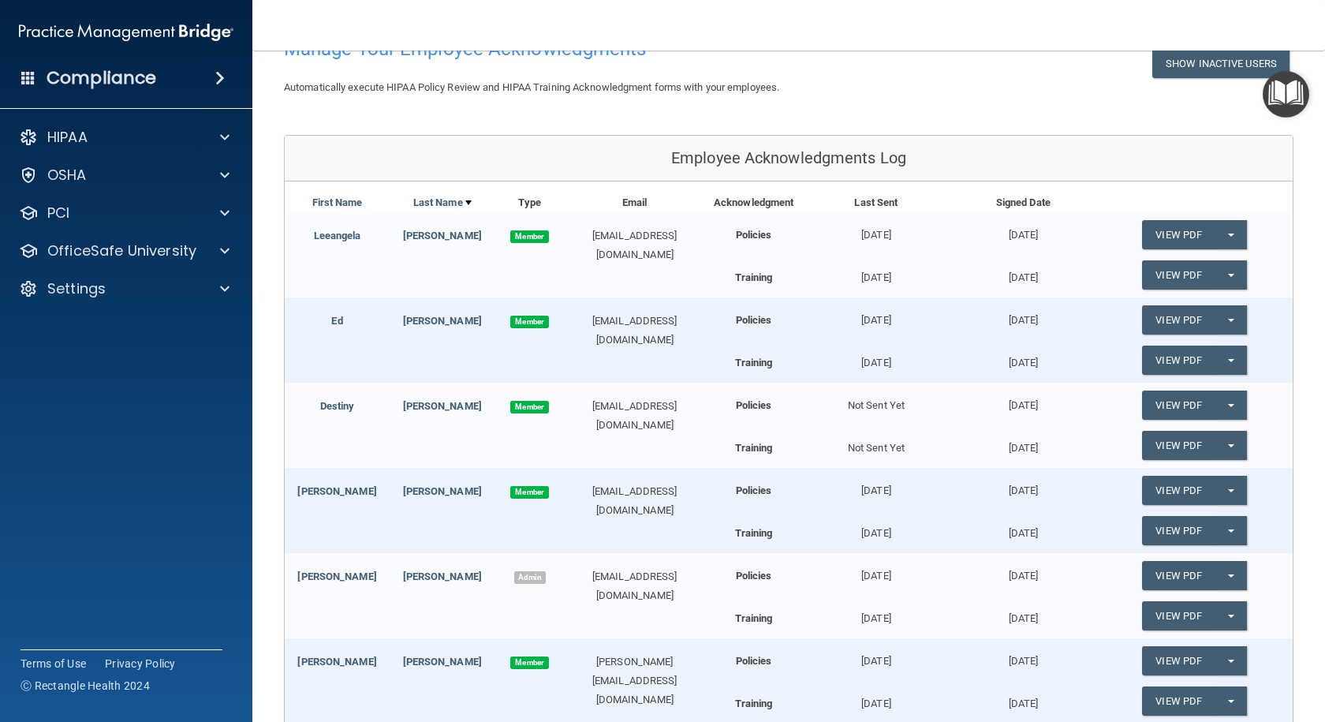
scroll to position [133, 0]
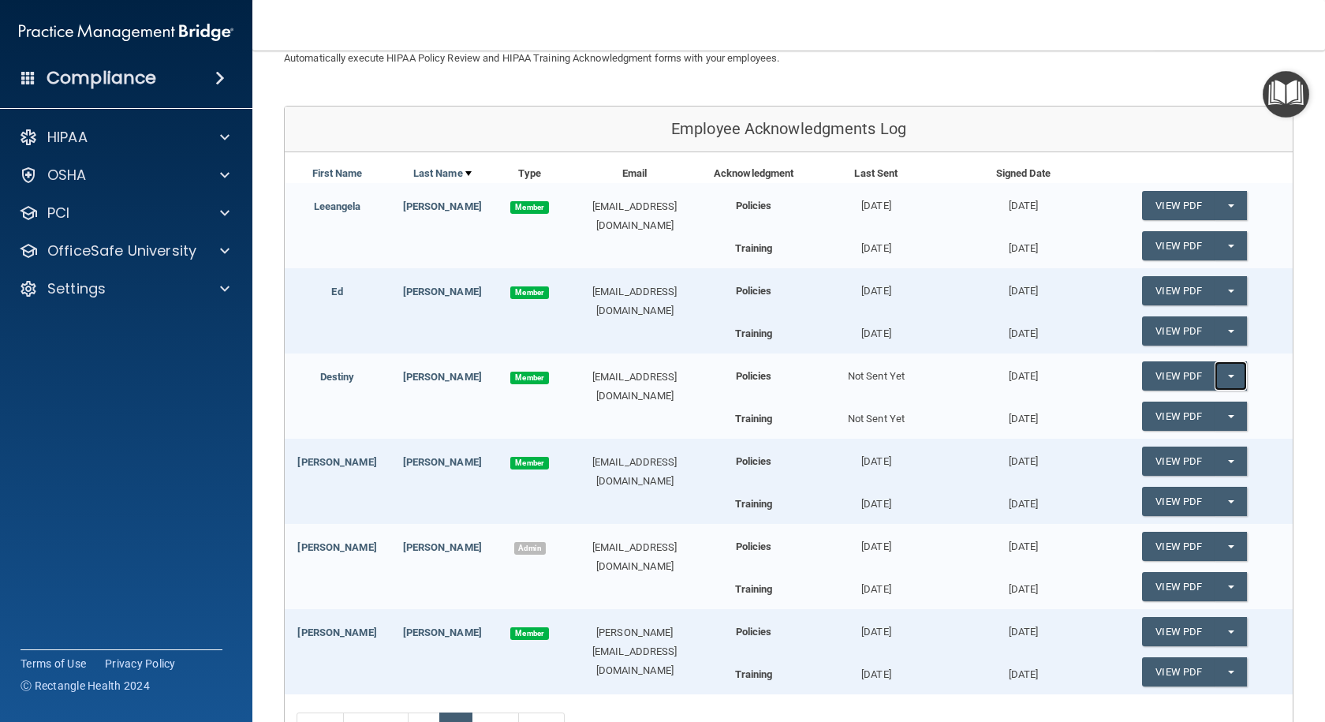
click at [1226, 372] on button "Split button!" at bounding box center [1230, 375] width 32 height 29
click at [1226, 407] on link "Update Acknowledgment" at bounding box center [1214, 408] width 145 height 24
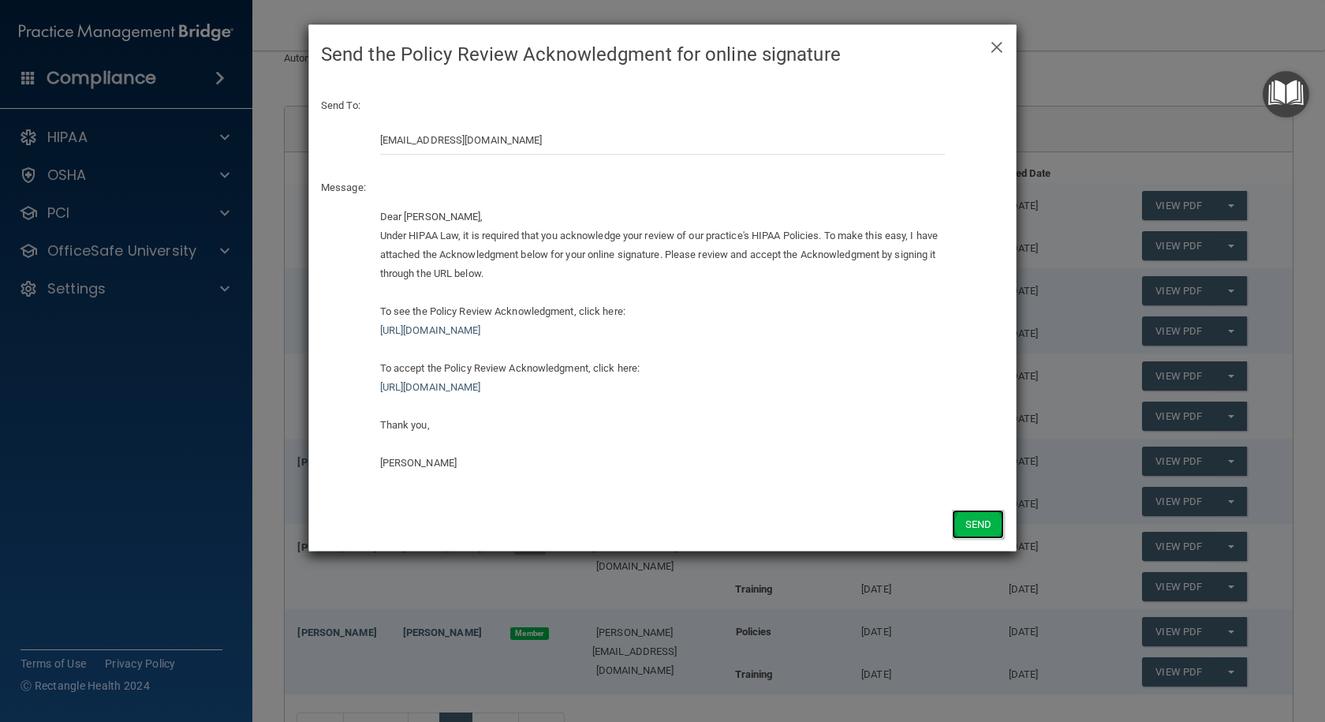
click at [998, 532] on button "Send" at bounding box center [978, 523] width 52 height 29
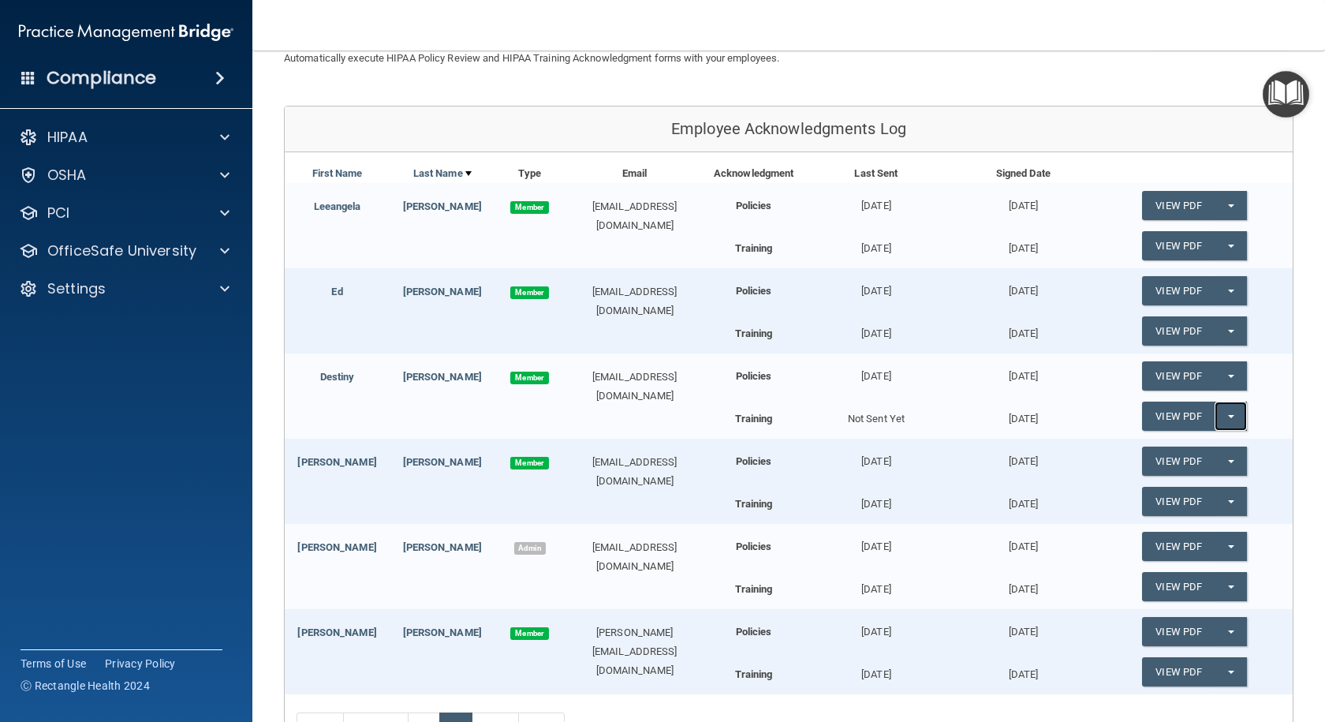
click at [1226, 413] on button "Split button!" at bounding box center [1230, 415] width 32 height 29
click at [1229, 441] on link "Update Acknowledgment" at bounding box center [1214, 448] width 145 height 24
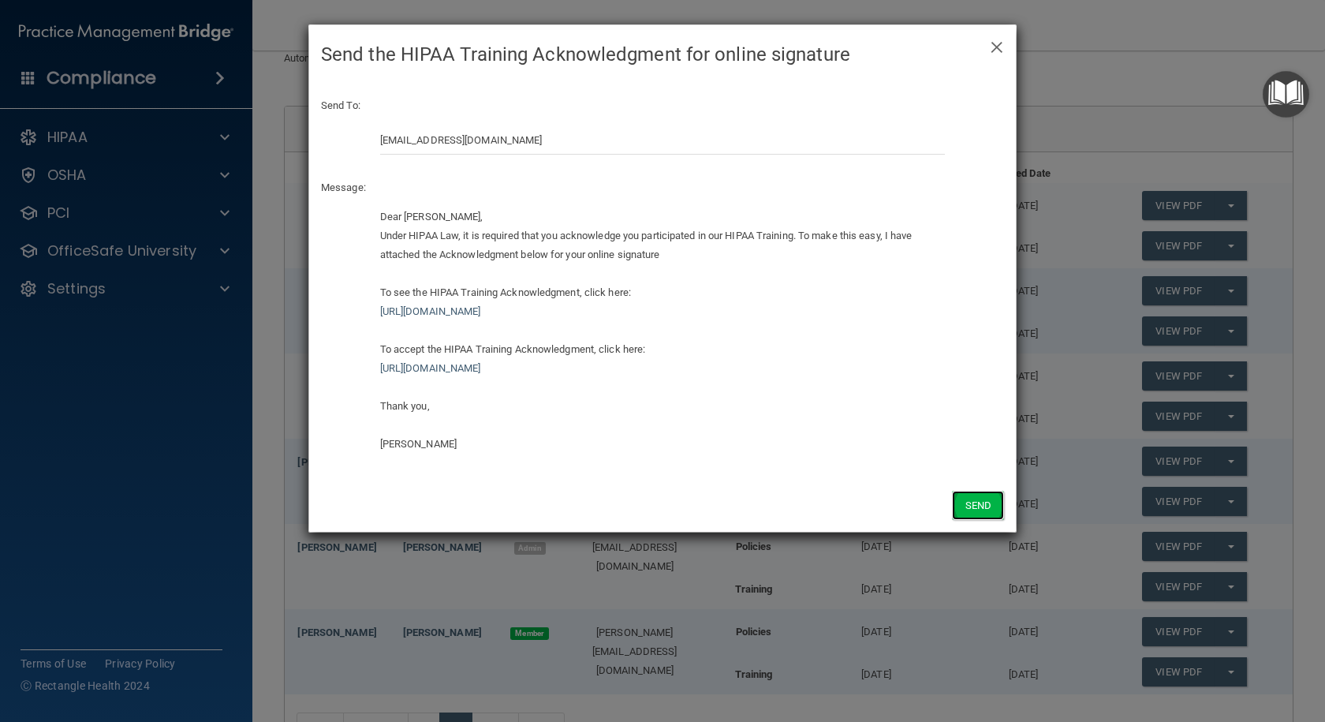
click at [989, 509] on button "Send" at bounding box center [978, 504] width 52 height 29
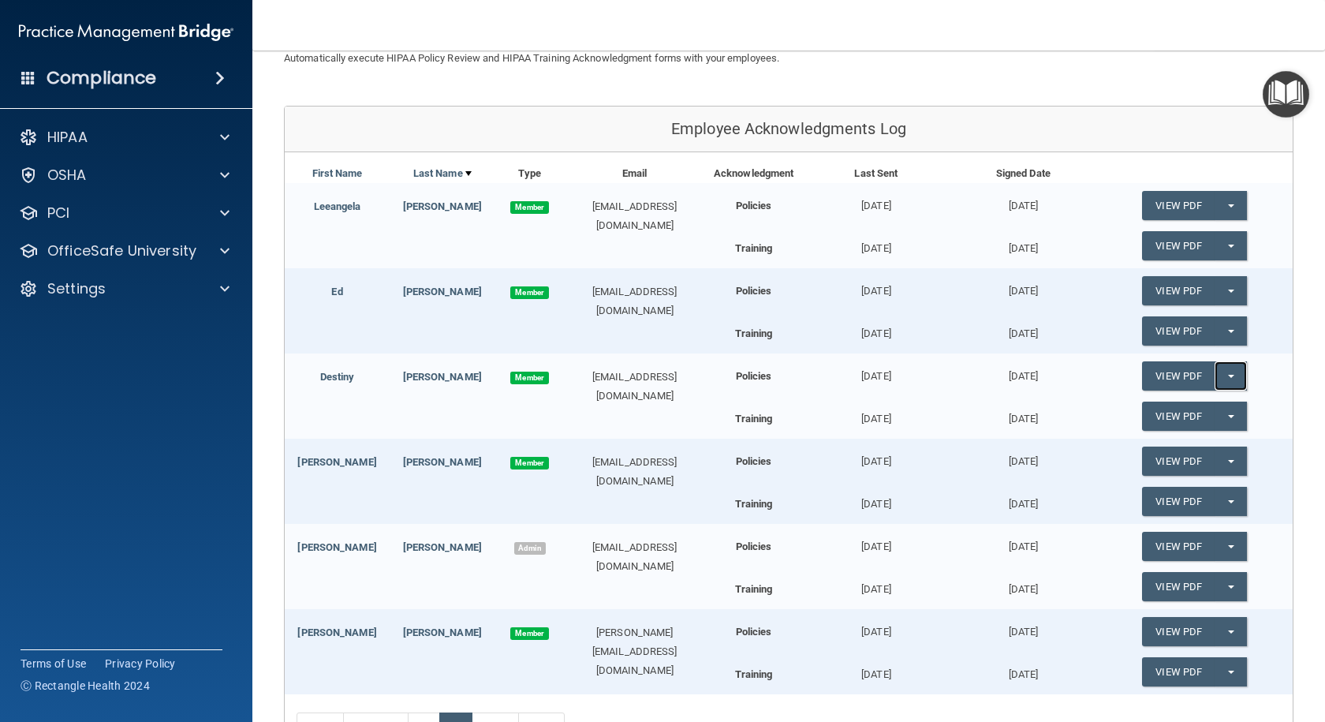
click at [1224, 378] on button "Split button!" at bounding box center [1230, 375] width 32 height 29
click at [1222, 400] on link "Update Acknowledgment" at bounding box center [1214, 408] width 145 height 24
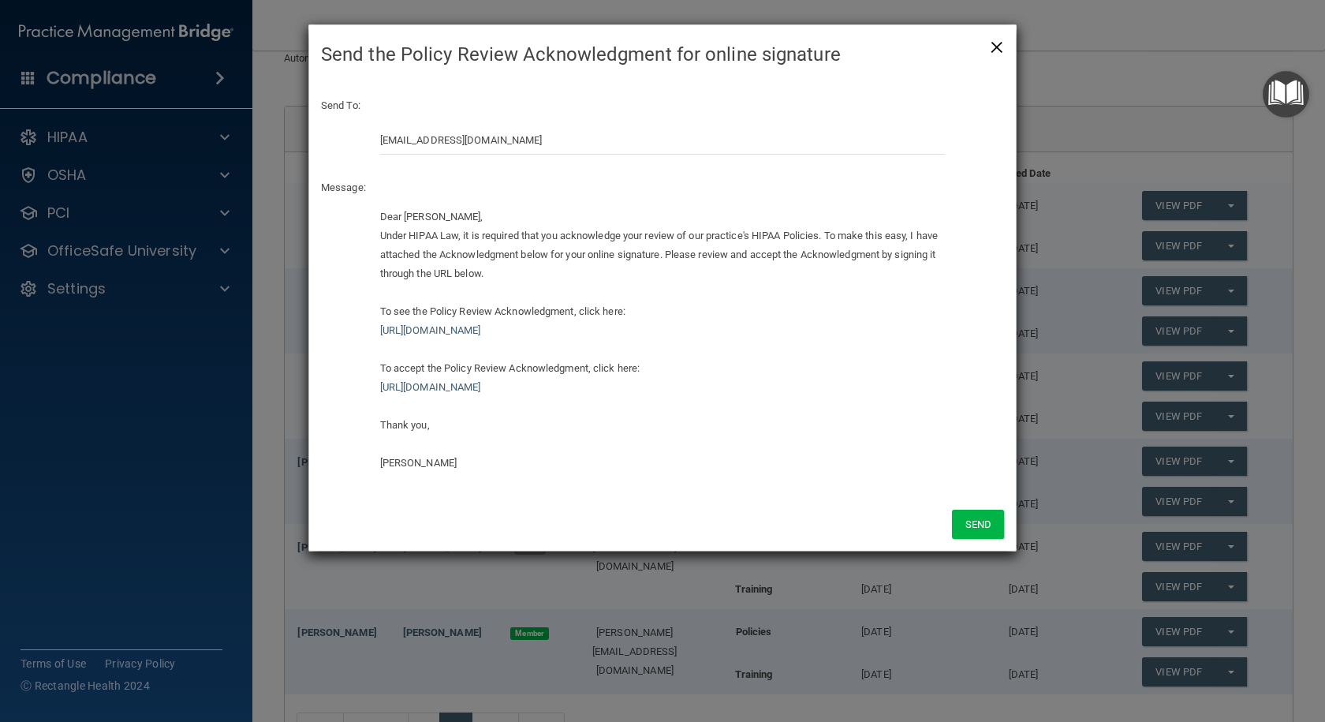
click at [996, 47] on span "×" at bounding box center [997, 45] width 14 height 32
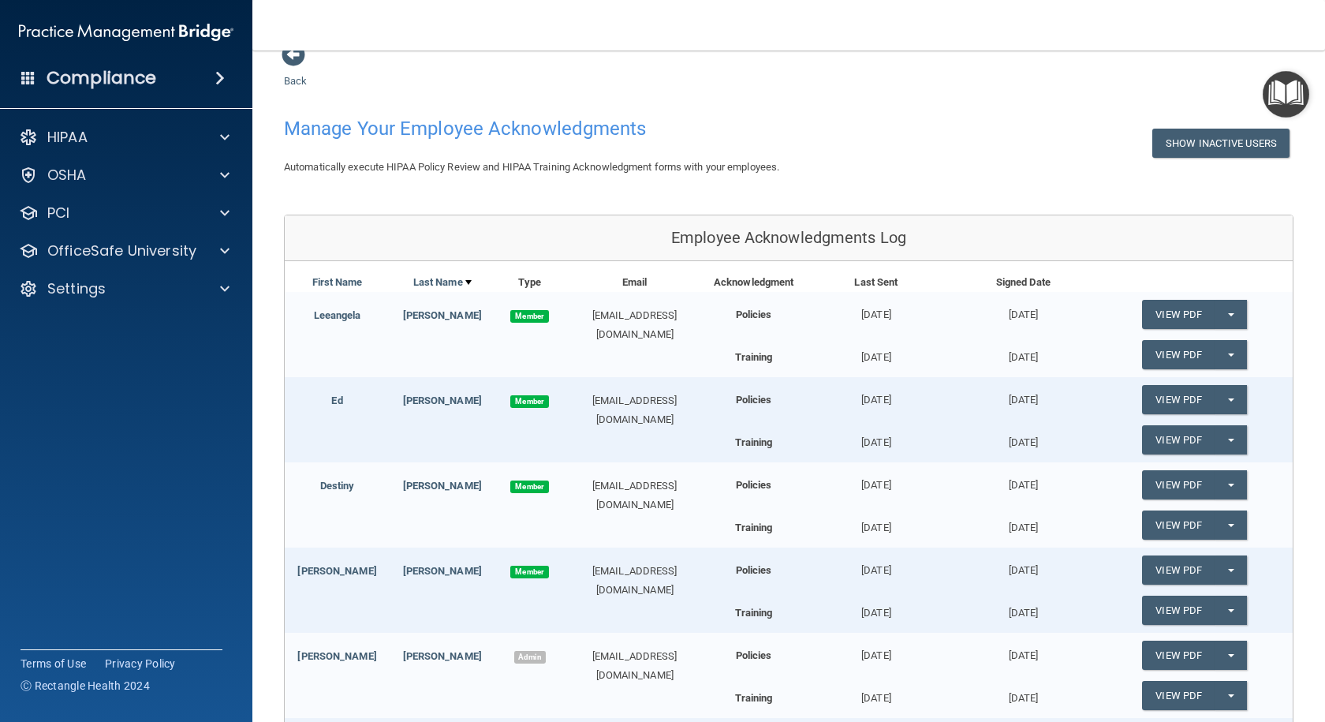
scroll to position [0, 0]
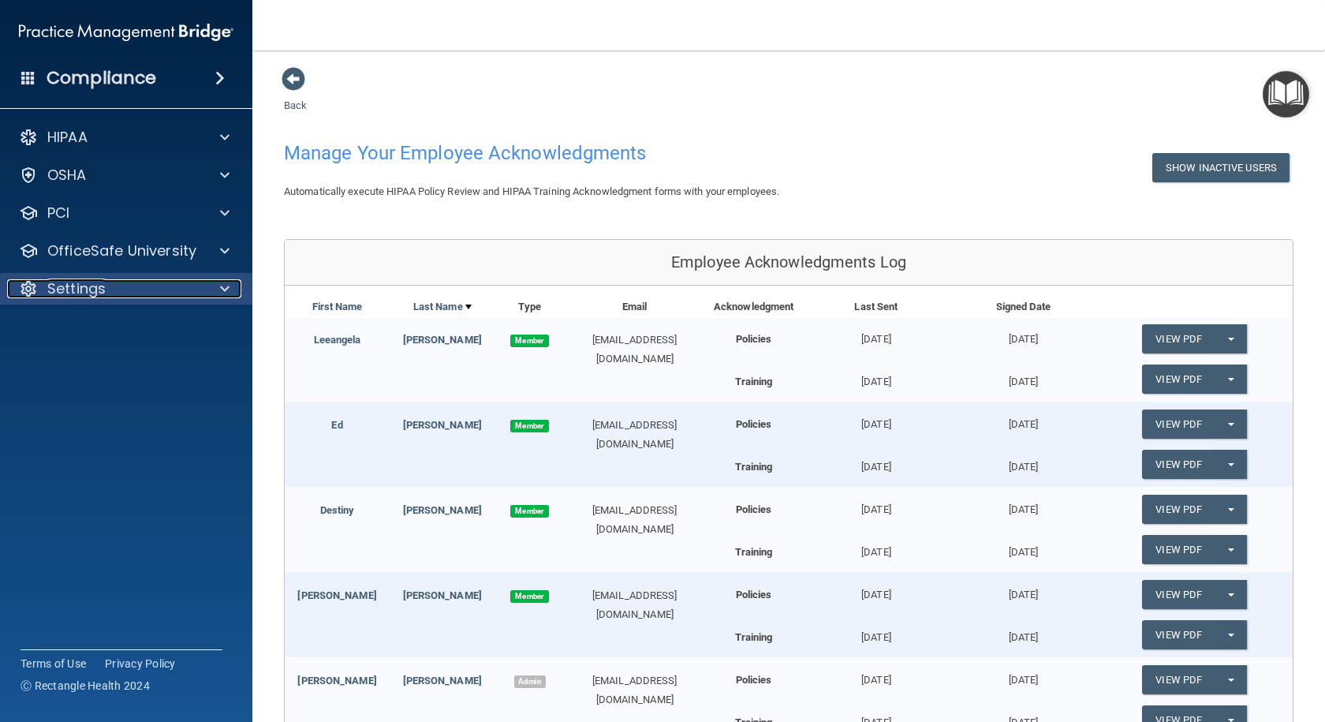
click at [226, 288] on span at bounding box center [224, 288] width 9 height 19
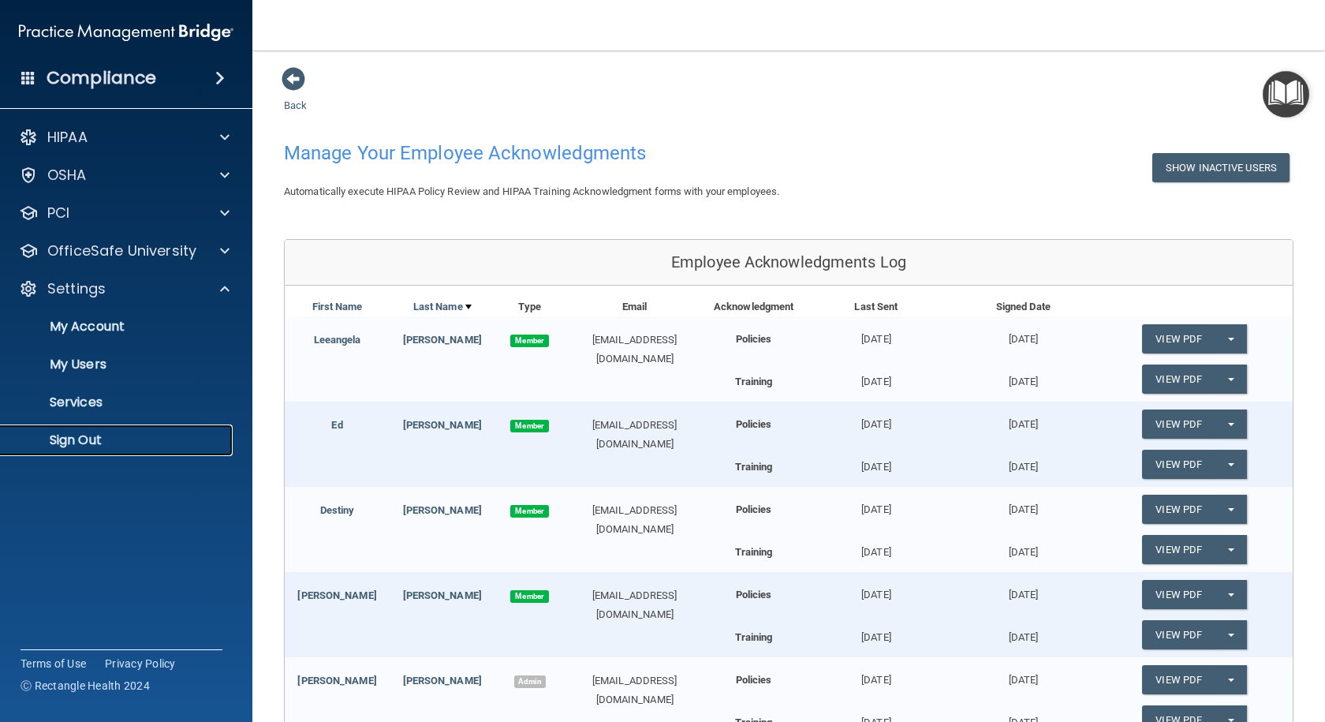
click at [67, 433] on p "Sign Out" at bounding box center [117, 440] width 215 height 16
